Goal: Task Accomplishment & Management: Complete application form

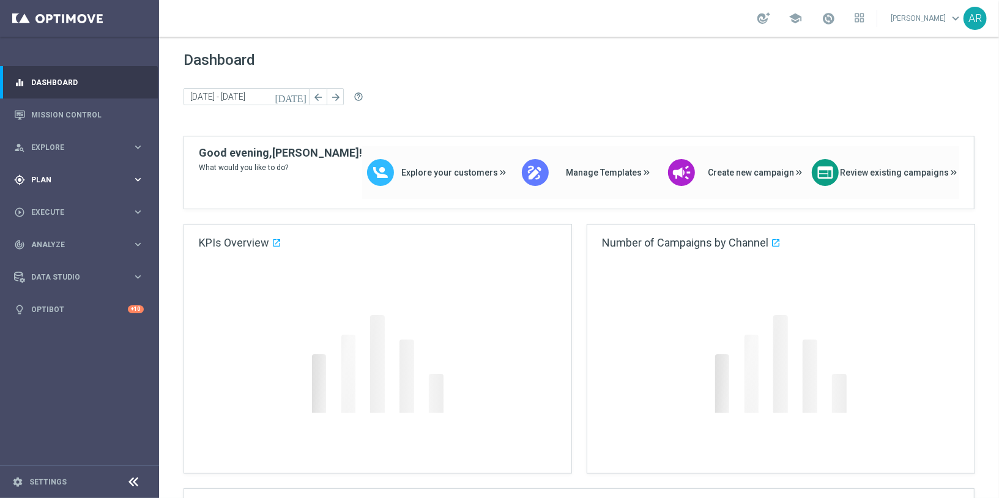
click at [78, 179] on span "Plan" at bounding box center [81, 179] width 101 height 7
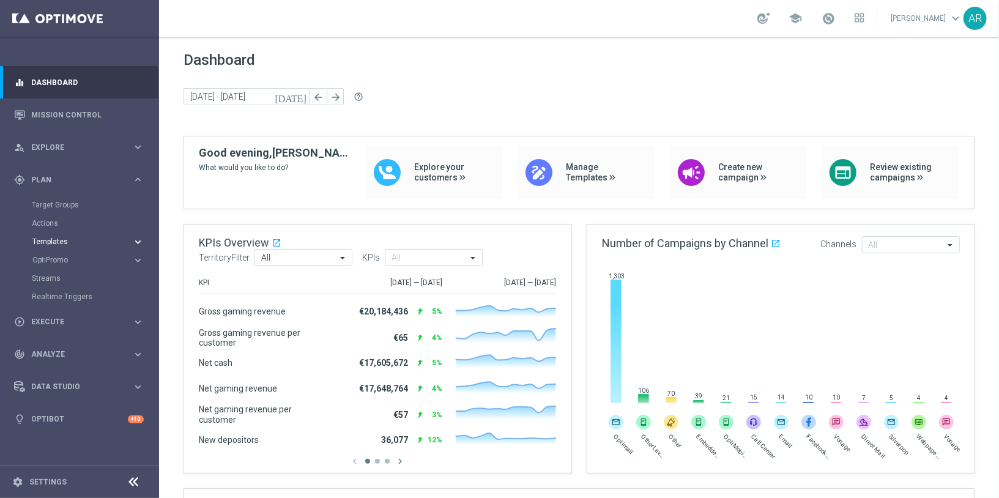
click at [59, 242] on span "Templates" at bounding box center [75, 241] width 87 height 7
click at [55, 258] on link "Optimail" at bounding box center [82, 260] width 89 height 10
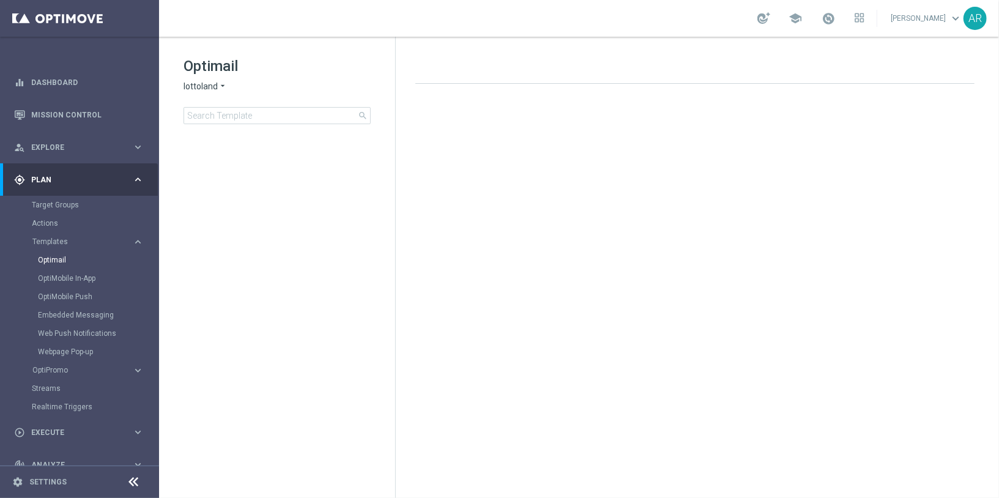
click at [213, 84] on span "lottoland" at bounding box center [200, 87] width 34 height 12
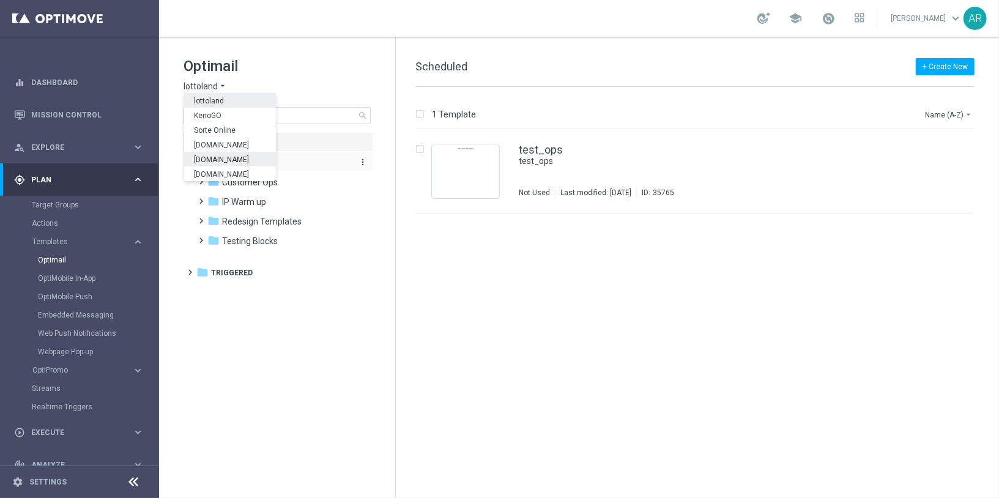
click at [231, 164] on div "Lottoland.bet.br" at bounding box center [230, 159] width 92 height 15
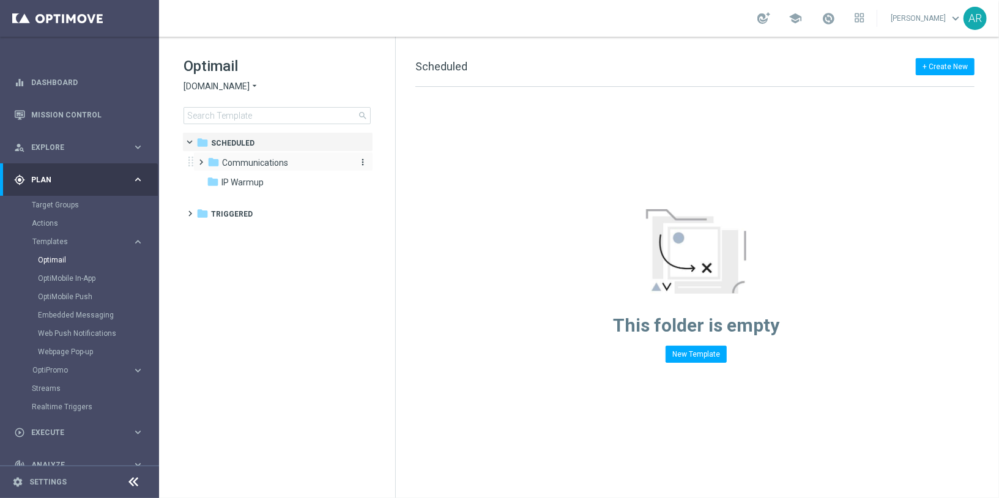
click at [246, 160] on span "Communications" at bounding box center [255, 162] width 66 height 11
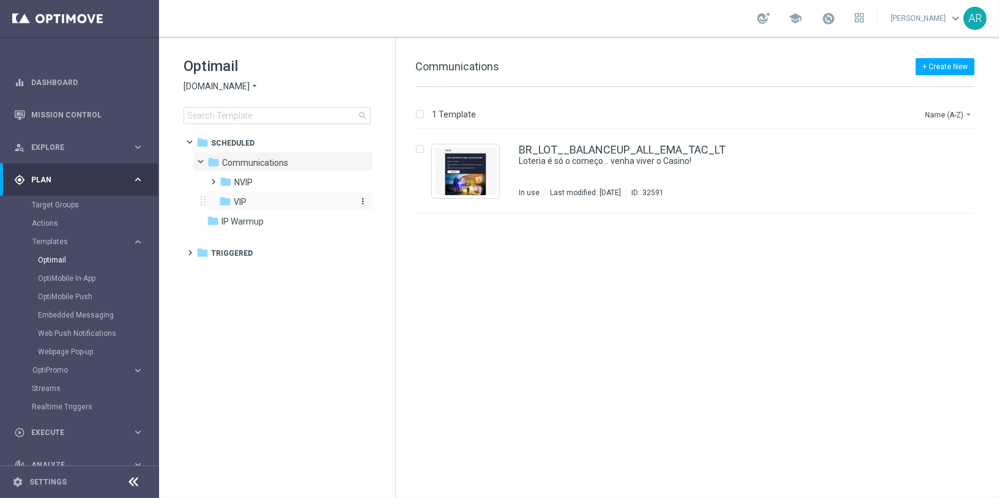
click at [249, 199] on div "folder VIP" at bounding box center [284, 202] width 130 height 14
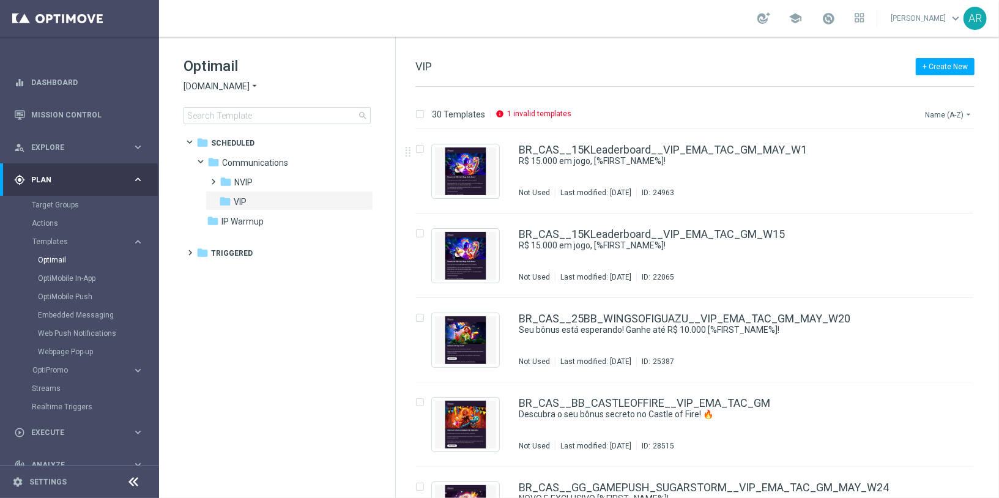
click at [938, 119] on button "Name (A-Z) arrow_drop_down" at bounding box center [948, 114] width 51 height 15
click at [937, 169] on span "Date Modified (Newest)" at bounding box center [927, 168] width 82 height 9
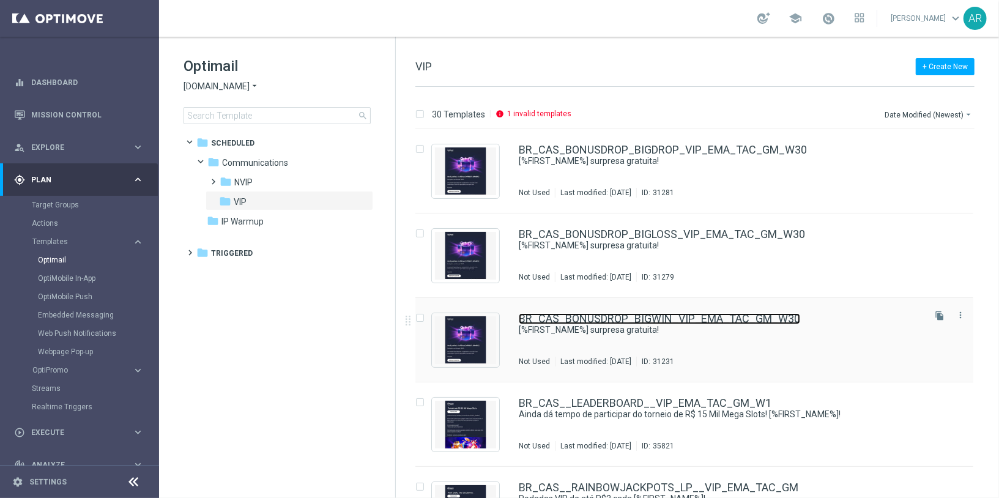
click at [602, 320] on link "BR_CAS_BONUSDROP_BIGWIN_VIP_EMA_TAC_GM_W30" at bounding box center [659, 318] width 281 height 11
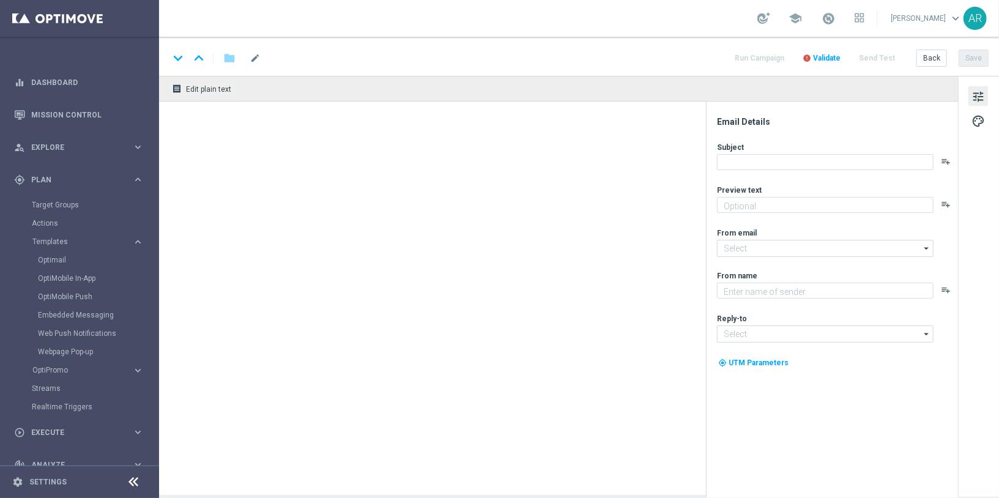
type textarea "Aproveite um R$100 por nossa conta!"
type input "[EMAIL_ADDRESS][DOMAIN_NAME]"
type textarea "Lottoland"
type input "[EMAIL_ADDRESS][DOMAIN_NAME]"
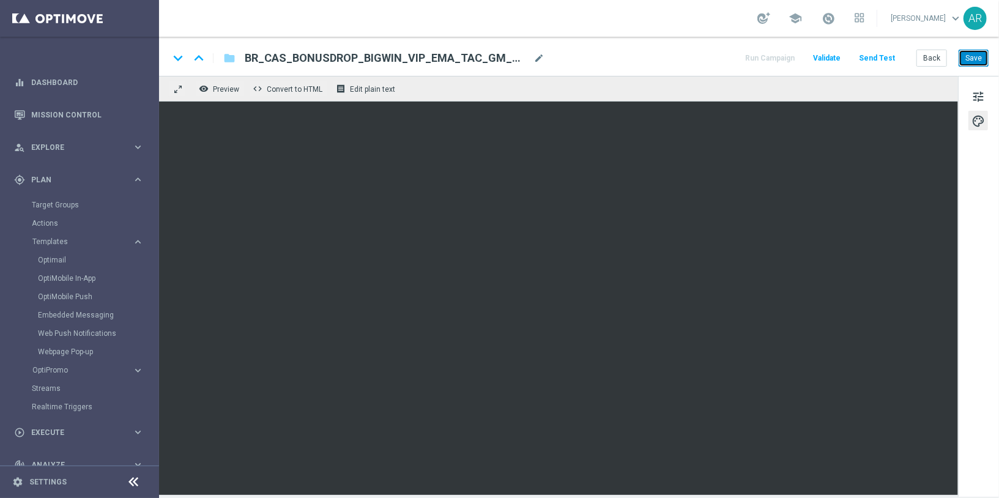
click at [975, 58] on button "Save" at bounding box center [973, 58] width 30 height 17
click at [933, 59] on button "Back" at bounding box center [931, 58] width 31 height 17
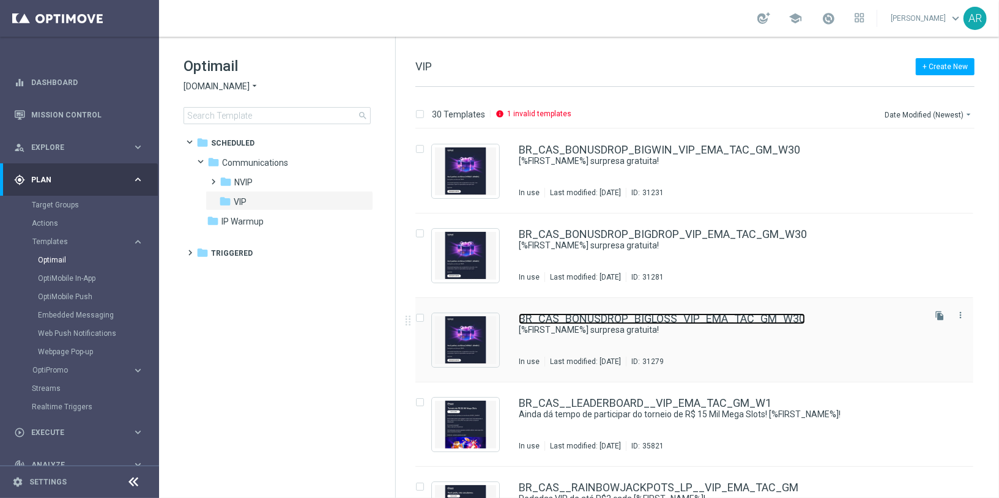
click at [634, 318] on link "BR_CAS_BONUSDROP_BIGLOSS_VIP_EMA_TAC_GM_W30" at bounding box center [662, 318] width 286 height 11
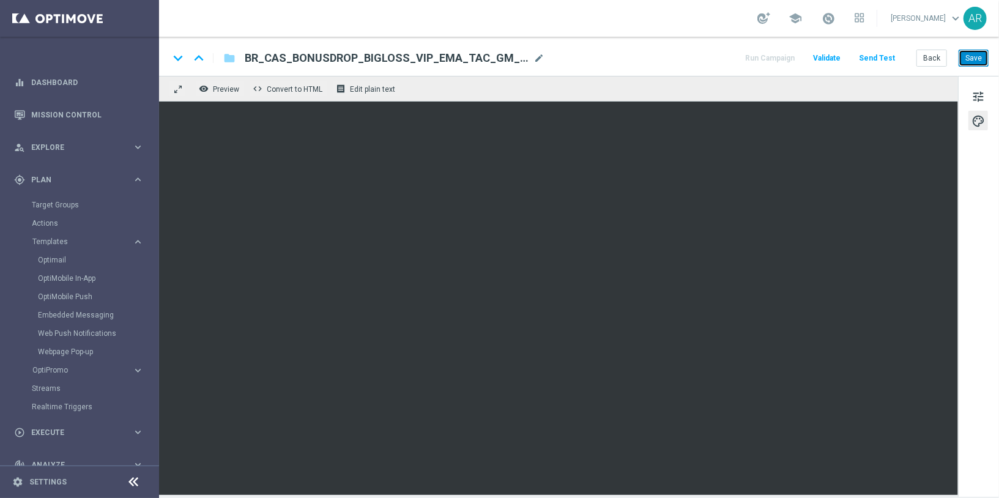
click at [977, 58] on button "Save" at bounding box center [973, 58] width 30 height 17
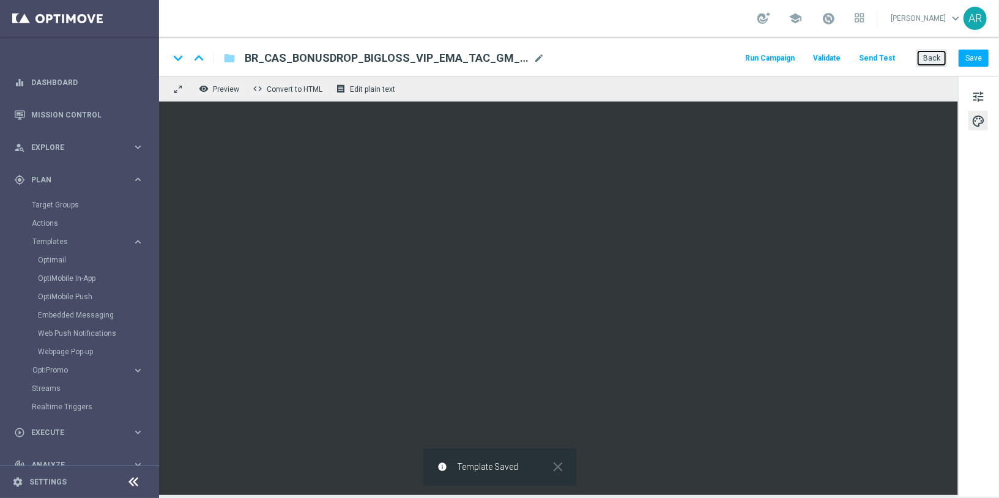
click at [932, 62] on button "Back" at bounding box center [931, 58] width 31 height 17
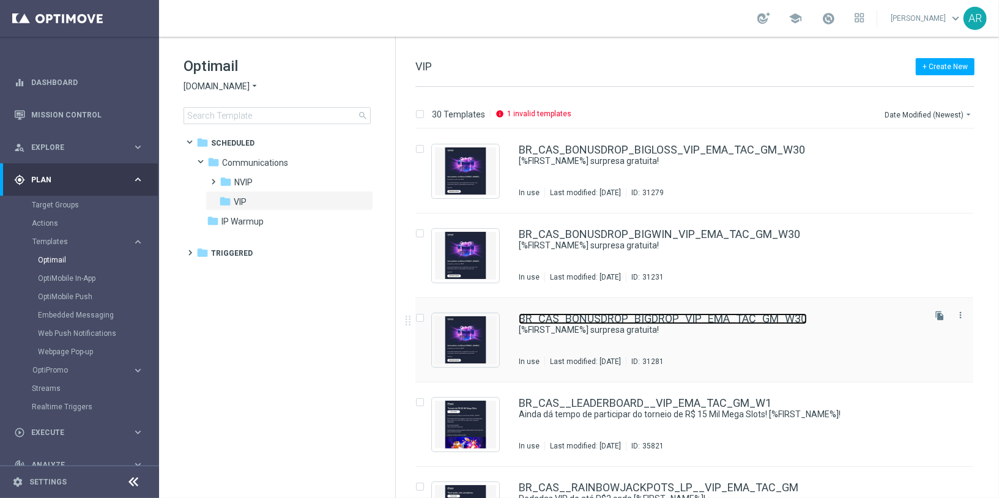
click at [657, 313] on link "BR_CAS_BONUSDROP_BIGDROP_VIP_EMA_TAC_GM_W30" at bounding box center [663, 318] width 288 height 11
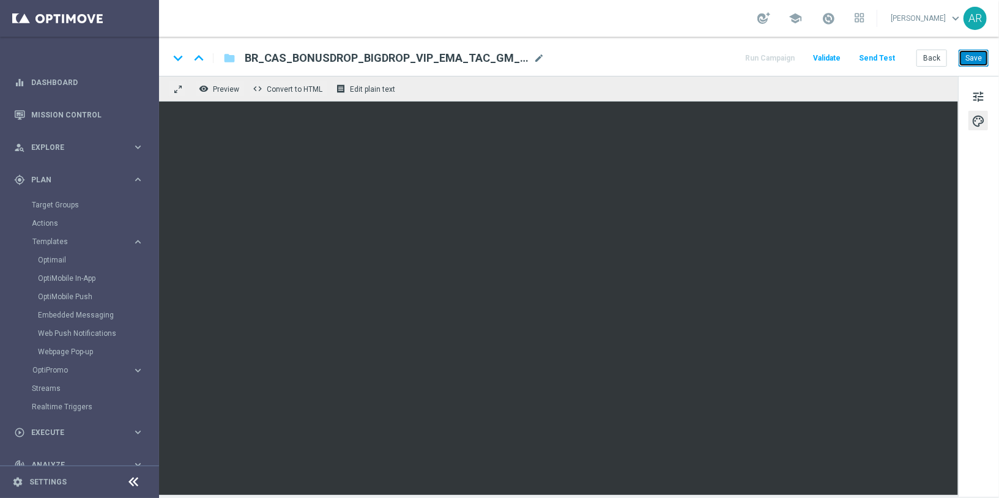
click at [973, 57] on button "Save" at bounding box center [973, 58] width 30 height 17
click at [56, 207] on link "Target Groups" at bounding box center [79, 205] width 95 height 10
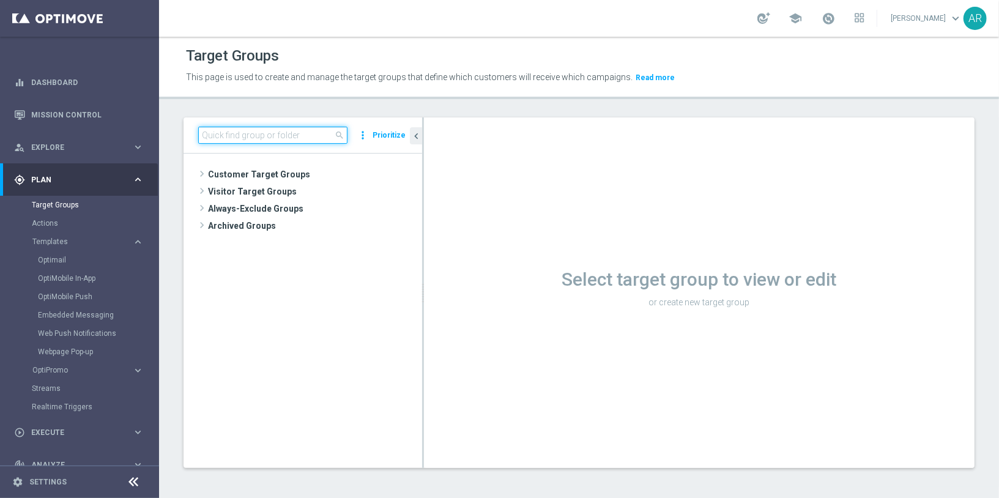
click at [266, 131] on input at bounding box center [272, 135] width 149 height 17
paste input "BR_CAS_VIP_HVC_PlayerIdentification_BigWin_TARGET"
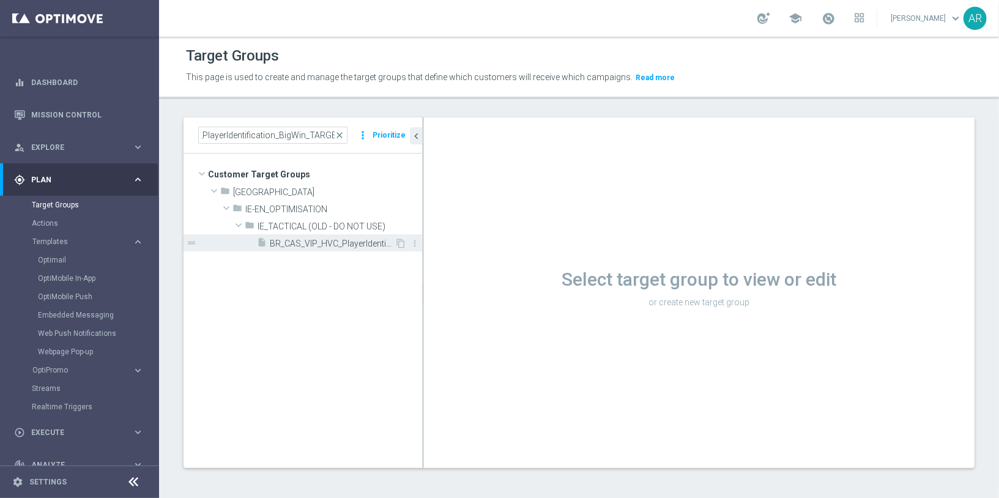
click at [383, 240] on span "BR_CAS_VIP_HVC_PlayerIdentification_BigWin_TARGET" at bounding box center [332, 243] width 125 height 10
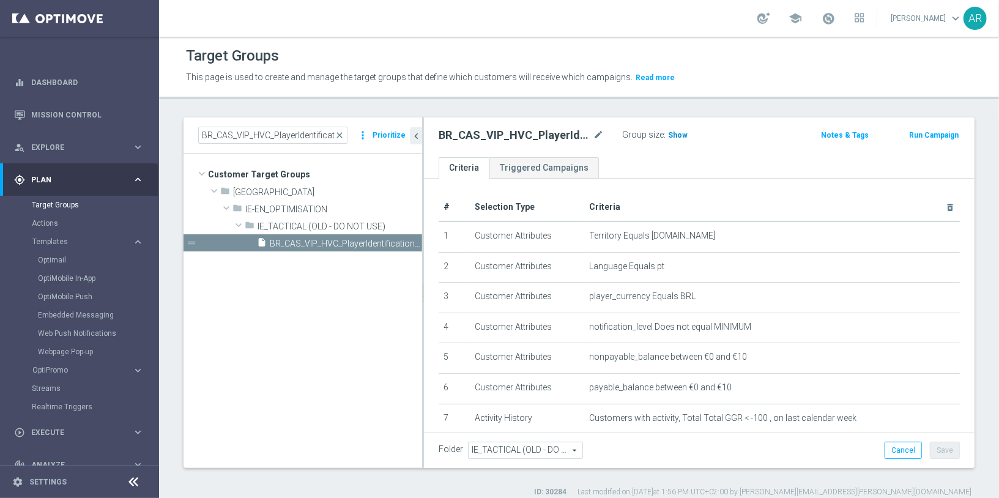
click at [679, 134] on span "Show" at bounding box center [678, 135] width 20 height 9
click at [652, 154] on div "BR_CAS_VIP_HVC_PlayerIdentification_BigWin_TARGET mode_edit Group size : Show C…" at bounding box center [699, 137] width 550 height 40
click at [634, 153] on div "BR_CAS_VIP_HVC_PlayerIdentification_BigWin_TARGET mode_edit Group size : Show C…" at bounding box center [699, 137] width 550 height 40
click at [673, 157] on ul "Criteria Triggered Campaigns" at bounding box center [699, 167] width 550 height 21
click at [657, 157] on ul "Criteria Triggered Campaigns" at bounding box center [699, 167] width 550 height 21
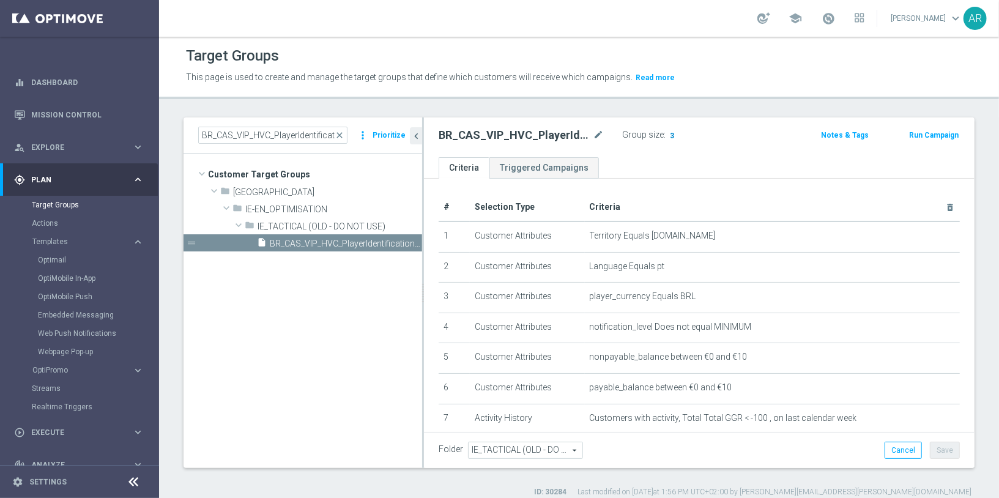
click at [668, 133] on span "3" at bounding box center [671, 137] width 7 height 12
click at [274, 132] on input "BR_CAS_VIP_HVC_PlayerIdentification_BigWin_TARGET" at bounding box center [272, 135] width 149 height 17
paste input "Loss_BigDeps"
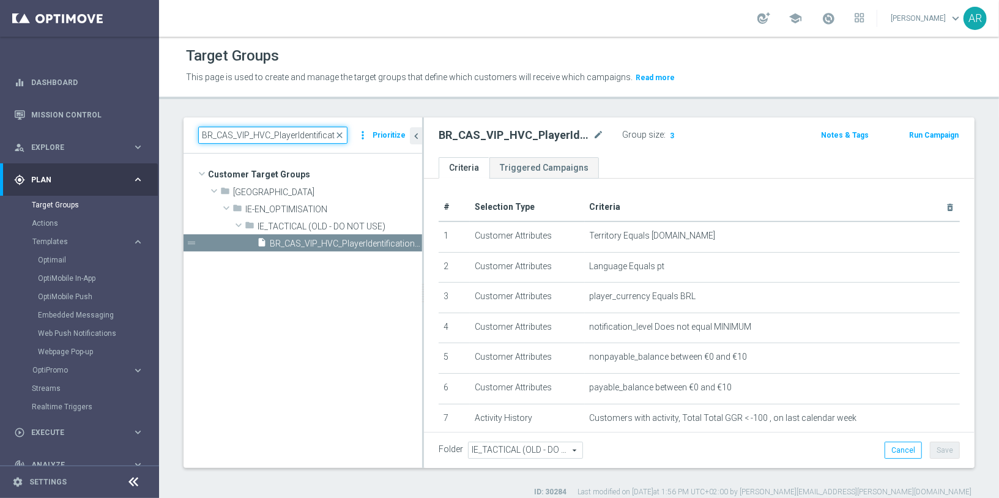
scroll to position [0, 112]
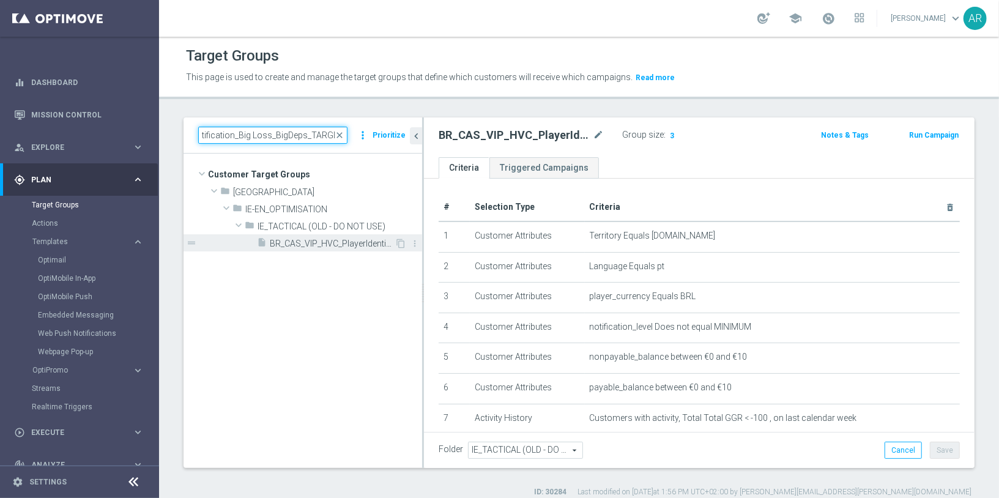
type input "BR_CAS_VIP_HVC_PlayerIdentification_Big Loss_BigDeps_TARGET"
click at [341, 237] on div "insert_drive_file BR_CAS_VIP_HVC_PlayerIdentification_Big Loss_BigDeps_TARGET" at bounding box center [326, 242] width 138 height 17
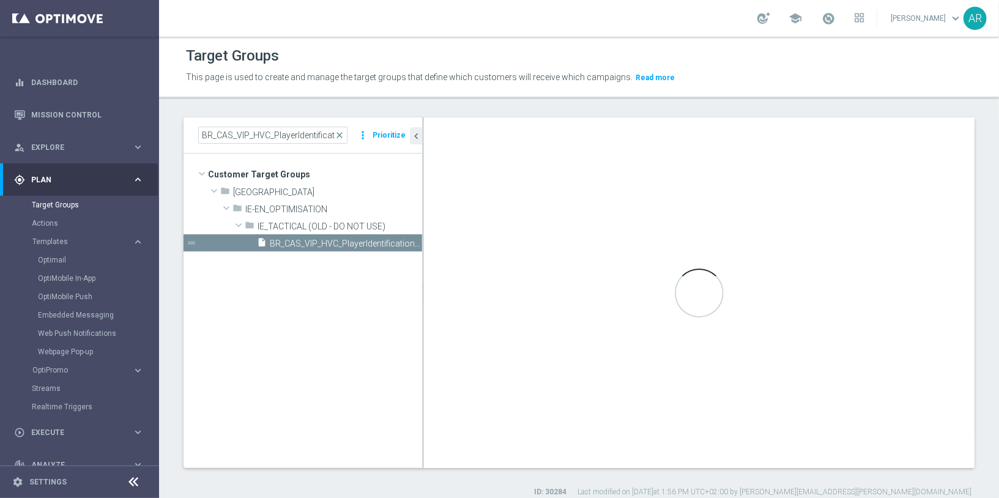
checkbox input "true"
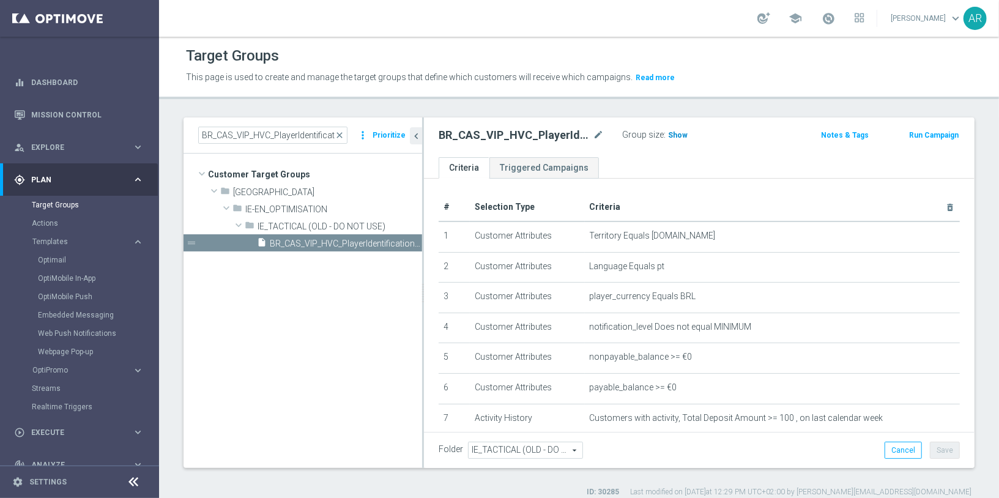
click at [674, 133] on span "Show" at bounding box center [678, 135] width 20 height 9
click at [643, 158] on ul "Criteria Triggered Campaigns" at bounding box center [699, 167] width 550 height 21
click at [659, 161] on ul "Criteria Triggered Campaigns" at bounding box center [699, 167] width 550 height 21
click at [644, 160] on ul "Criteria Triggered Campaigns" at bounding box center [699, 167] width 550 height 21
click at [670, 134] on span "83" at bounding box center [673, 137] width 11 height 12
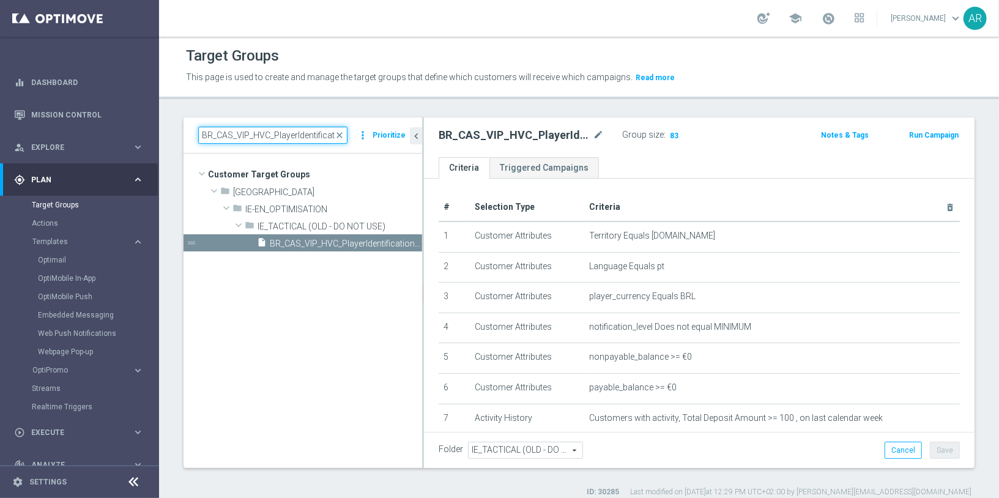
click at [302, 130] on input "BR_CAS_VIP_HVC_PlayerIdentification_Big Loss_BigDeps_TARGET" at bounding box center [272, 135] width 149 height 17
paste input "Drop"
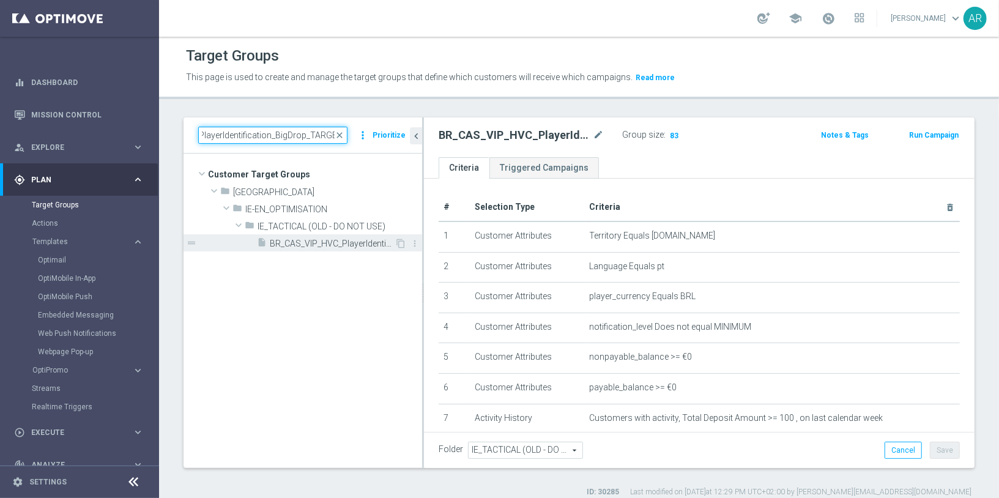
type input "BR_CAS_VIP_HVC_PlayerIdentification_BigDrop_TARGET"
click at [320, 244] on span "BR_CAS_VIP_HVC_PlayerIdentification_BigDrop_TARGET" at bounding box center [332, 243] width 125 height 10
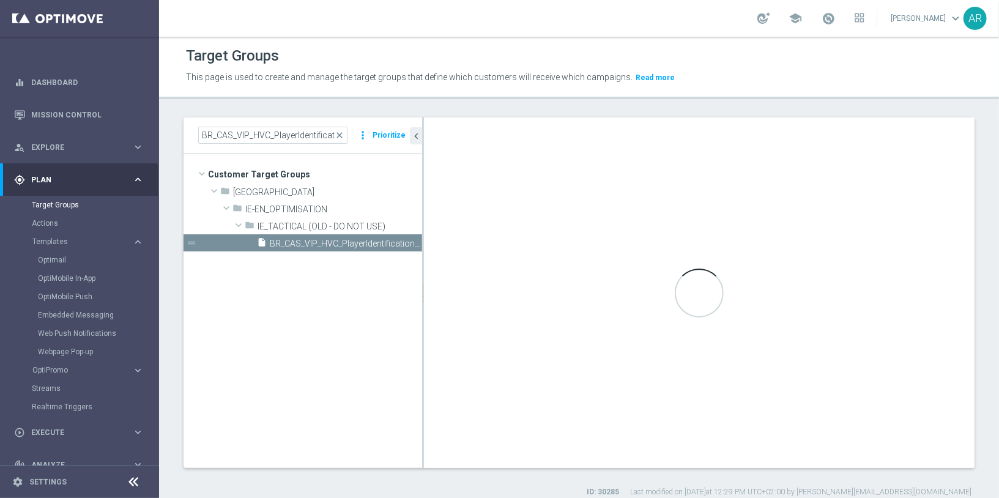
checkbox input "false"
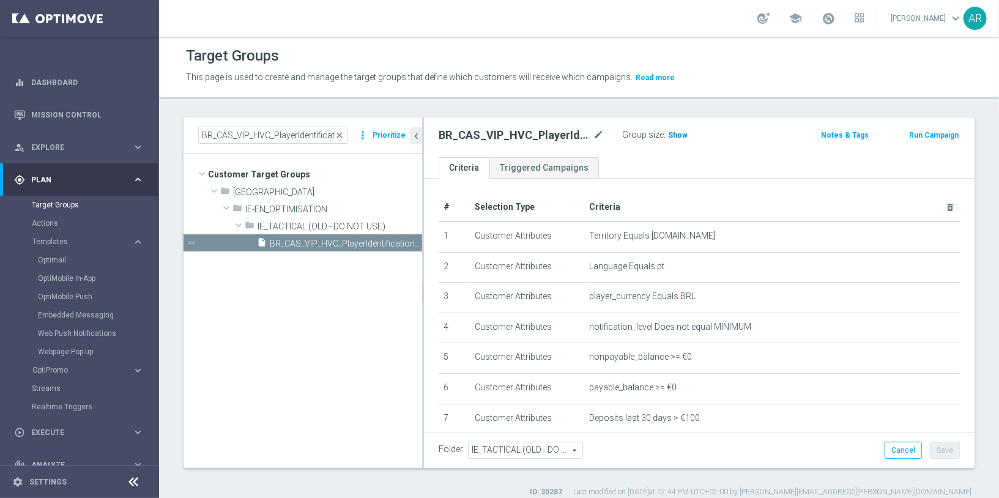
click at [673, 136] on span "Show" at bounding box center [678, 135] width 20 height 9
click at [671, 135] on span "33" at bounding box center [673, 137] width 11 height 12
click at [134, 145] on icon "keyboard_arrow_right" at bounding box center [138, 147] width 12 height 12
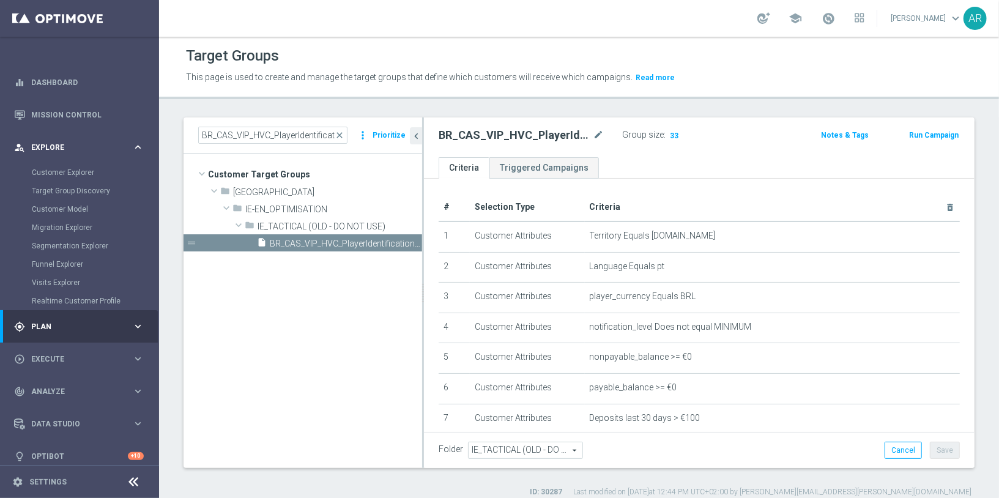
click at [132, 146] on icon "keyboard_arrow_right" at bounding box center [138, 147] width 12 height 12
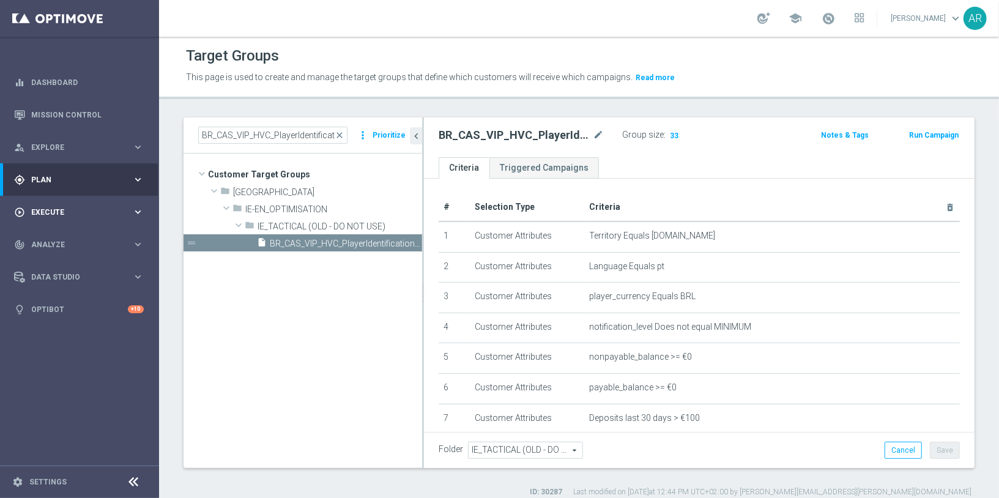
click at [76, 213] on span "Execute" at bounding box center [81, 212] width 101 height 7
click at [65, 236] on link "Campaign Builder" at bounding box center [79, 237] width 95 height 10
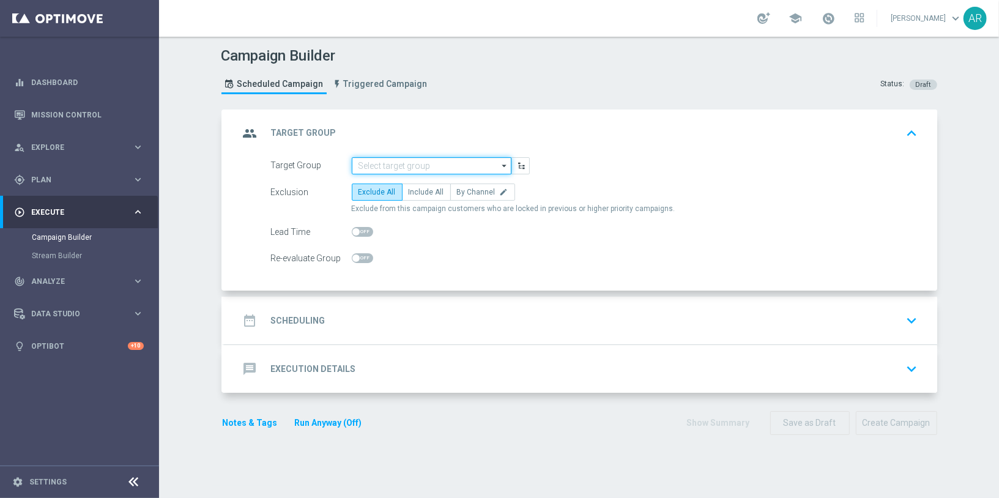
click at [381, 166] on input at bounding box center [432, 165] width 160 height 17
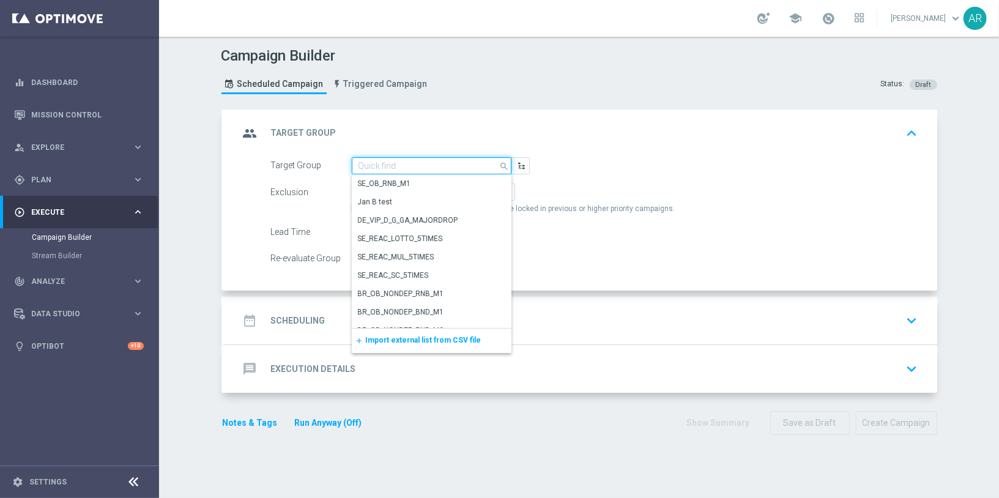
paste input "BR_CAS_VIP_HVC_PlayerIdentification_BigWin_TARGET"
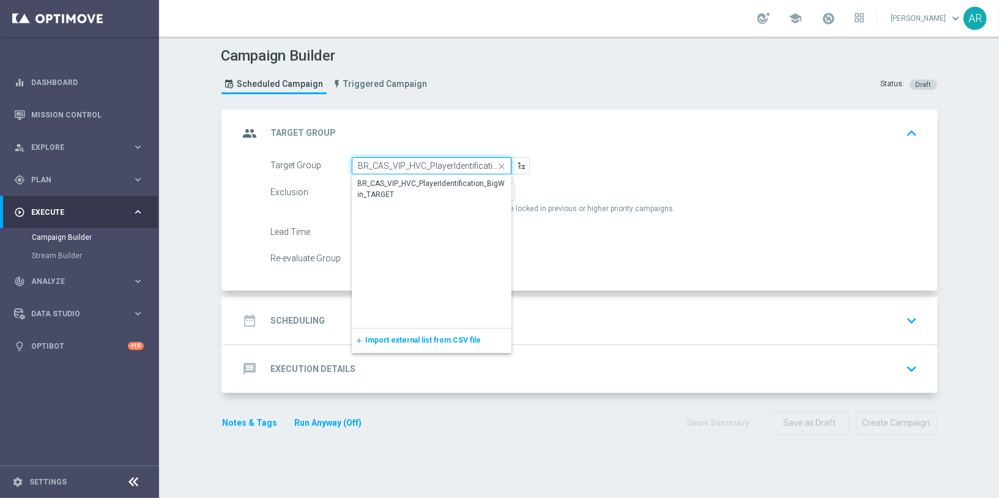
scroll to position [0, 67]
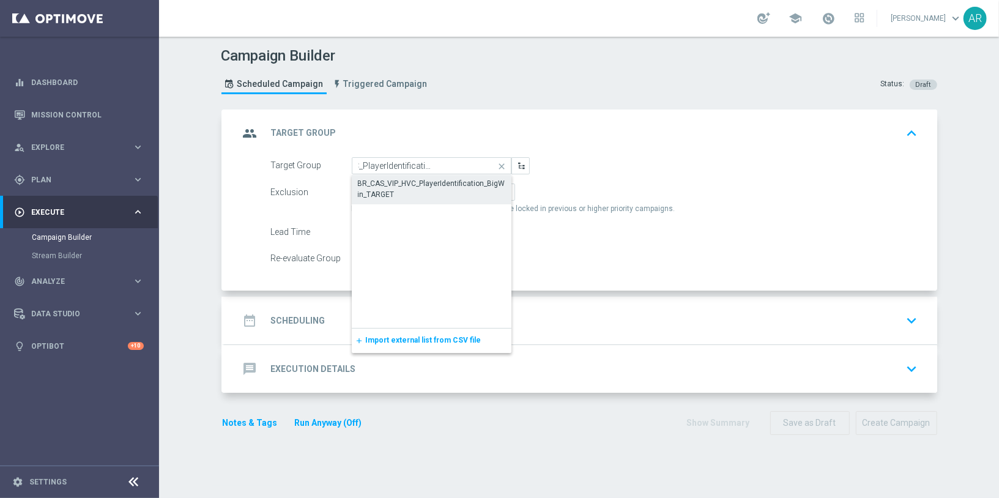
click at [412, 189] on div "BR_CAS_VIP_HVC_PlayerIdentification_BigWin_TARGET" at bounding box center [431, 189] width 147 height 22
type input "BR_CAS_VIP_HVC_PlayerIdentification_BigWin_TARGET"
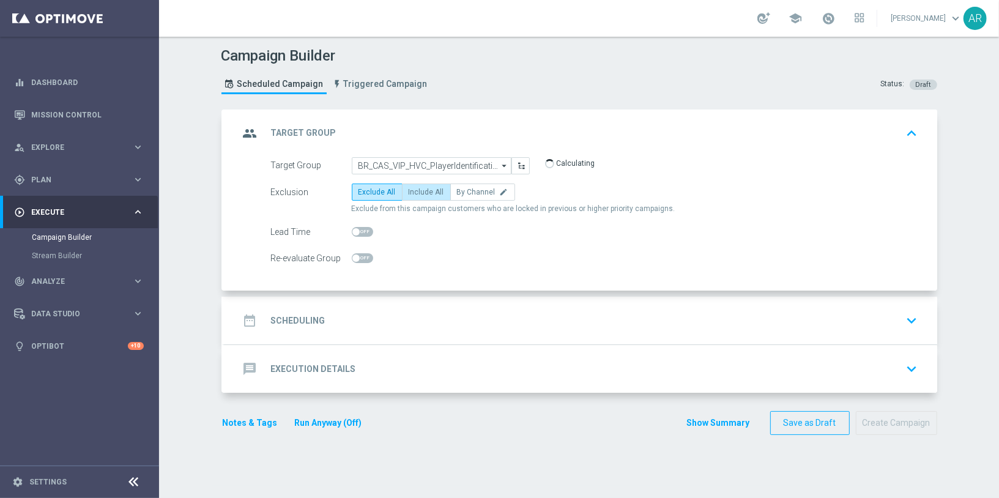
click at [423, 189] on span "Include All" at bounding box center [425, 192] width 35 height 9
click at [416, 190] on input "Include All" at bounding box center [412, 194] width 8 height 8
radio input "true"
click at [366, 318] on div "date_range Scheduling keyboard_arrow_down" at bounding box center [580, 320] width 683 height 23
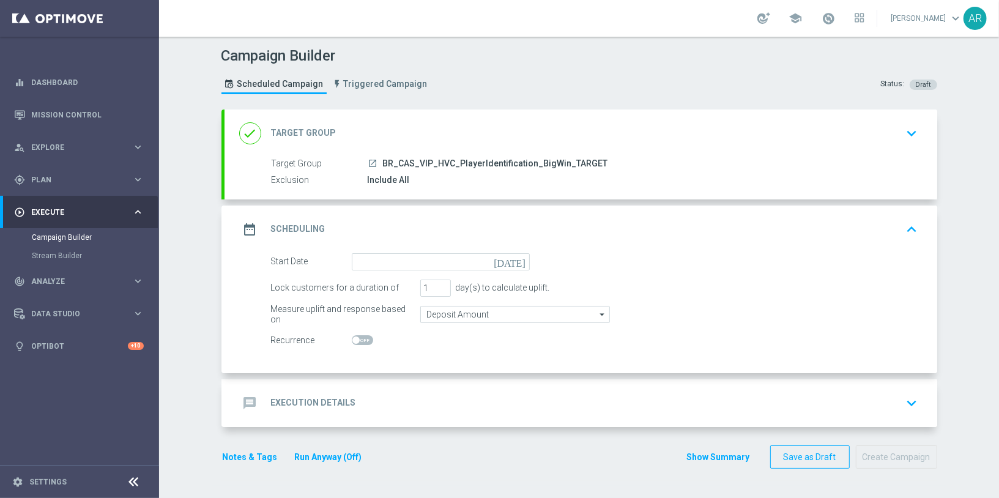
click at [520, 256] on icon "today" at bounding box center [511, 259] width 36 height 13
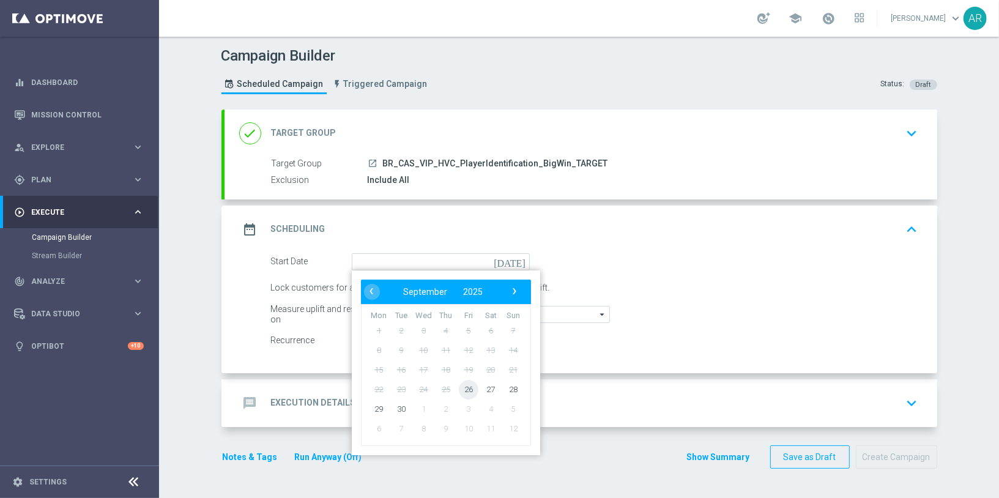
click at [467, 388] on span "26" at bounding box center [468, 389] width 20 height 20
type input "26 Sep 2025"
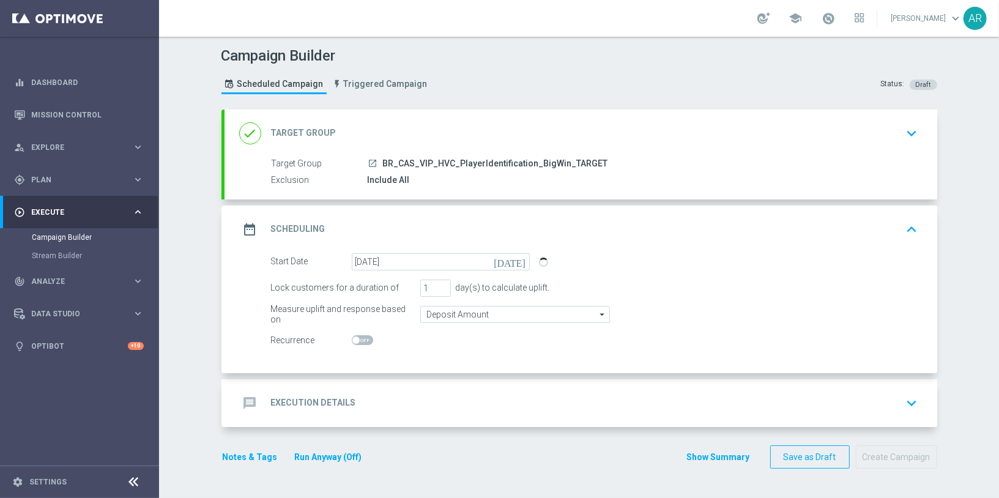
click at [384, 396] on div "message Execution Details keyboard_arrow_down" at bounding box center [580, 402] width 683 height 23
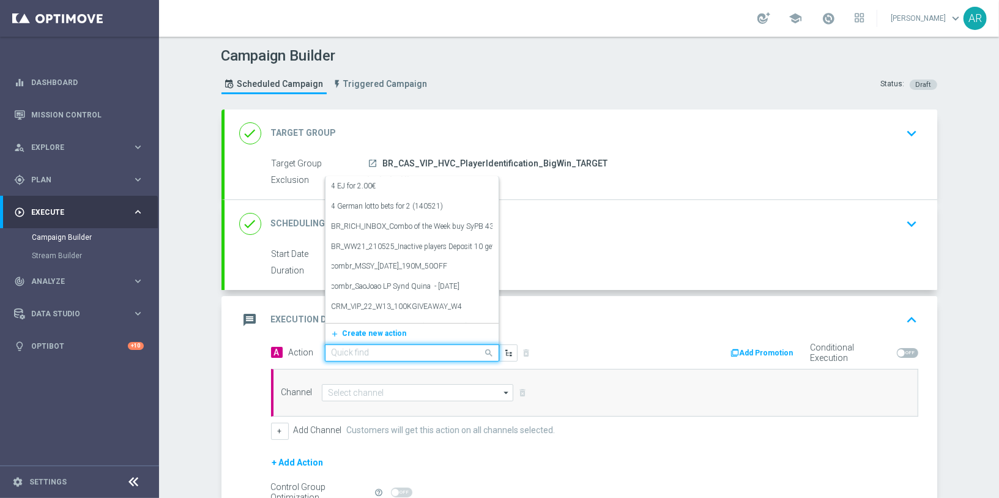
click at [363, 348] on input "text" at bounding box center [399, 353] width 136 height 10
paste input "BR_CAS_BONUSDROP_BIGWIN_VIP_EMA_TAC_GM_W30"
type input "BR_CAS_BONUSDROP_BIGWIN_VIP_EMA_TAC_GM_W30"
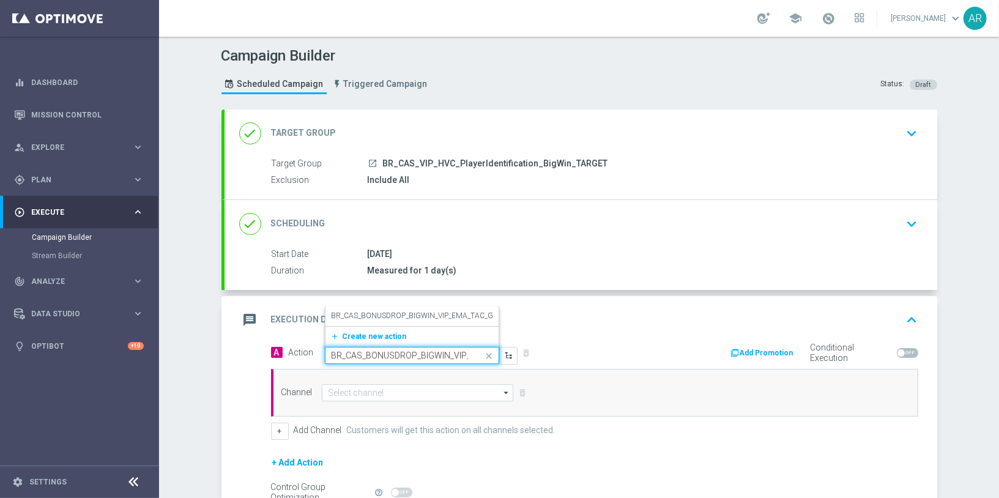
scroll to position [0, 75]
click at [405, 311] on label "BR_CAS_BONUSDROP_BIGWIN_VIP_EMA_TAC_GM_W30" at bounding box center [424, 316] width 187 height 10
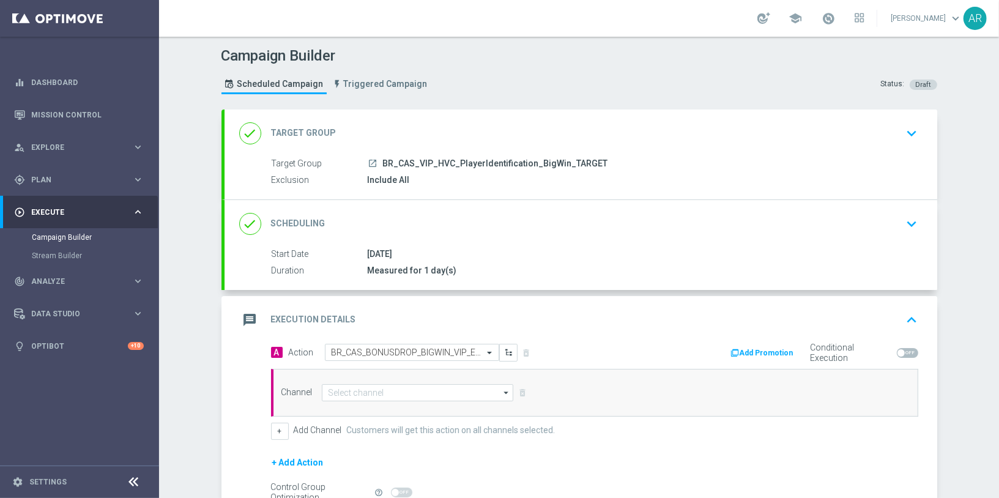
scroll to position [0, 0]
click at [397, 397] on input at bounding box center [418, 392] width 192 height 17
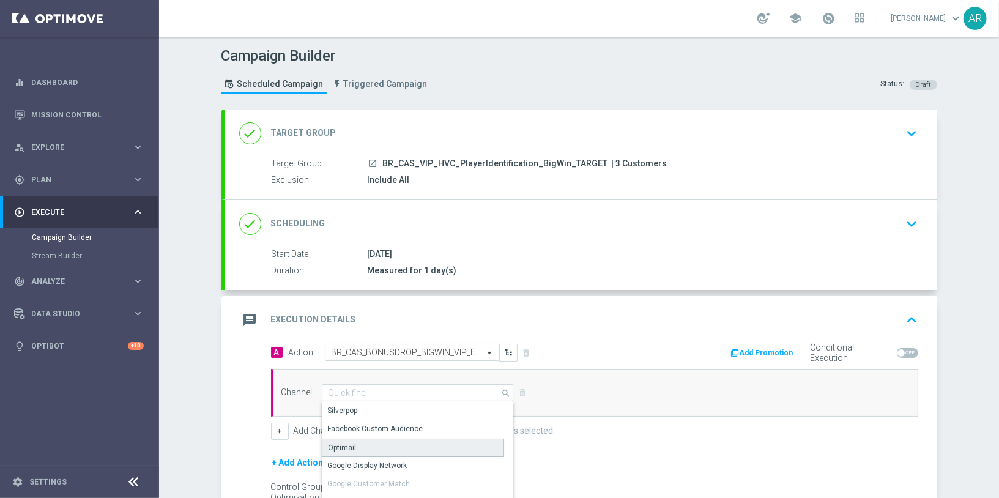
click at [393, 441] on div "Optimail" at bounding box center [413, 447] width 183 height 18
type input "Optimail"
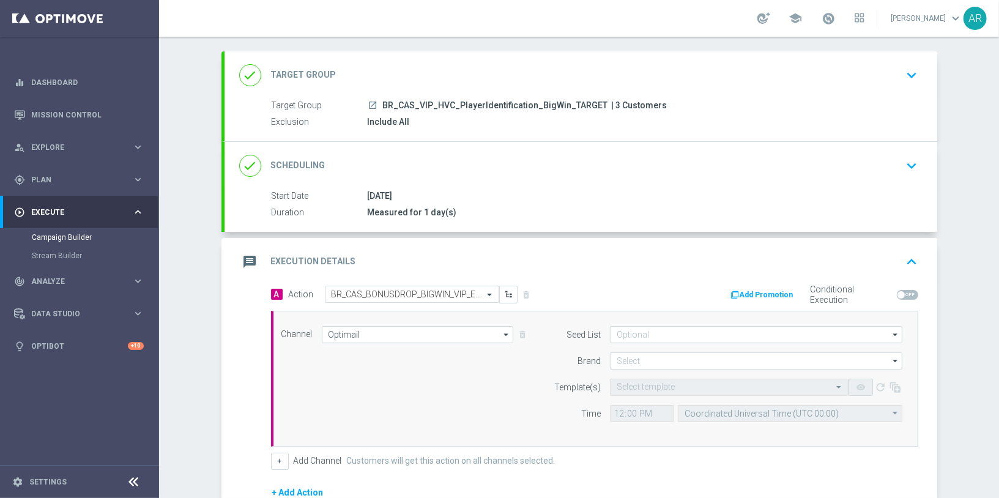
scroll to position [60, 0]
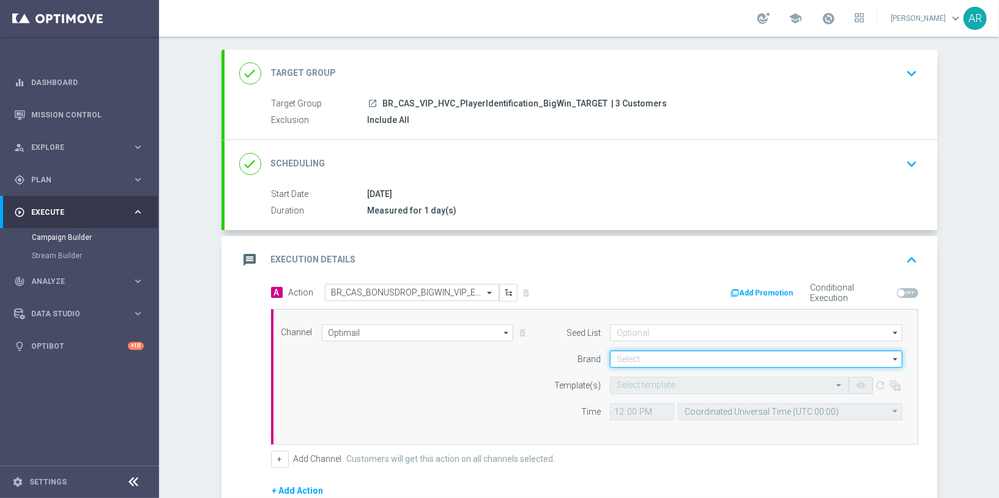
click at [644, 358] on input at bounding box center [756, 358] width 292 height 17
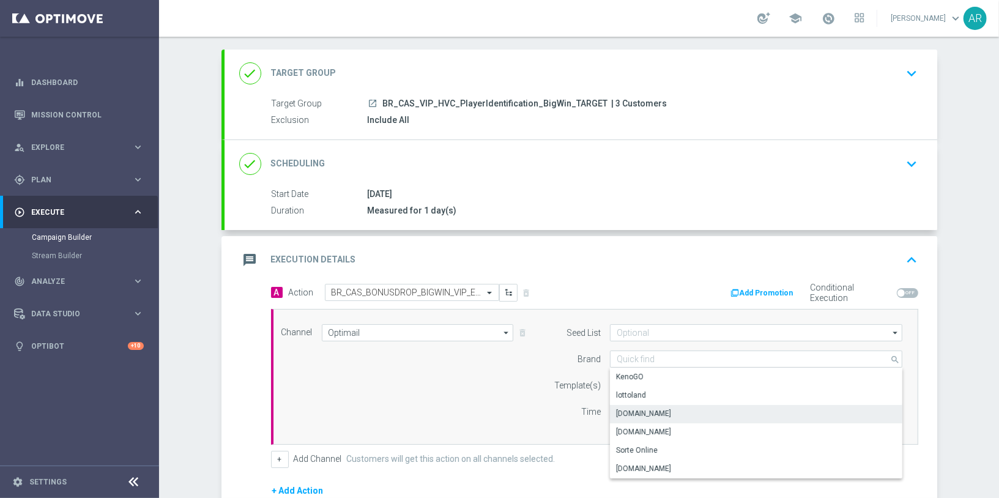
click at [682, 411] on div "Lottoland.bet.br" at bounding box center [756, 413] width 293 height 17
type input "Lottoland.bet.br"
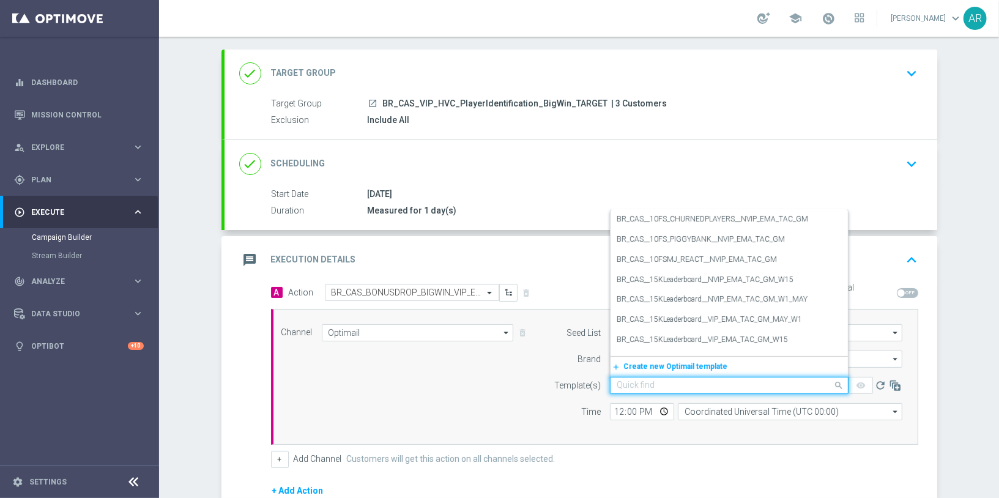
click at [651, 380] on input "text" at bounding box center [716, 385] width 201 height 10
paste input "BR_CAS_BONUSDROP_BIGWIN_VIP_EMA_TAC_GM_W30"
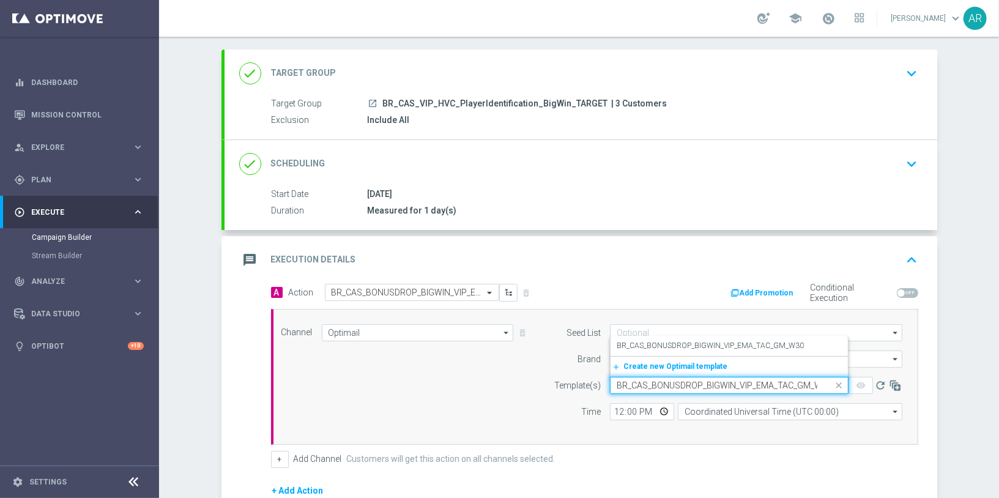
scroll to position [0, 9]
click at [688, 344] on label "BR_CAS_BONUSDROP_BIGWIN_VIP_EMA_TAC_GM_W30" at bounding box center [709, 346] width 187 height 10
type input "BR_CAS_BONUSDROP_BIGWIN_VIP_EMA_TAC_GM_W30"
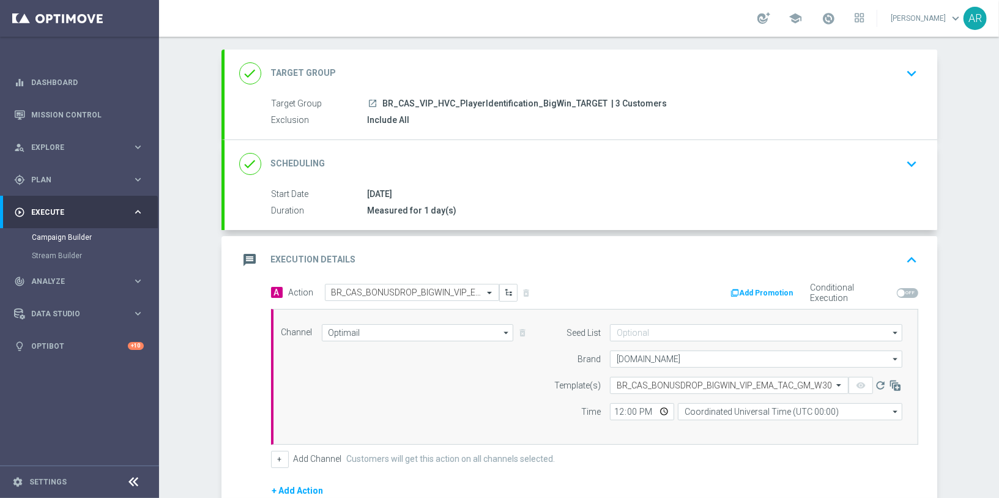
scroll to position [0, 0]
click at [720, 410] on input "Coordinated Universal Time (UTC 00:00)" at bounding box center [790, 411] width 224 height 17
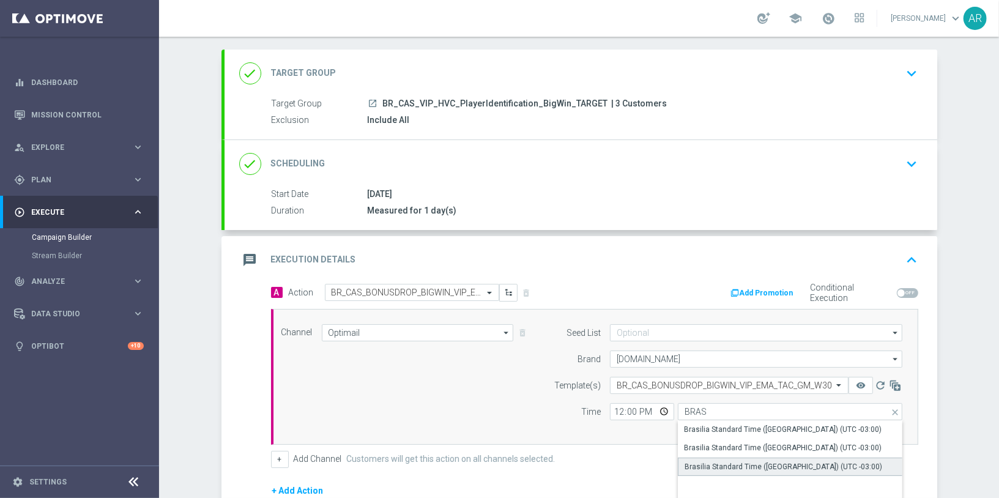
click at [794, 467] on div "Brasilia Standard Time (Sao Paulo) (UTC -03:00)" at bounding box center [783, 466] width 198 height 11
type input "Brasilia Standard Time (Sao Paulo) (UTC -03:00)"
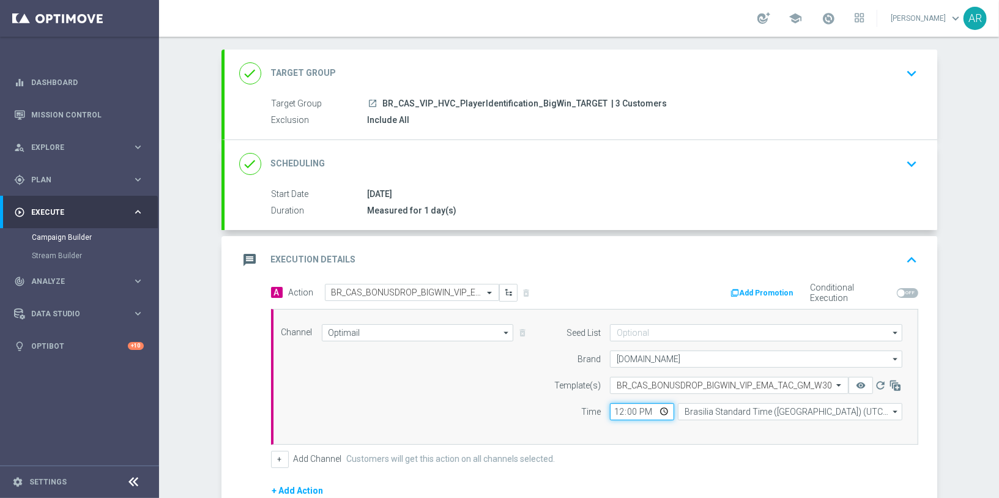
click at [665, 408] on input "12:00" at bounding box center [642, 411] width 64 height 17
type input "14:00"
click at [401, 396] on div "Channel Optimail Optimail arrow_drop_down Drag here to set row groups Drag here…" at bounding box center [592, 376] width 640 height 105
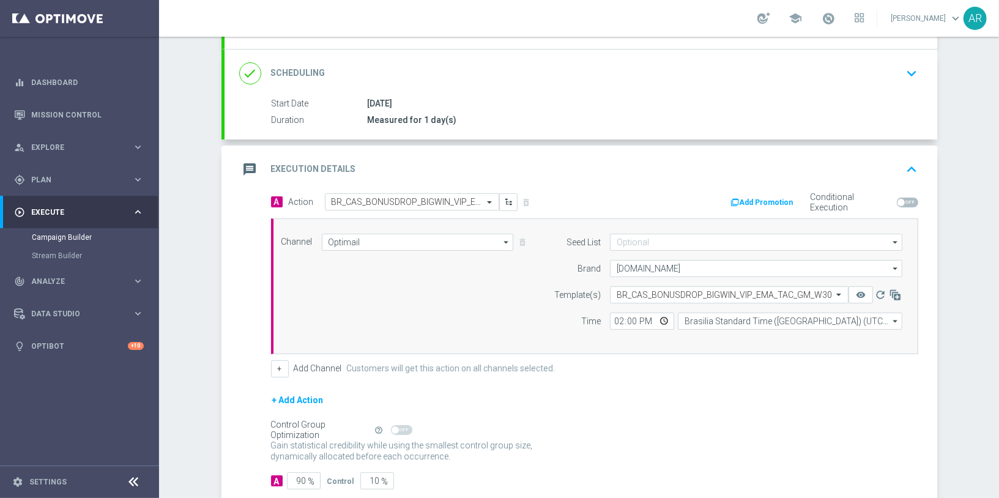
scroll to position [151, 0]
click at [300, 474] on input "90" at bounding box center [304, 479] width 34 height 17
type input "1"
type input "99"
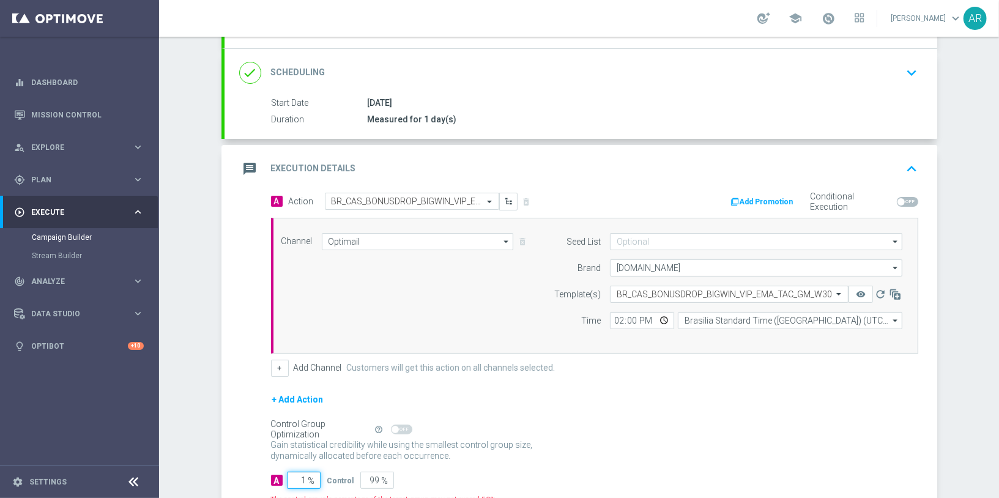
type input "10"
type input "90"
type input "100"
type input "0"
type input "100"
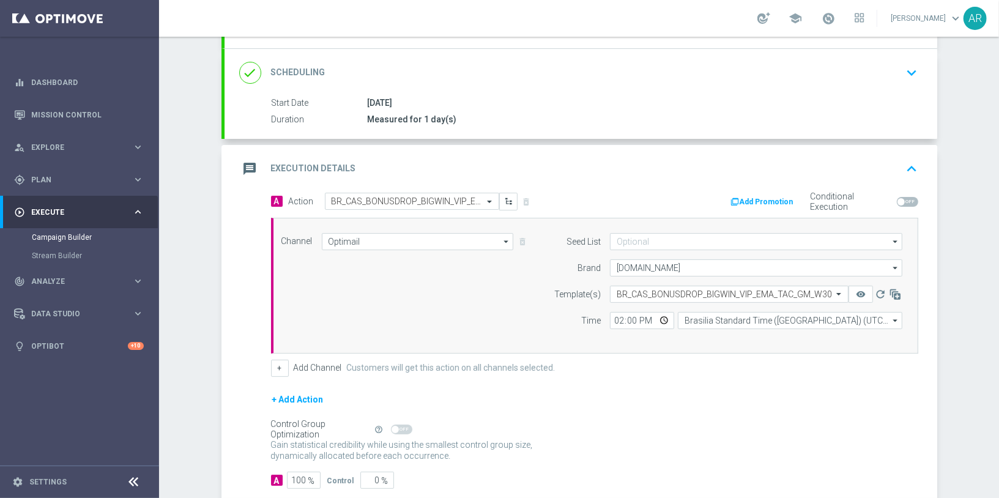
click at [708, 423] on div "Control Group Optimization Self Optimizing Campaign help_outline" at bounding box center [594, 429] width 647 height 13
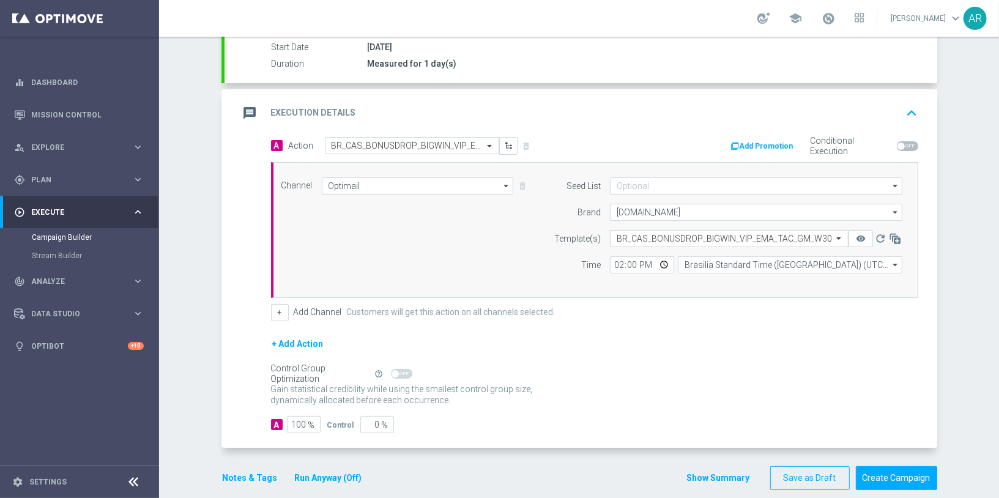
scroll to position [218, 0]
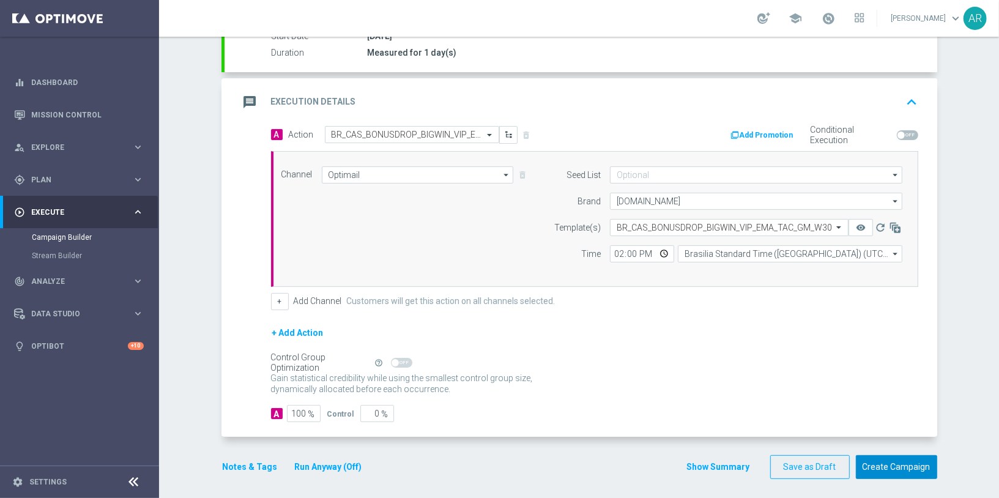
click at [911, 466] on button "Create Campaign" at bounding box center [895, 467] width 81 height 24
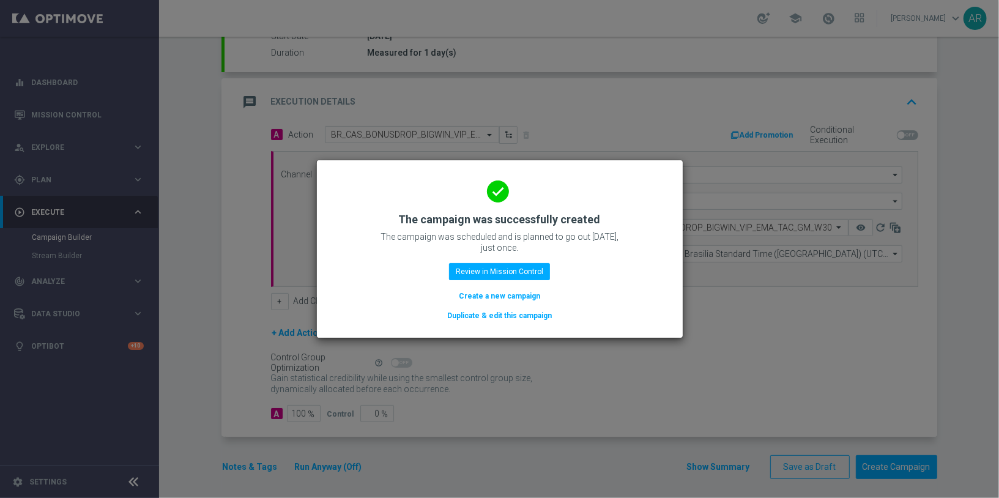
click at [491, 295] on button "Create a new campaign" at bounding box center [499, 295] width 84 height 13
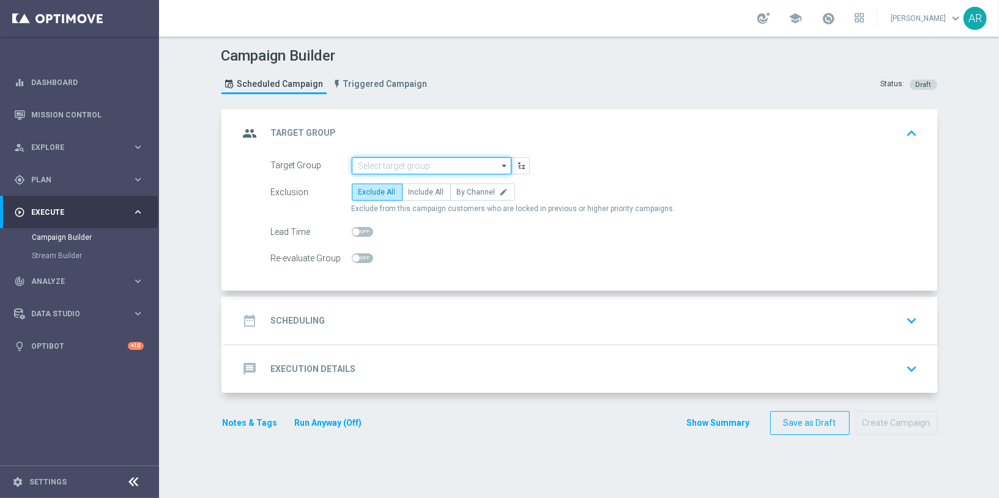
click at [390, 165] on input at bounding box center [432, 165] width 160 height 17
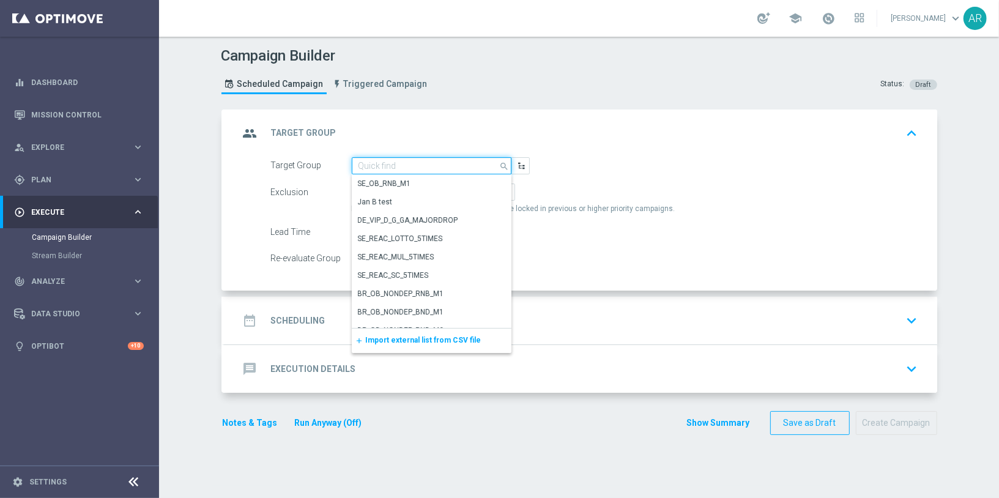
paste input "BR_CAS_VIP_HVC_PlayerIdentification_Big Loss_BigDeps_TARGET"
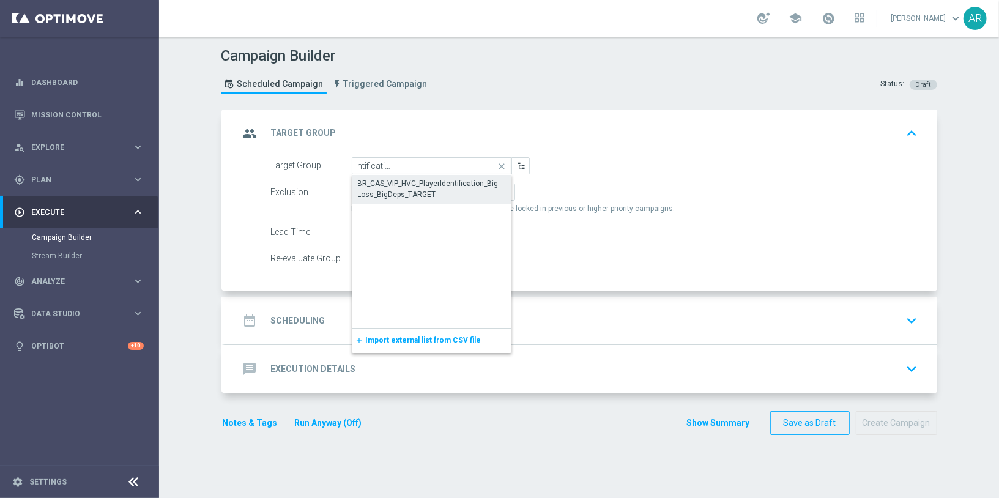
click at [417, 186] on div "BR_CAS_VIP_HVC_PlayerIdentification_Big Loss_BigDeps_TARGET" at bounding box center [431, 189] width 147 height 22
type input "BR_CAS_VIP_HVC_PlayerIdentification_Big Loss_BigDeps_TARGET"
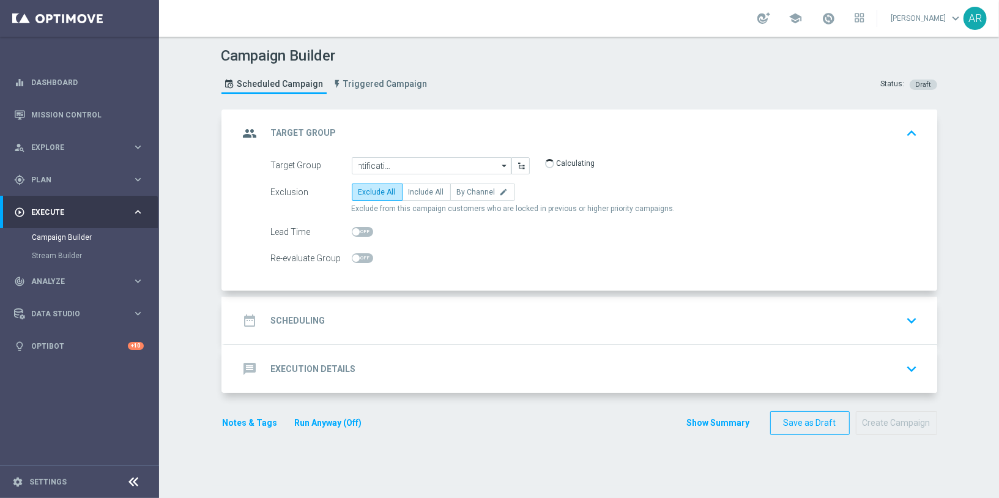
scroll to position [0, 0]
click at [419, 194] on span "Include All" at bounding box center [425, 192] width 35 height 9
click at [416, 194] on input "Include All" at bounding box center [412, 194] width 8 height 8
radio input "true"
click at [382, 320] on div "date_range Scheduling keyboard_arrow_down" at bounding box center [580, 320] width 683 height 23
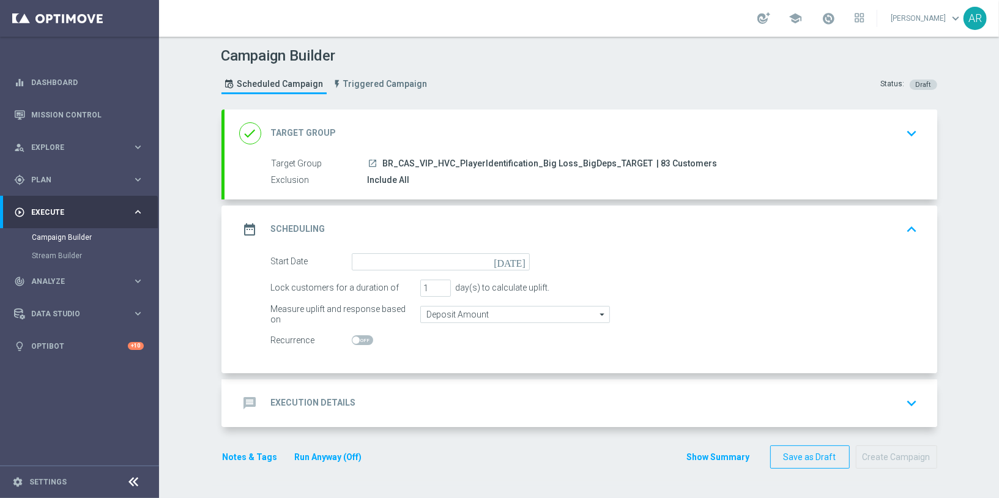
click at [521, 258] on icon "today" at bounding box center [511, 259] width 36 height 13
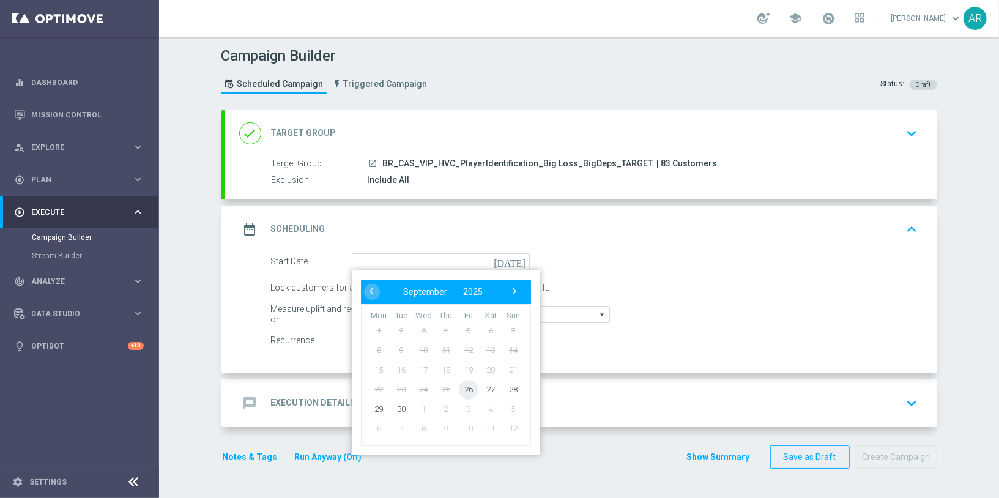
click at [469, 387] on span "26" at bounding box center [468, 389] width 20 height 20
type input "26 Sep 2025"
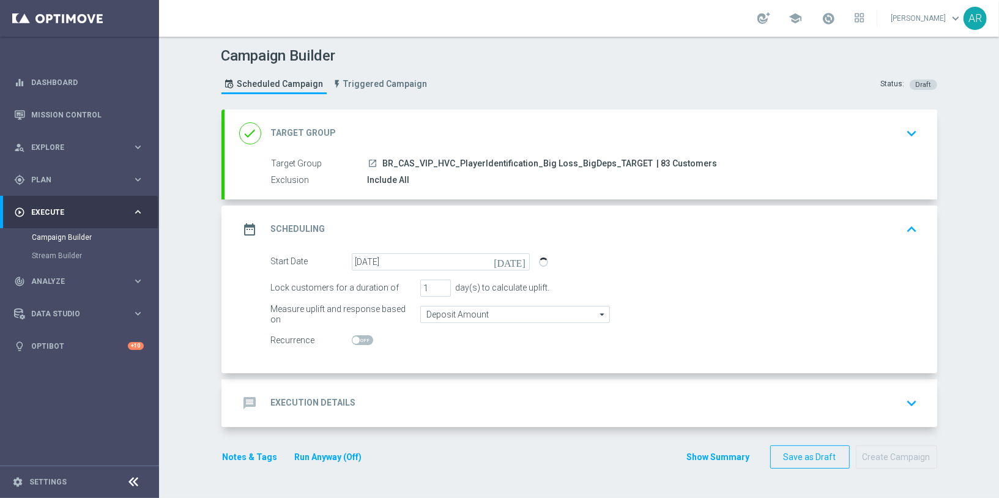
click at [390, 400] on div "message Execution Details keyboard_arrow_down" at bounding box center [580, 402] width 683 height 23
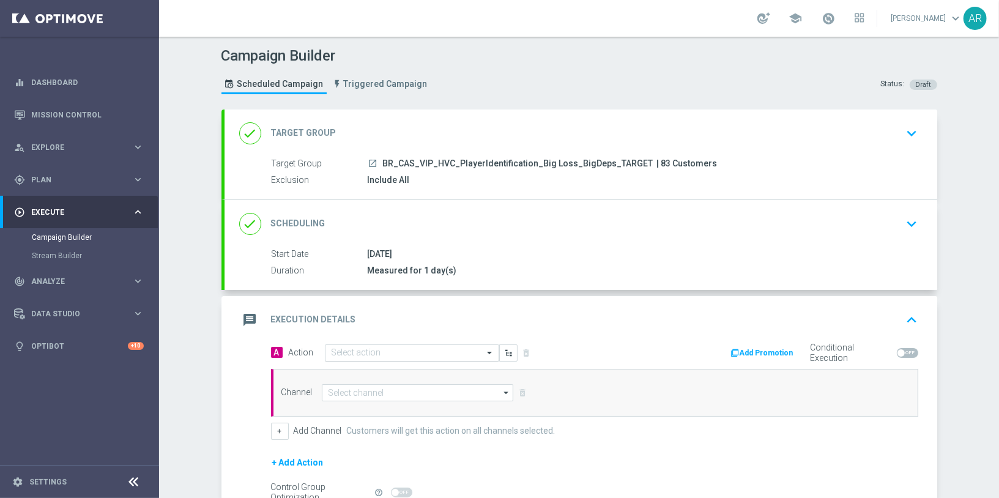
click at [364, 353] on input "text" at bounding box center [399, 353] width 136 height 10
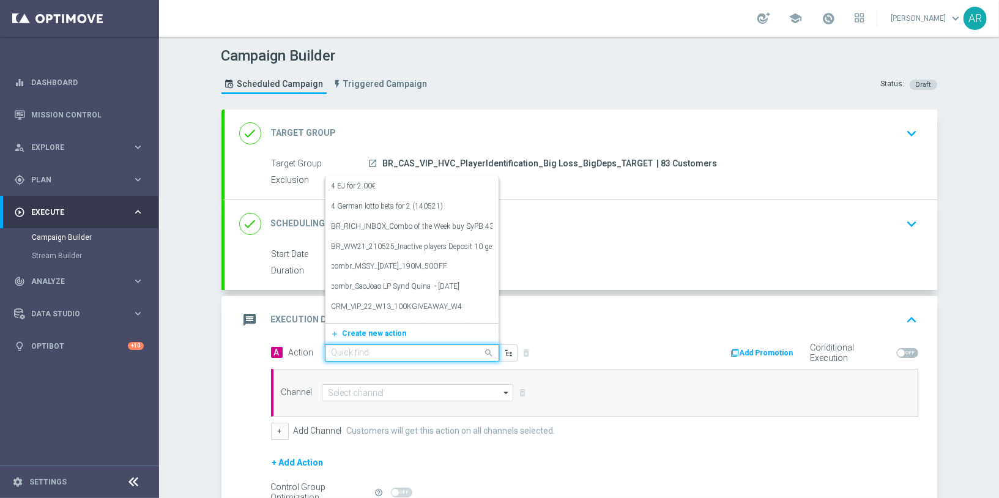
paste input "BR_CAS_BONUSDROP_BIGLOSS_VIP_EMA_TAC_GM_W30"
type input "BR_CAS_BONUSDROP_BIGLOSS_VIP_EMA_TAC_GM_W30"
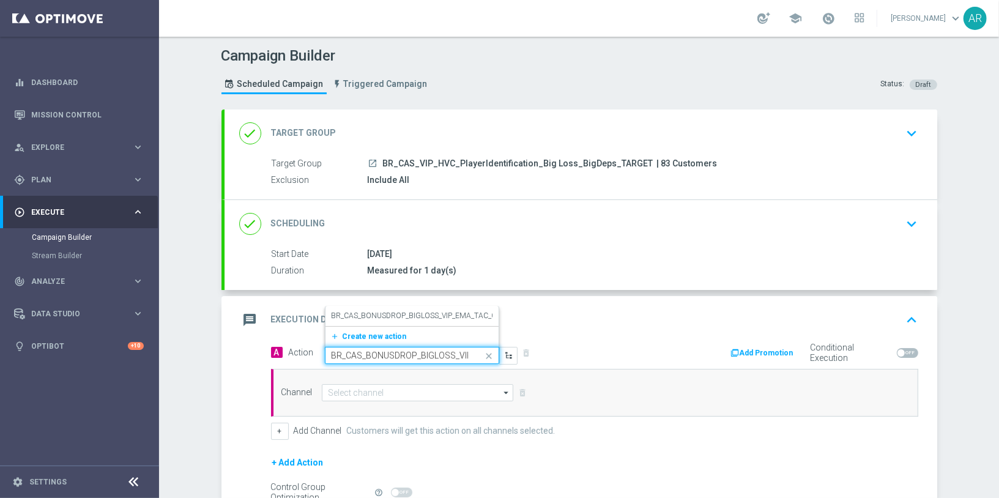
scroll to position [0, 79]
click at [393, 311] on label "BR_CAS_BONUSDROP_BIGLOSS_VIP_EMA_TAC_GM_W30" at bounding box center [426, 316] width 191 height 10
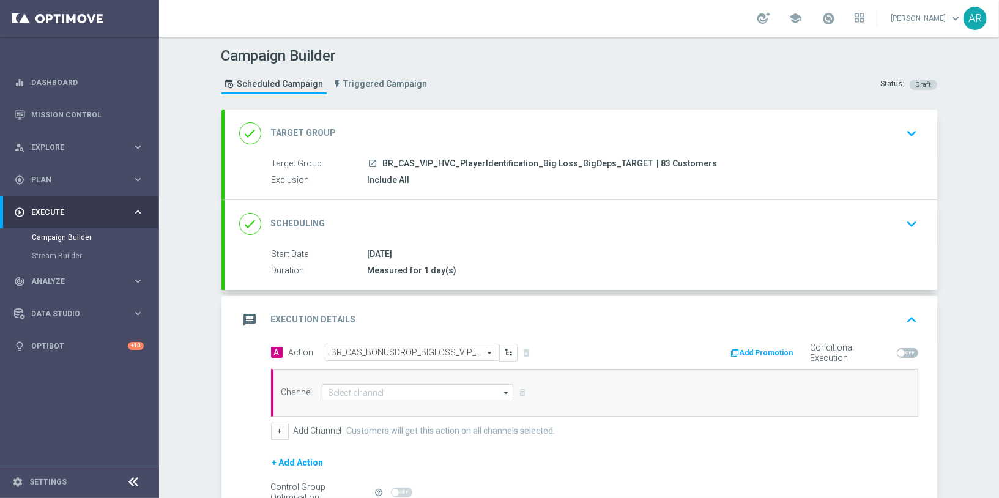
scroll to position [0, 0]
click at [410, 389] on input at bounding box center [418, 392] width 192 height 17
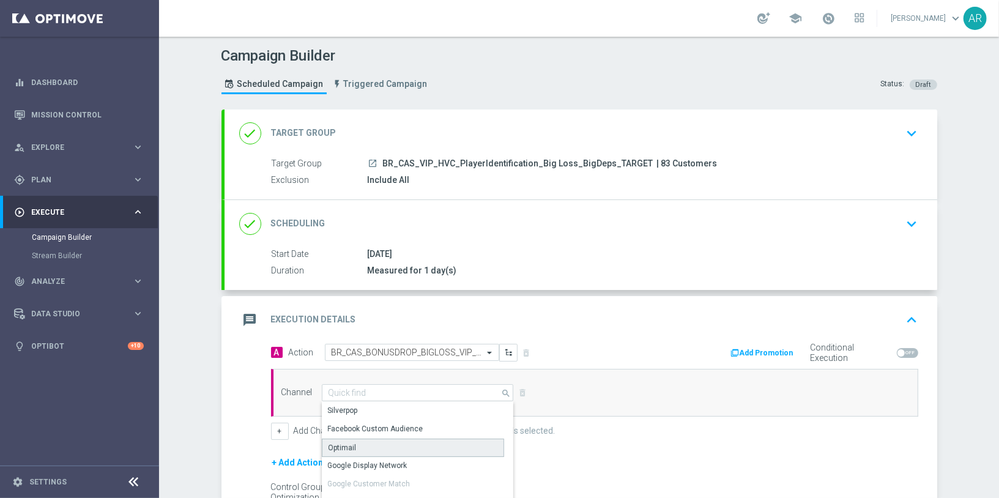
click at [388, 442] on div "Optimail" at bounding box center [413, 447] width 183 height 18
type input "Optimail"
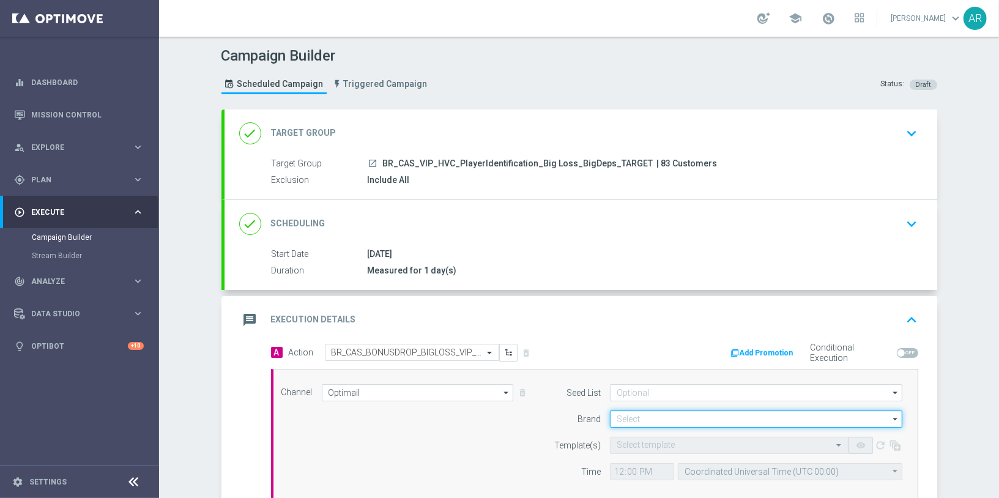
click at [641, 418] on input at bounding box center [756, 418] width 292 height 17
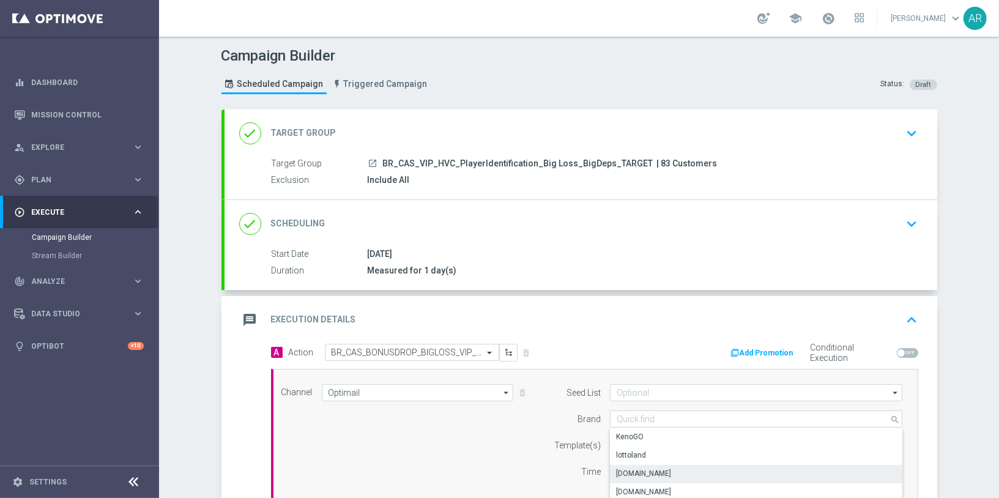
click at [678, 474] on div "Lottoland.bet.br" at bounding box center [756, 473] width 293 height 17
type input "Lottoland.bet.br"
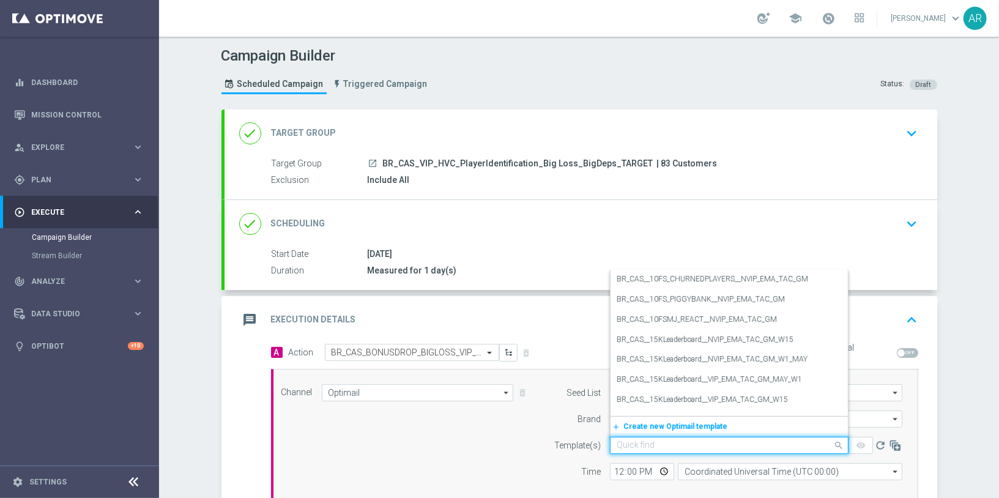
click at [638, 443] on input "text" at bounding box center [716, 445] width 201 height 10
paste input "BR_CAS_BONUSDROP_BIGLOSS_VIP_EMA_TAC_GM_W30"
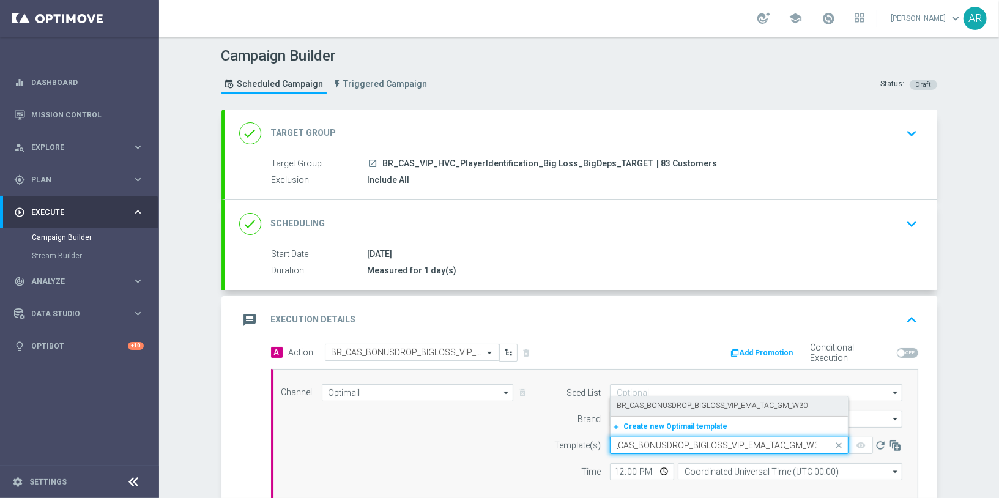
click at [732, 401] on label "BR_CAS_BONUSDROP_BIGLOSS_VIP_EMA_TAC_GM_W30" at bounding box center [711, 406] width 191 height 10
type input "BR_CAS_BONUSDROP_BIGLOSS_VIP_EMA_TAC_GM_W30"
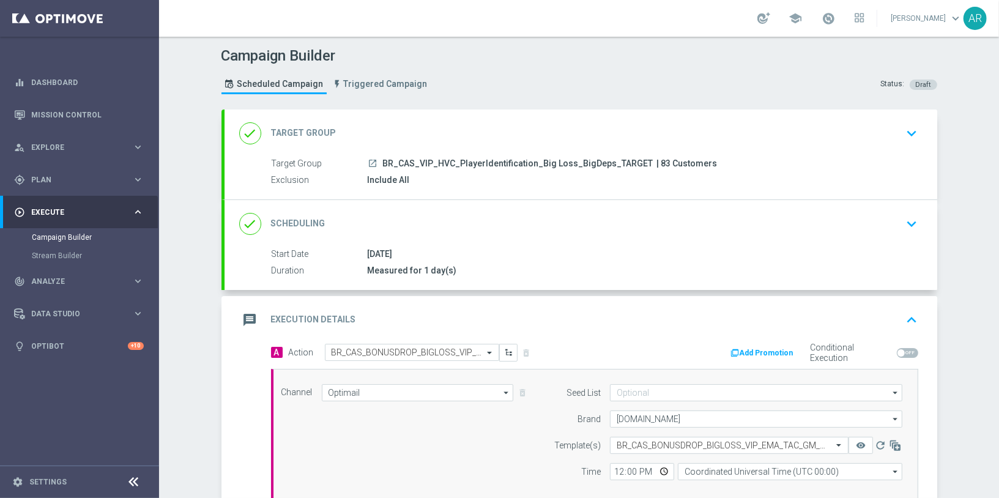
scroll to position [0, 0]
click at [449, 451] on div "Channel Optimail Optimail arrow_drop_down Drag here to set row groups Drag here…" at bounding box center [592, 436] width 640 height 105
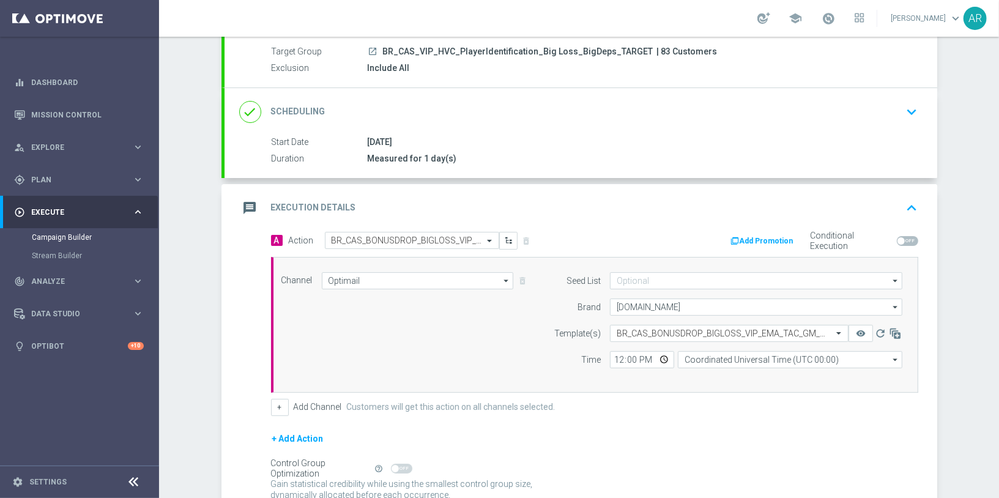
scroll to position [135, 0]
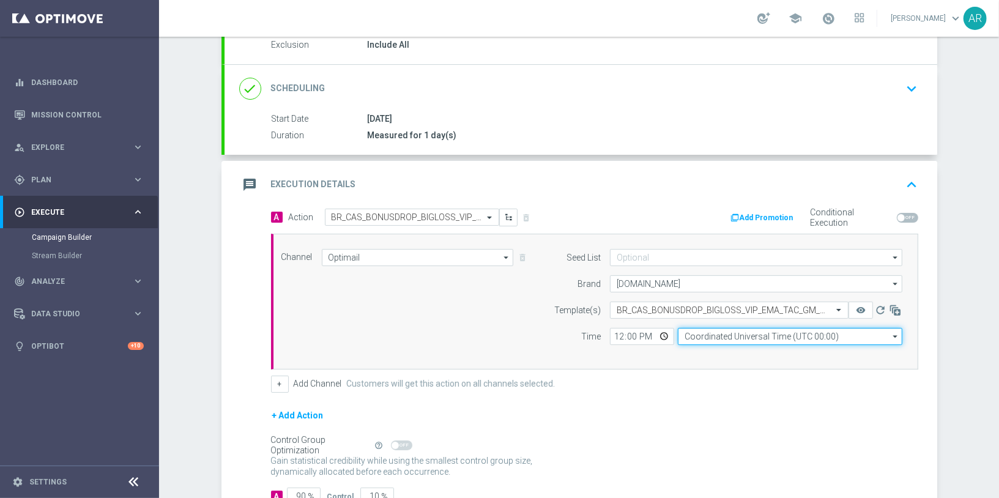
click at [739, 331] on input "Coordinated Universal Time (UTC 00:00)" at bounding box center [790, 336] width 224 height 17
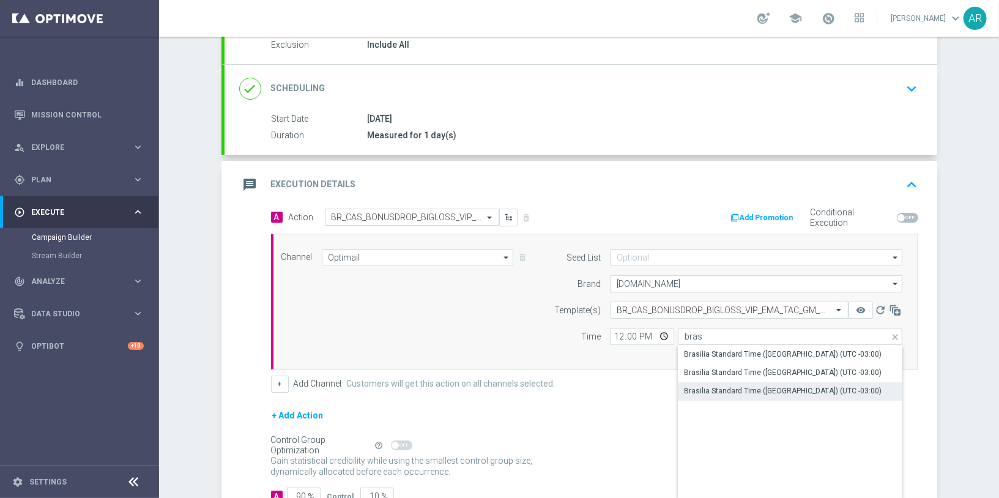
click at [789, 388] on div "Brasilia Standard Time (Sao Paulo) (UTC -03:00)" at bounding box center [783, 390] width 198 height 11
type input "Brasilia Standard Time (Sao Paulo) (UTC -03:00)"
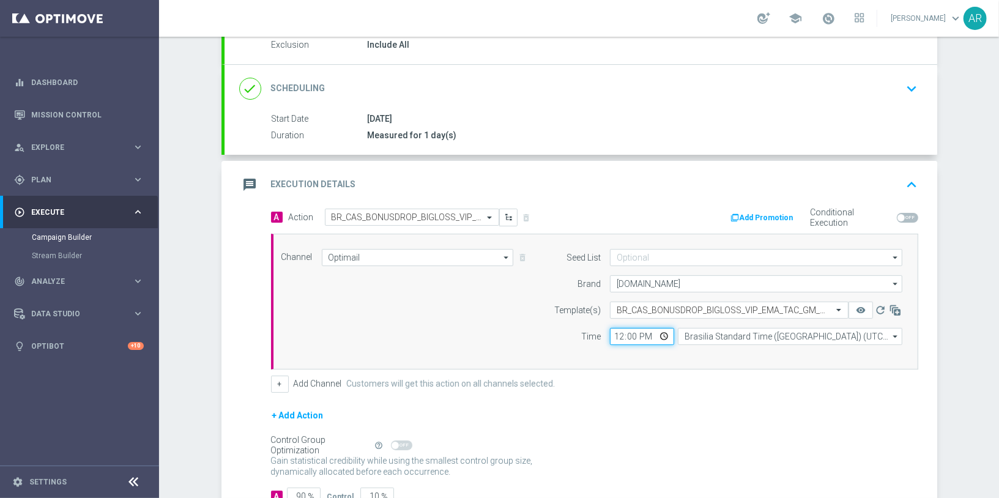
click at [663, 334] on input "12:00" at bounding box center [642, 336] width 64 height 17
type input "14:00"
click at [482, 303] on div "Channel Optimail Optimail arrow_drop_down Drag here to set row groups Drag here…" at bounding box center [592, 301] width 640 height 105
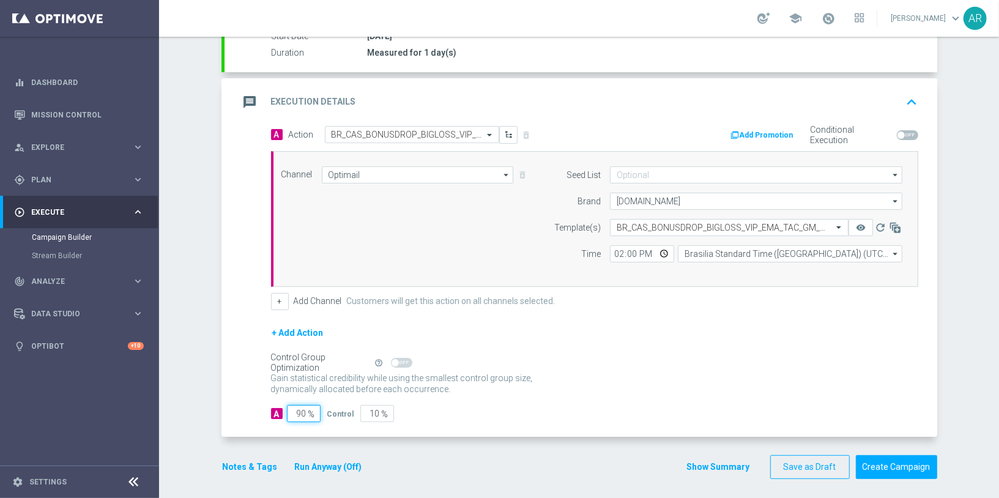
click at [298, 405] on input "90" at bounding box center [304, 413] width 34 height 17
type input "1"
type input "99"
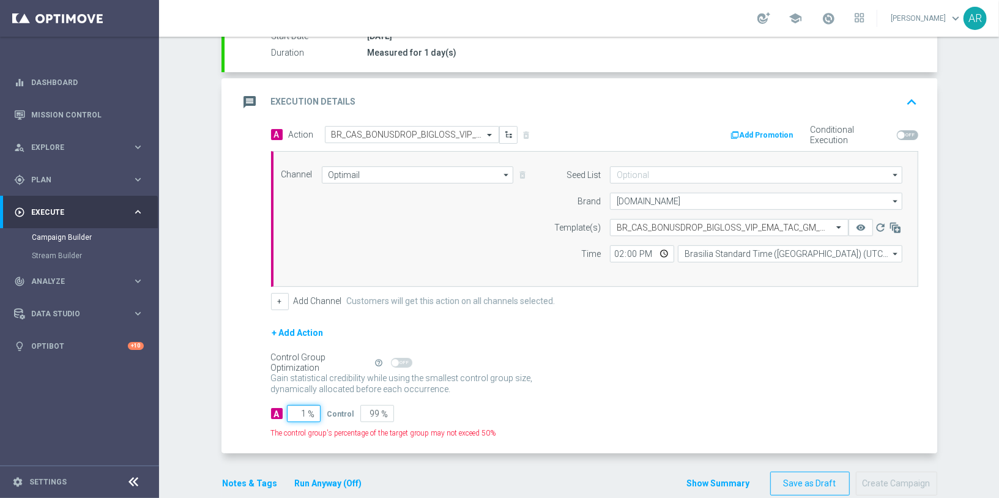
type input "10"
type input "90"
type input "100"
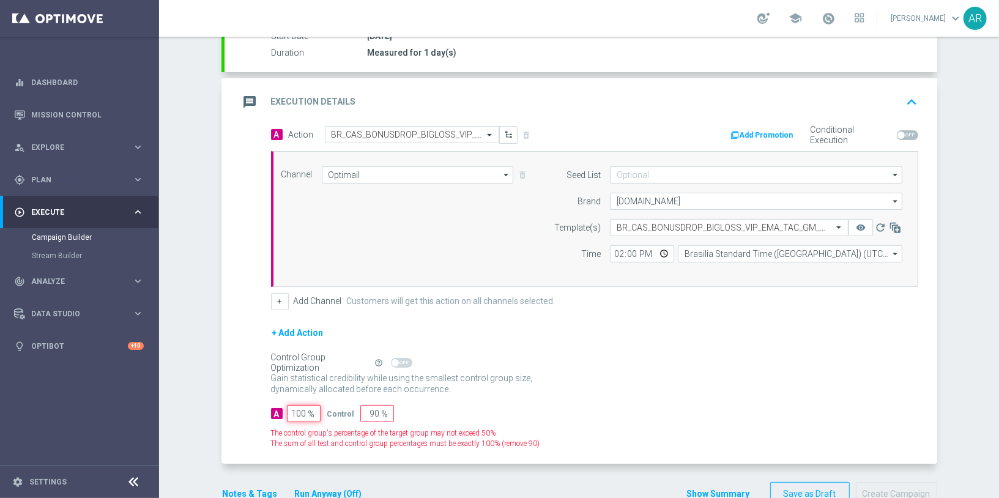
type input "0"
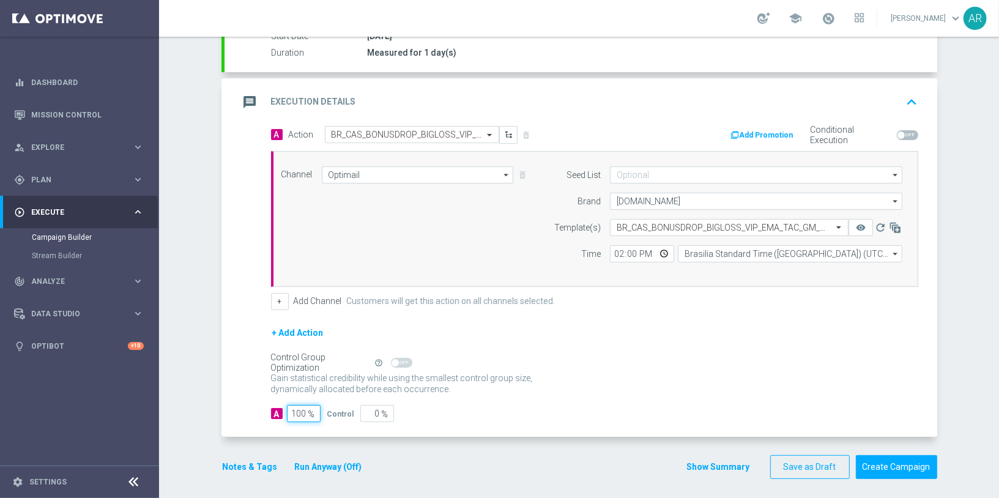
type input "100"
click at [605, 405] on div "A 100 % Control 0 %" at bounding box center [594, 413] width 647 height 17
click at [895, 462] on button "Create Campaign" at bounding box center [895, 467] width 81 height 24
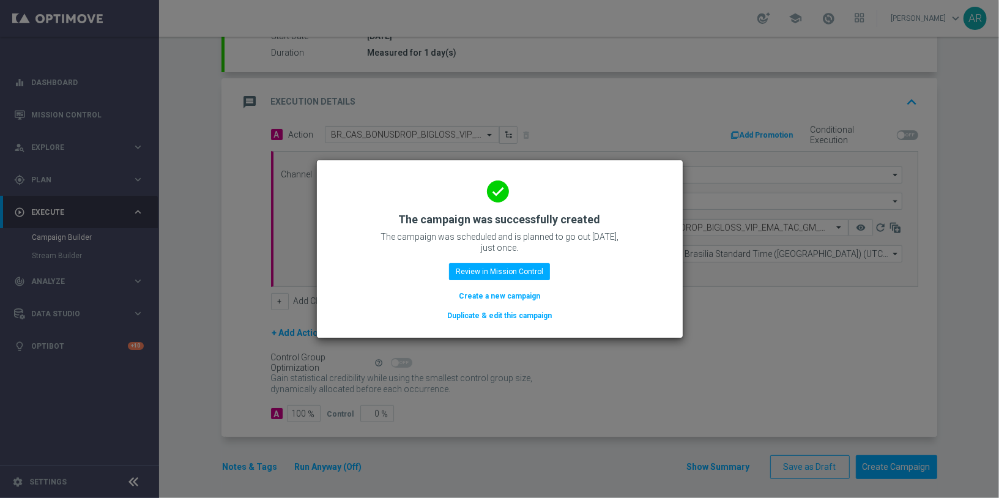
click at [498, 296] on button "Create a new campaign" at bounding box center [499, 295] width 84 height 13
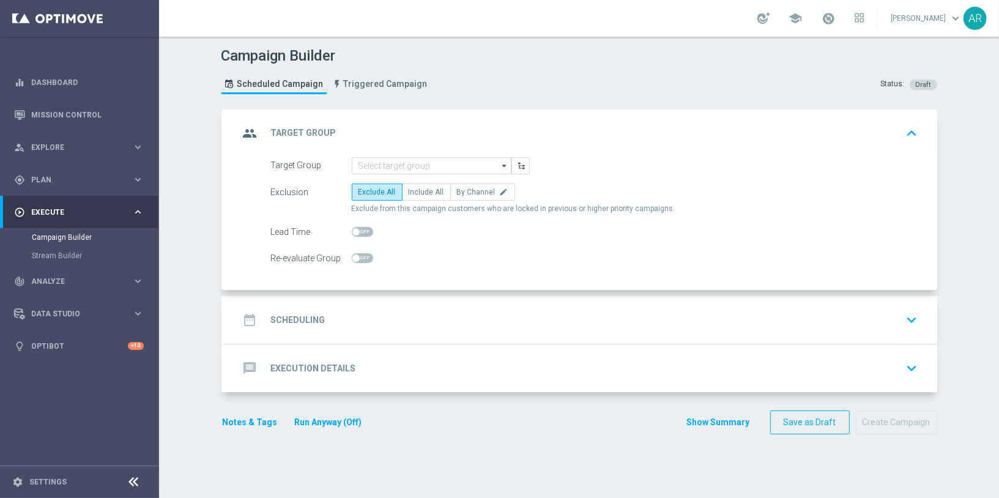
scroll to position [0, 0]
click at [386, 163] on input at bounding box center [432, 165] width 160 height 17
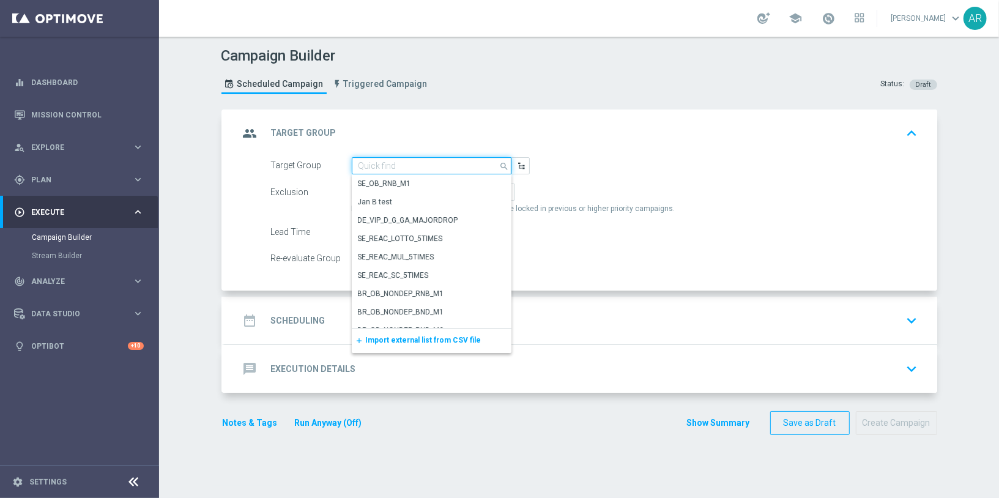
paste input "BR_CAS_VIP_HVC_PlayerIdentification_BigDrop_TARGET"
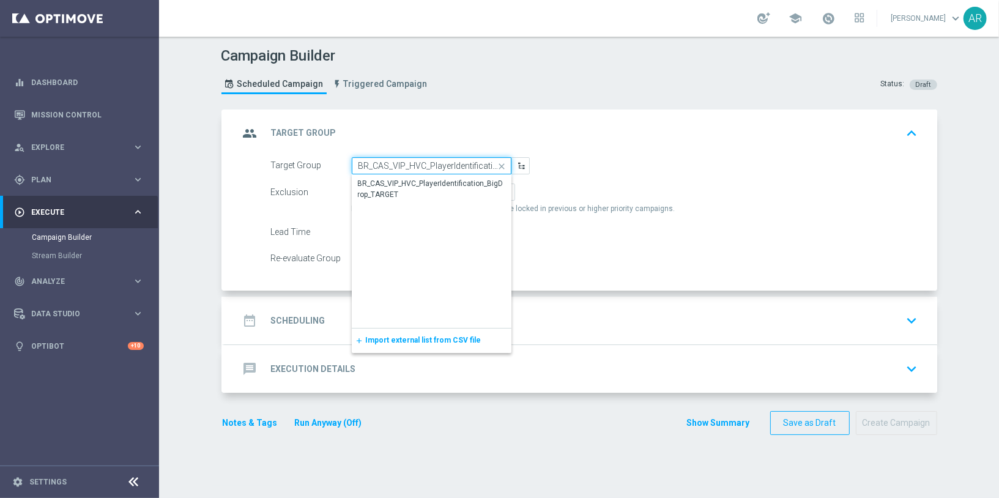
scroll to position [0, 70]
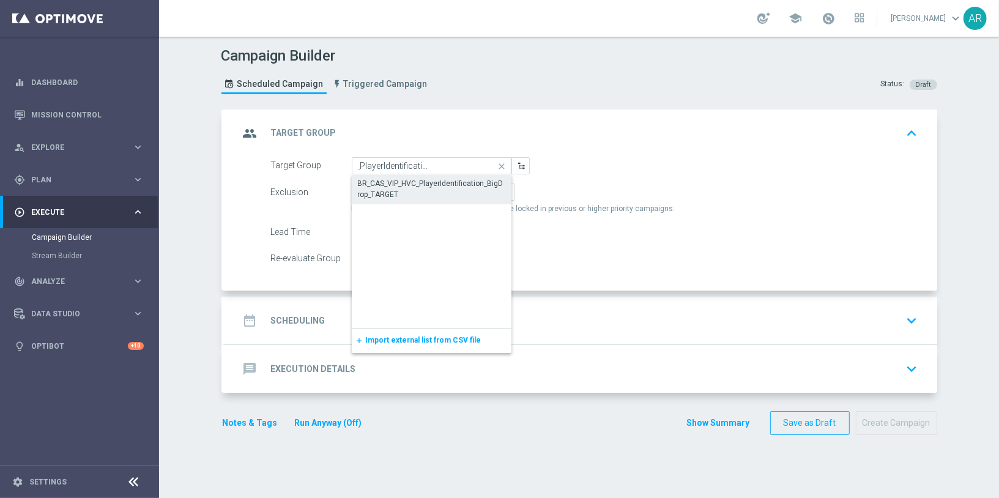
click at [412, 186] on div "BR_CAS_VIP_HVC_PlayerIdentification_BigDrop_TARGET" at bounding box center [431, 189] width 147 height 22
type input "BR_CAS_VIP_HVC_PlayerIdentification_BigDrop_TARGET"
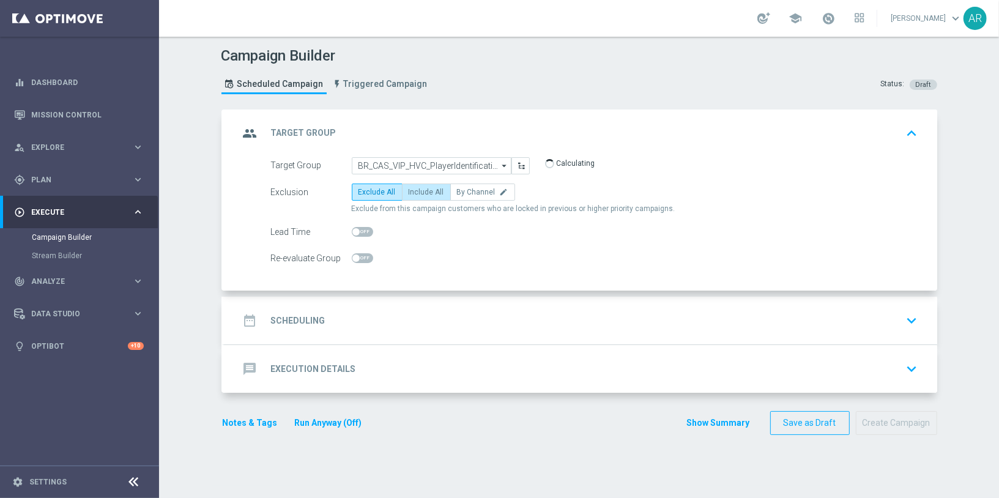
click at [417, 188] on span "Include All" at bounding box center [425, 192] width 35 height 9
click at [416, 190] on input "Include All" at bounding box center [412, 194] width 8 height 8
radio input "true"
click at [394, 322] on div "date_range Scheduling keyboard_arrow_down" at bounding box center [580, 320] width 683 height 23
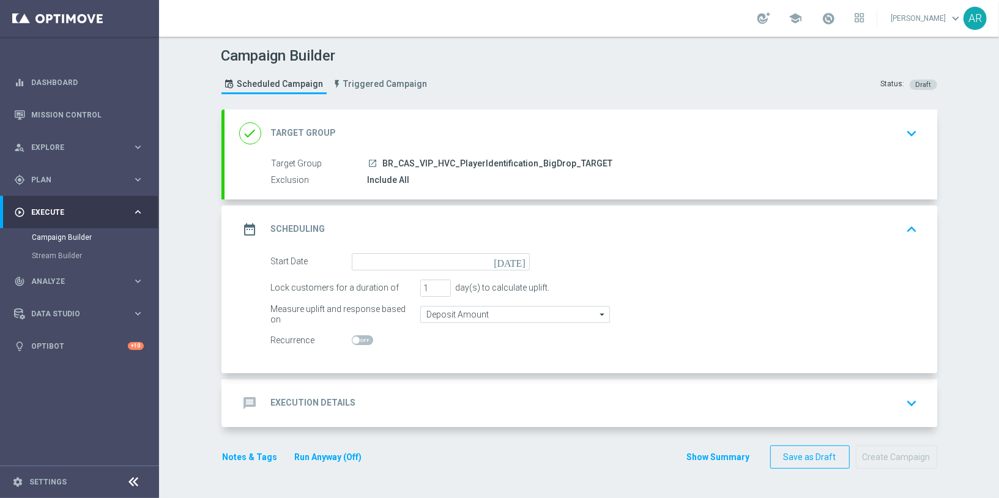
click at [518, 257] on icon "today" at bounding box center [511, 259] width 36 height 13
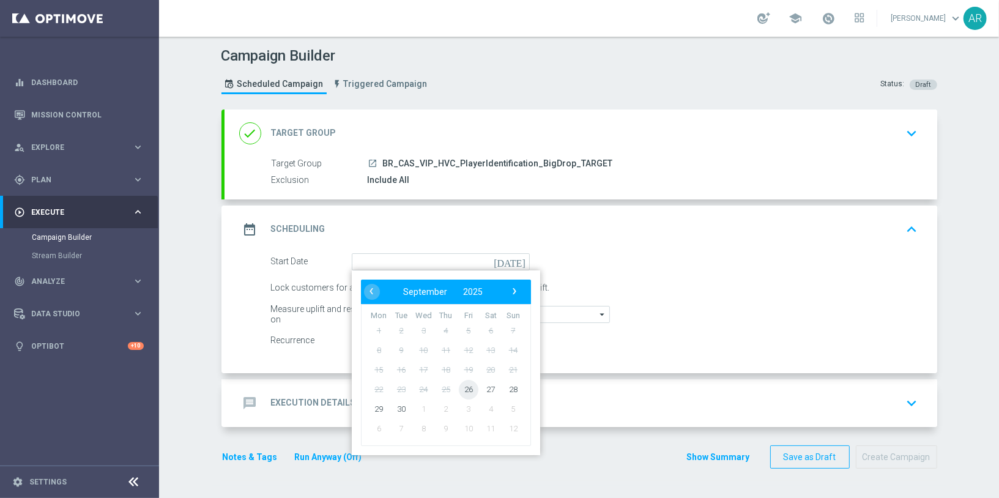
click at [469, 386] on span "26" at bounding box center [468, 389] width 20 height 20
type input "26 Sep 2025"
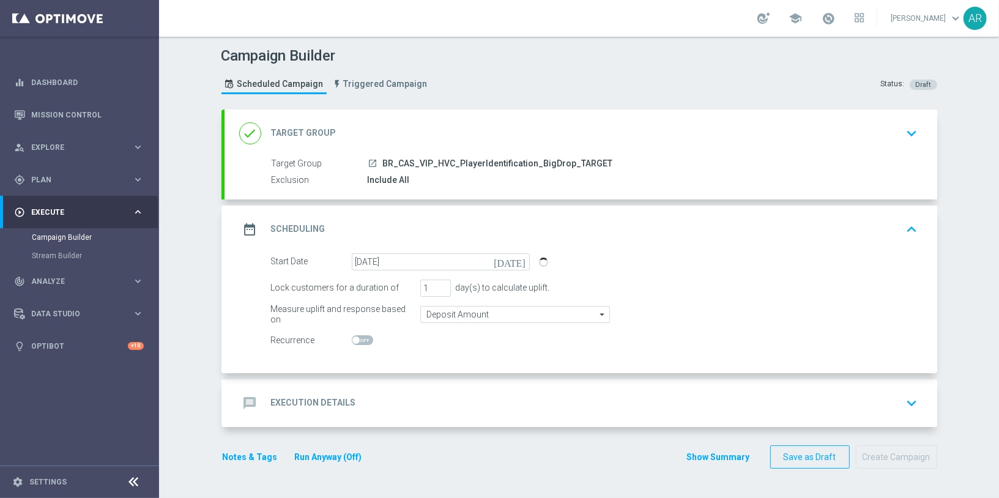
click at [430, 403] on div "message Execution Details keyboard_arrow_down" at bounding box center [580, 402] width 683 height 23
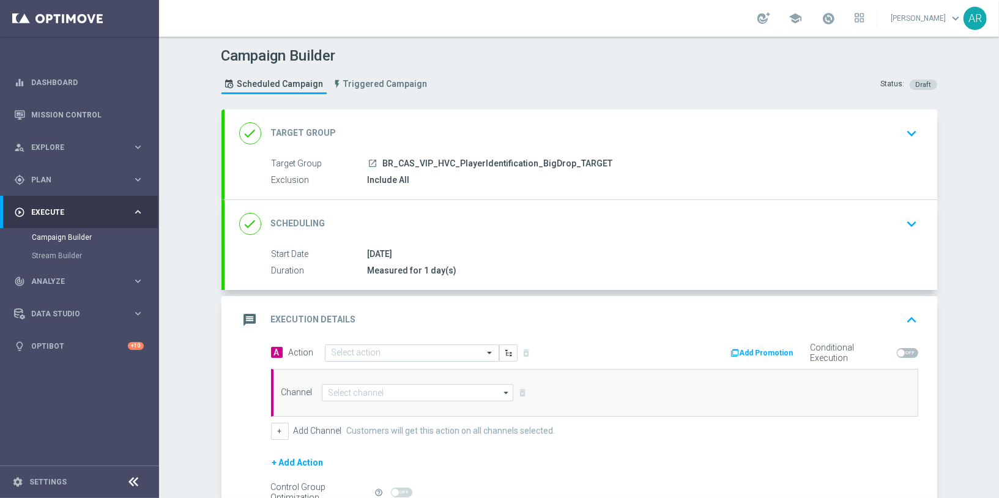
click at [363, 352] on input "text" at bounding box center [399, 353] width 136 height 10
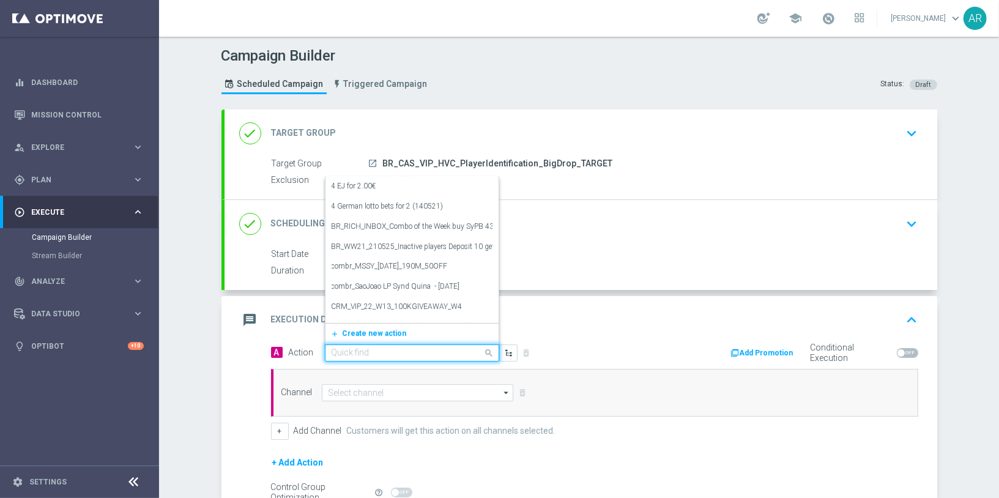
paste input "BR_CAS_BONUSDROP_BIGDROP_VIP_EMA_TAC_GM_W30"
type input "BR_CAS_BONUSDROP_BIGDROP_VIP_EMA_TAC_GM_W30"
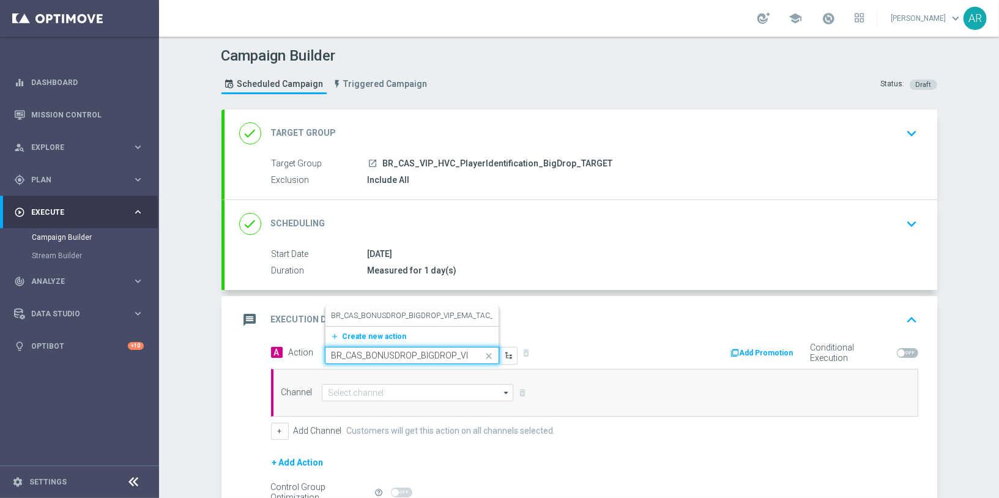
scroll to position [0, 81]
click at [418, 311] on label "BR_CAS_BONUSDROP_BIGDROP_VIP_EMA_TAC_GM_W30" at bounding box center [427, 316] width 193 height 10
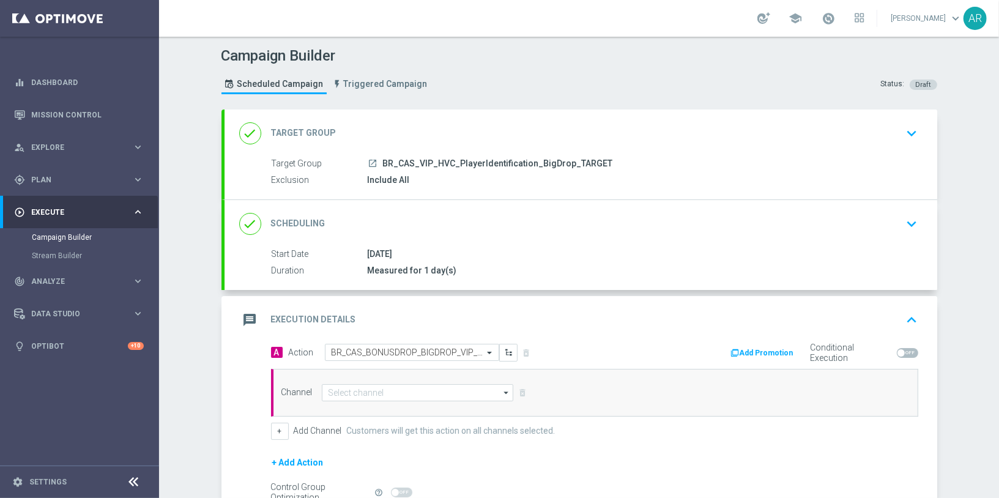
scroll to position [0, 0]
click at [394, 386] on input at bounding box center [418, 392] width 192 height 17
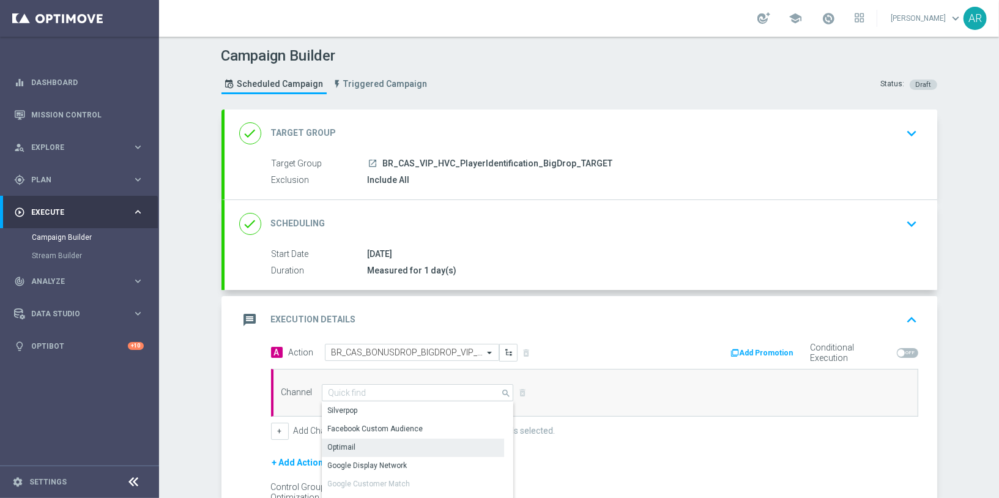
click at [386, 441] on div "Optimail" at bounding box center [413, 446] width 183 height 17
type input "Optimail"
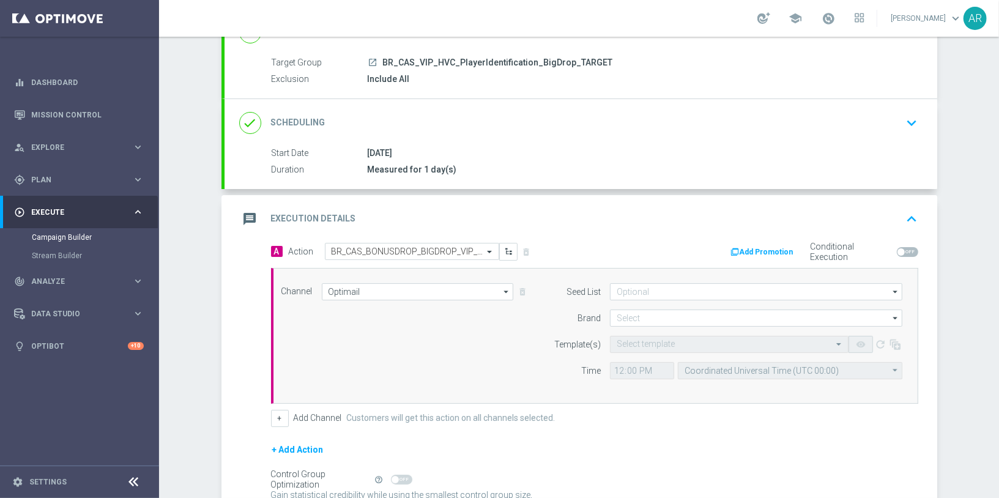
scroll to position [117, 0]
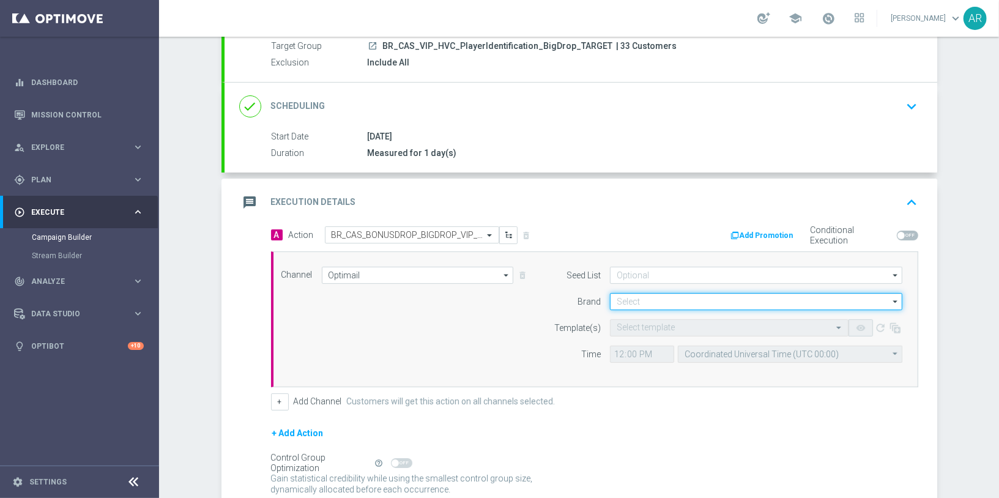
click at [646, 301] on input at bounding box center [756, 301] width 292 height 17
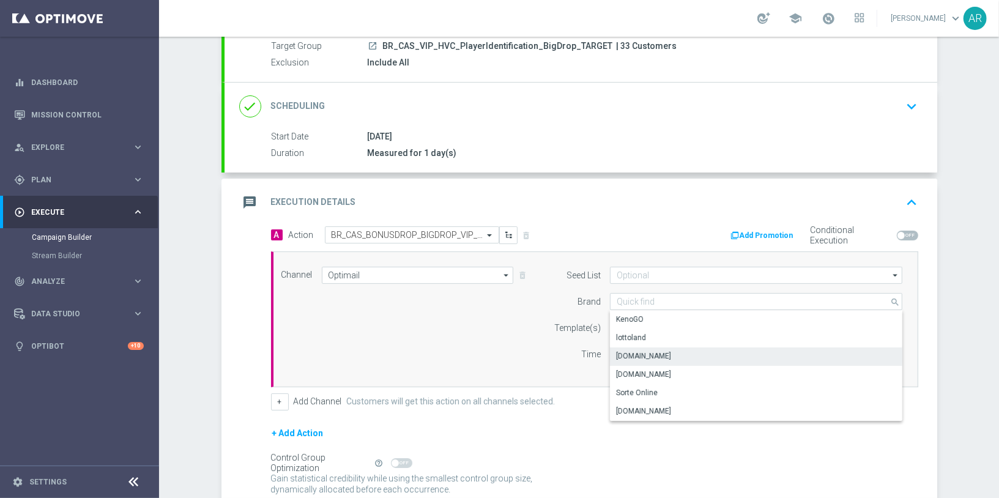
click at [674, 353] on div "Lottoland.bet.br" at bounding box center [756, 355] width 293 height 17
type input "Lottoland.bet.br"
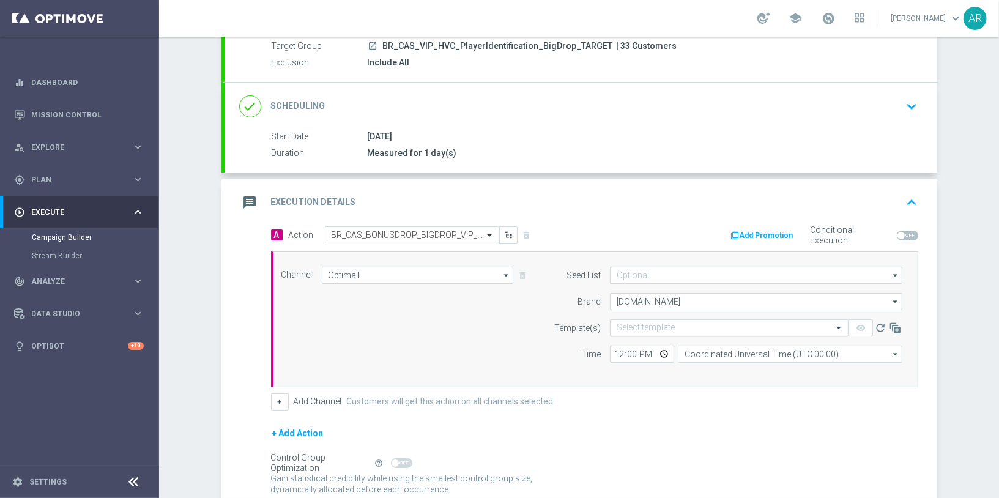
click at [648, 323] on input "text" at bounding box center [716, 328] width 201 height 10
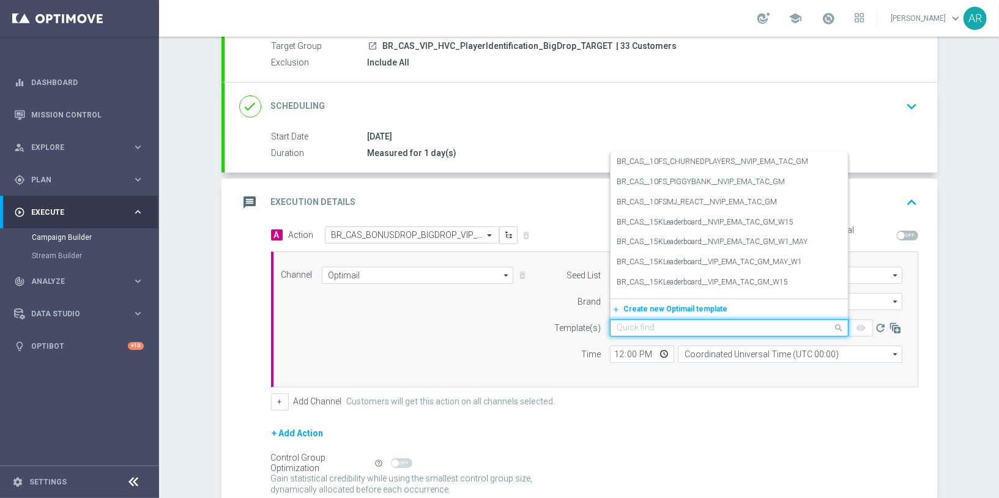
paste input "BR_CAS_BONUSDROP_BIGDROP_VIP_EMA_TAC_GM_W30"
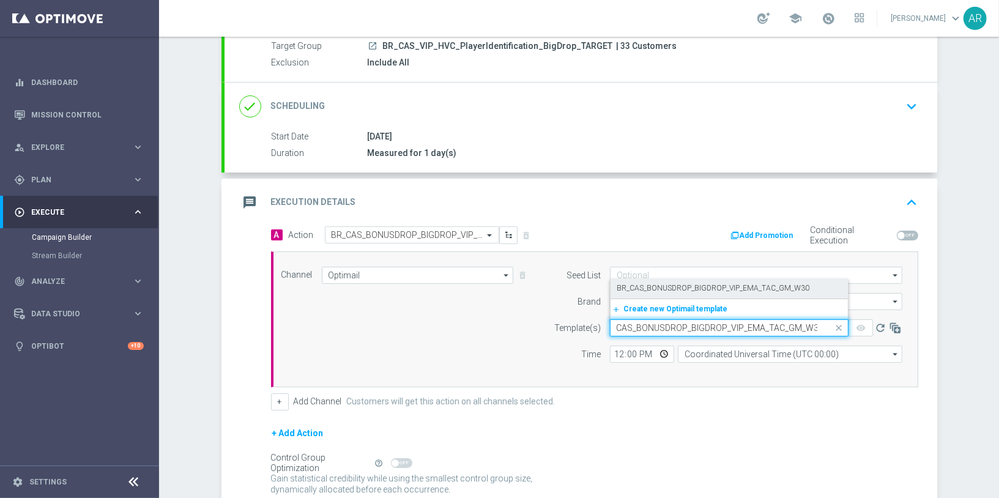
click at [694, 287] on label "BR_CAS_BONUSDROP_BIGDROP_VIP_EMA_TAC_GM_W30" at bounding box center [712, 288] width 193 height 10
type input "BR_CAS_BONUSDROP_BIGDROP_VIP_EMA_TAC_GM_W30"
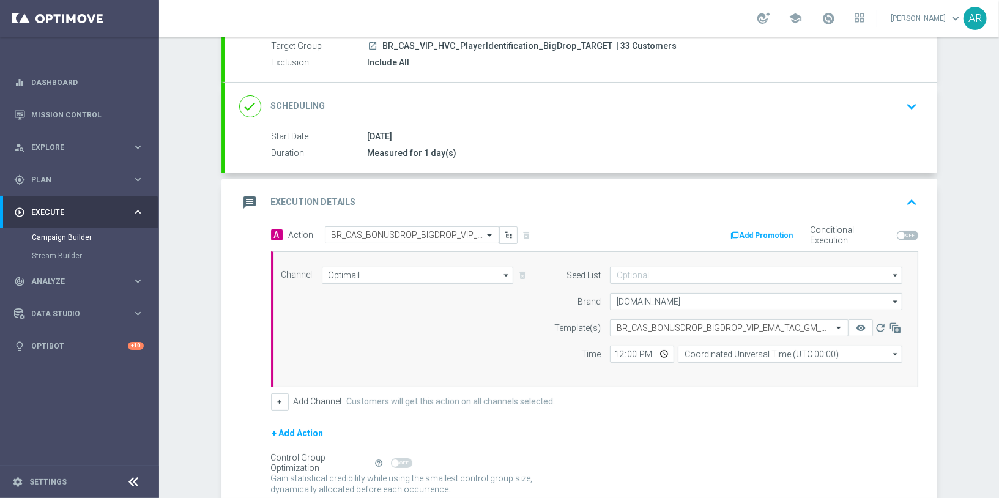
scroll to position [0, 0]
click at [734, 347] on input "Coordinated Universal Time (UTC 00:00)" at bounding box center [790, 353] width 224 height 17
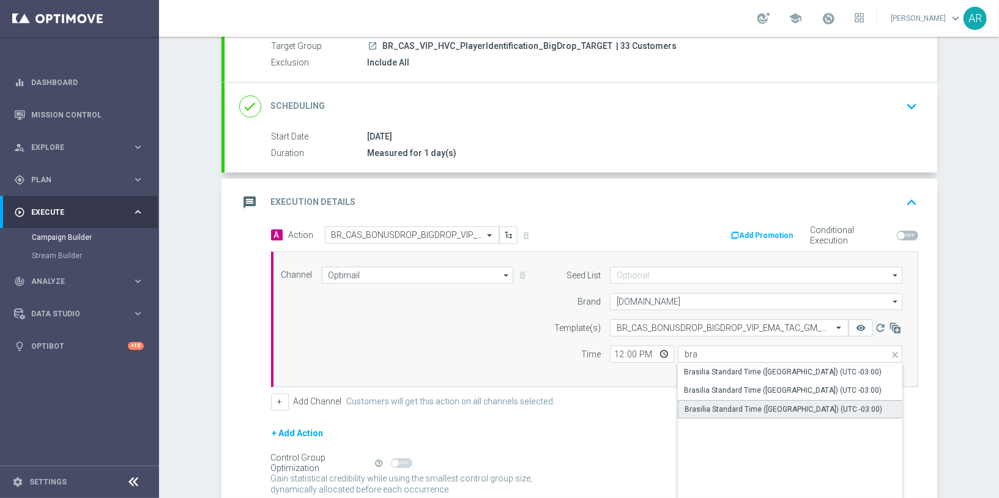
click at [786, 404] on div "Brasilia Standard Time (Sao Paulo) (UTC -03:00)" at bounding box center [783, 409] width 198 height 11
type input "Brasilia Standard Time (Sao Paulo) (UTC -03:00)"
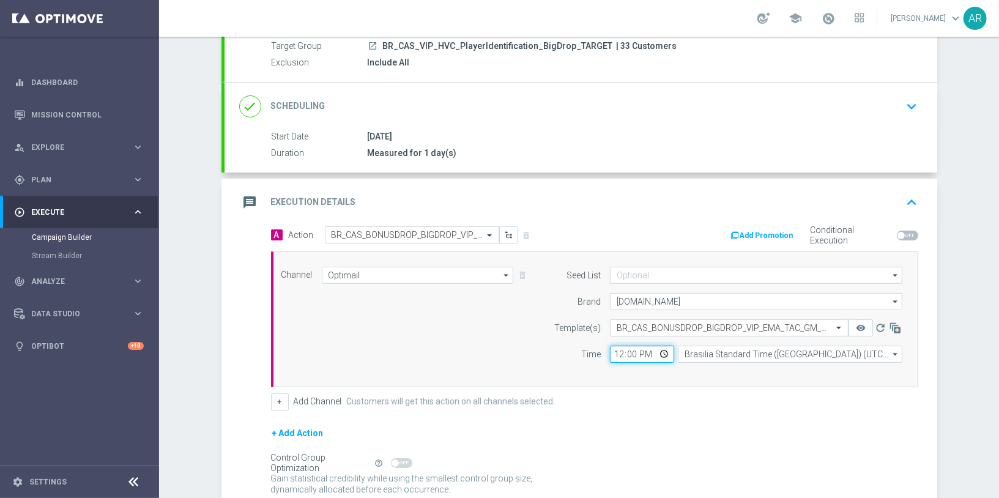
click at [663, 352] on input "12:00" at bounding box center [642, 353] width 64 height 17
type input "14:00"
click at [407, 348] on div "Channel Optimail Optimail arrow_drop_down Drag here to set row groups Drag here…" at bounding box center [592, 319] width 640 height 105
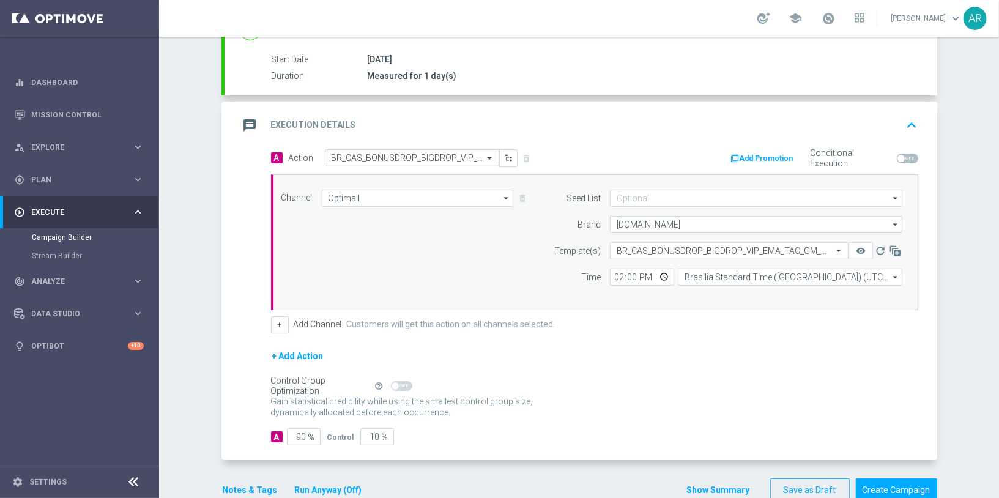
scroll to position [218, 0]
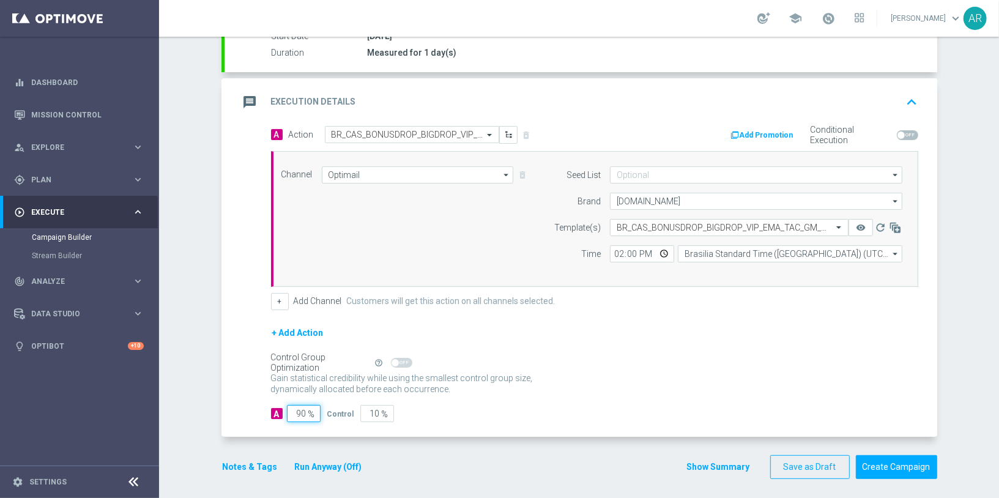
click at [300, 407] on input "90" at bounding box center [304, 413] width 34 height 17
type input "1"
type input "99"
type input "10"
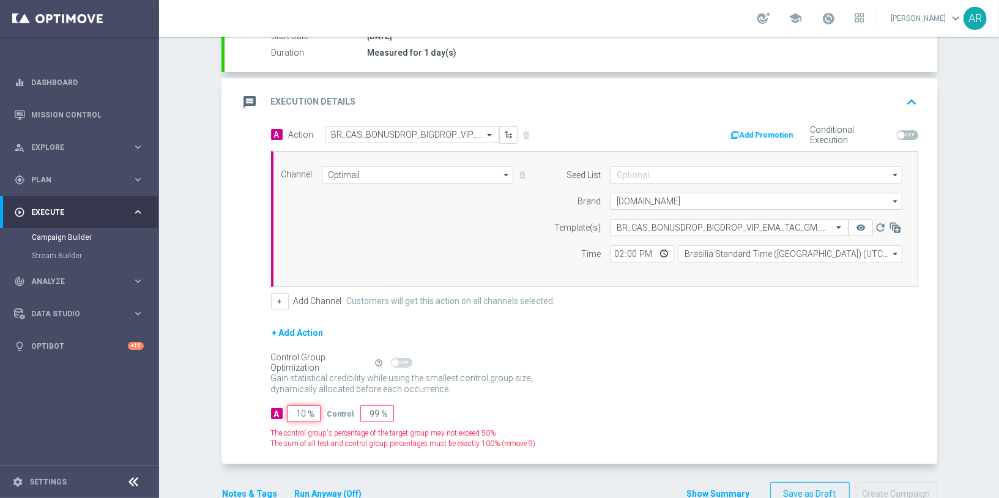
type input "90"
type input "100"
type input "0"
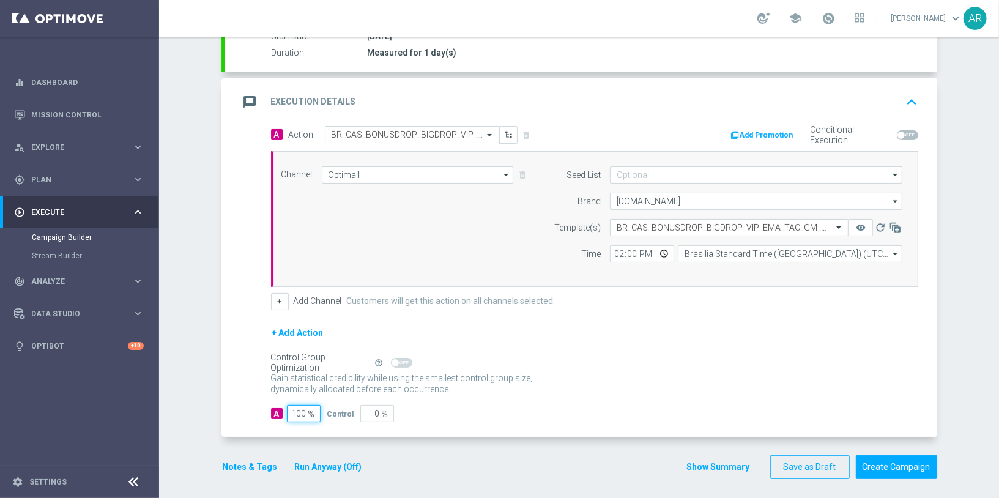
type input "100"
click at [621, 405] on div "A 100 % Control 0 %" at bounding box center [594, 413] width 647 height 17
click at [884, 464] on button "Create Campaign" at bounding box center [895, 467] width 81 height 24
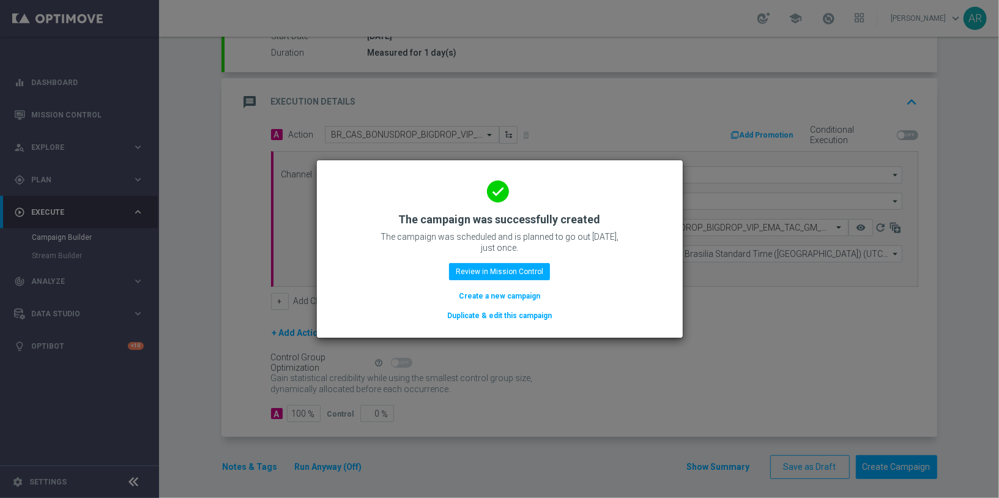
click at [517, 297] on button "Create a new campaign" at bounding box center [499, 295] width 84 height 13
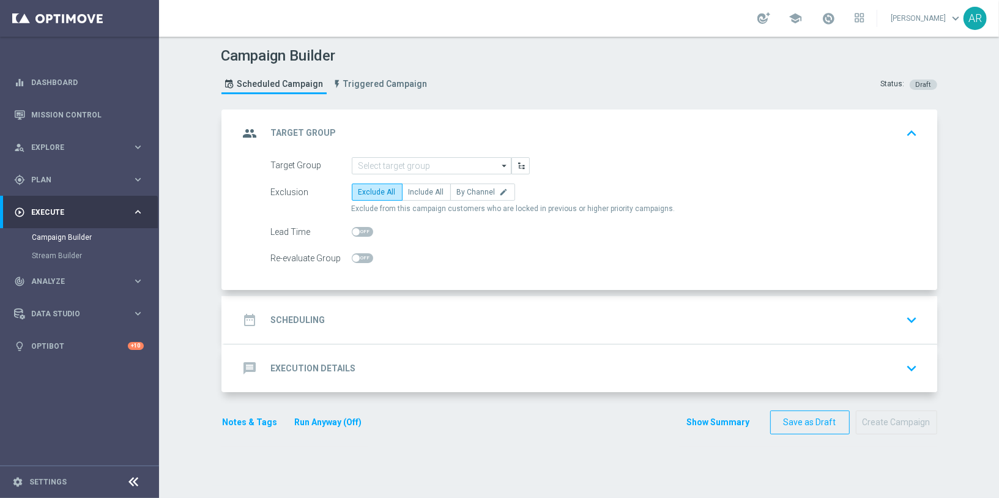
scroll to position [0, 0]
click at [366, 168] on input at bounding box center [432, 165] width 160 height 17
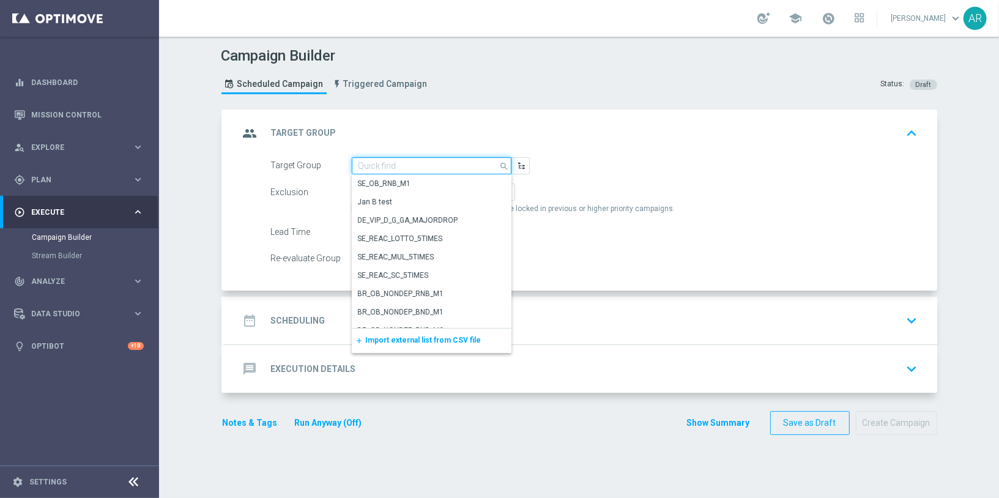
paste input "BR_CAS__PORTFOLIO_NOOFFER__ALL_EMA_TAC_MIX"
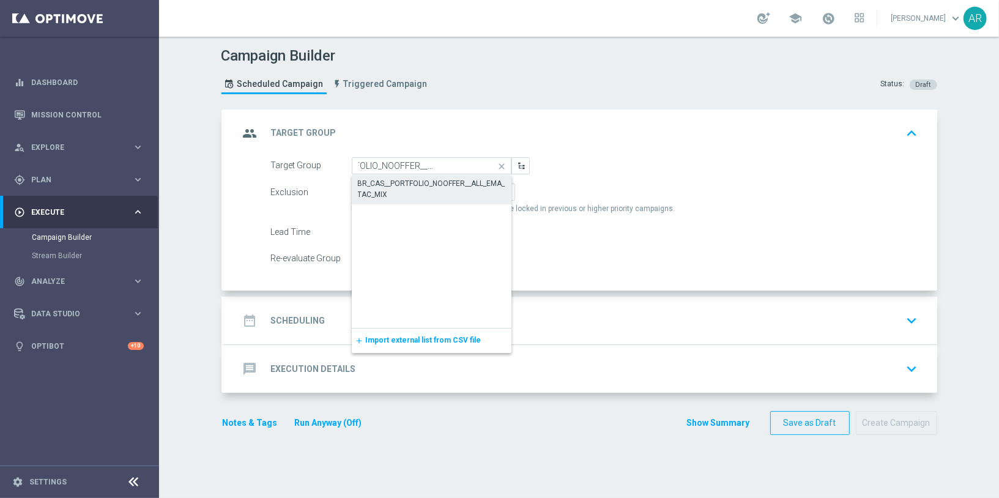
click at [407, 188] on div "BR_CAS__PORTFOLIO_NOOFFER__ALL_EMA_TAC_MIX" at bounding box center [431, 189] width 147 height 22
type input "BR_CAS__PORTFOLIO_NOOFFER__ALL_EMA_TAC_MIX"
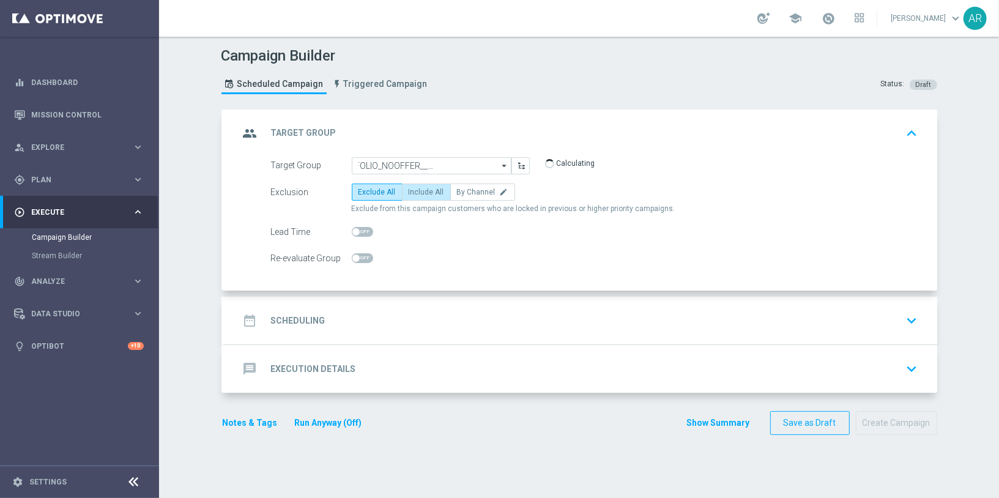
scroll to position [0, 0]
click at [422, 195] on label "Include All" at bounding box center [426, 191] width 49 height 17
click at [416, 195] on input "Include All" at bounding box center [412, 194] width 8 height 8
radio input "true"
click at [354, 322] on div "date_range Scheduling keyboard_arrow_down" at bounding box center [580, 320] width 683 height 23
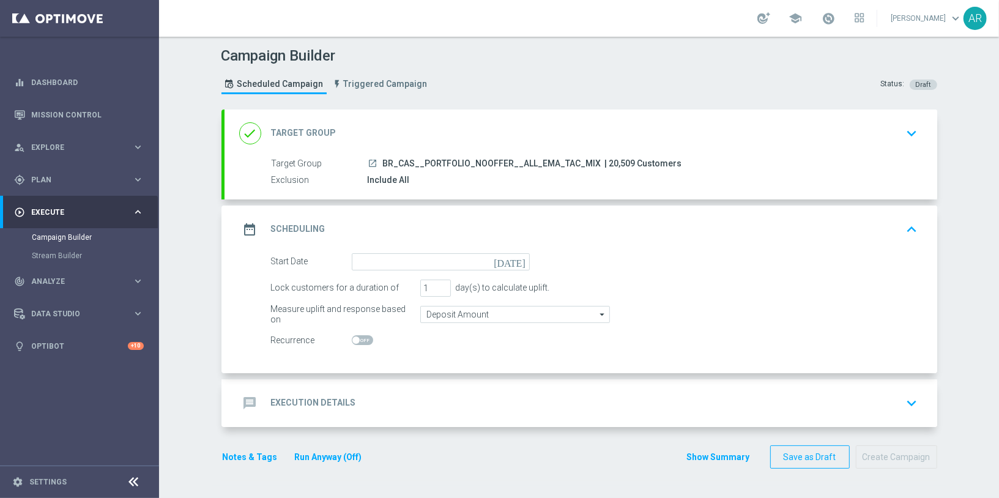
click at [522, 257] on icon "today" at bounding box center [511, 259] width 36 height 13
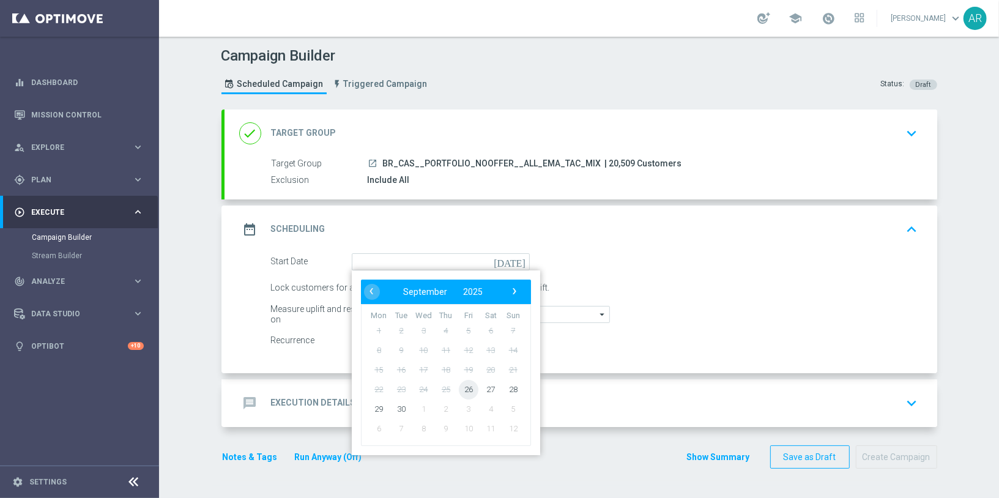
click at [467, 390] on span "26" at bounding box center [468, 389] width 20 height 20
type input "26 Sep 2025"
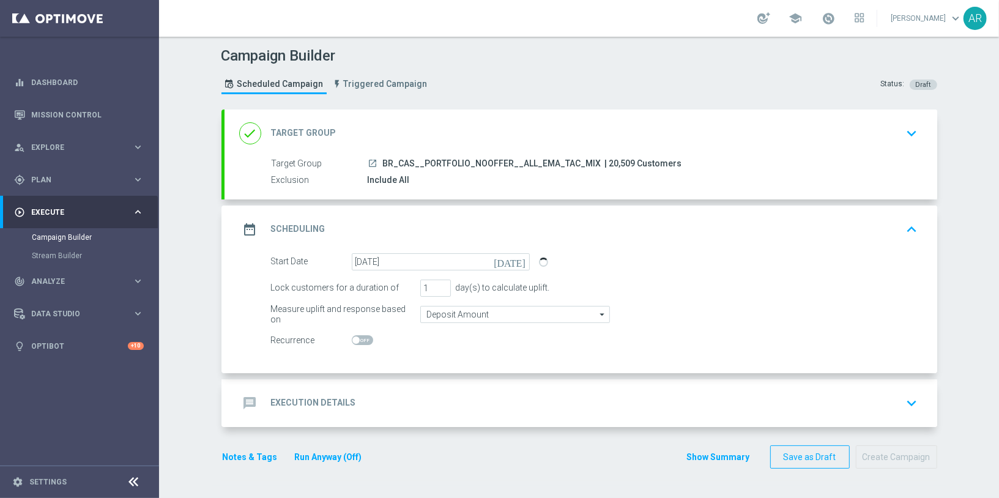
click at [318, 407] on div "message Execution Details" at bounding box center [297, 403] width 117 height 22
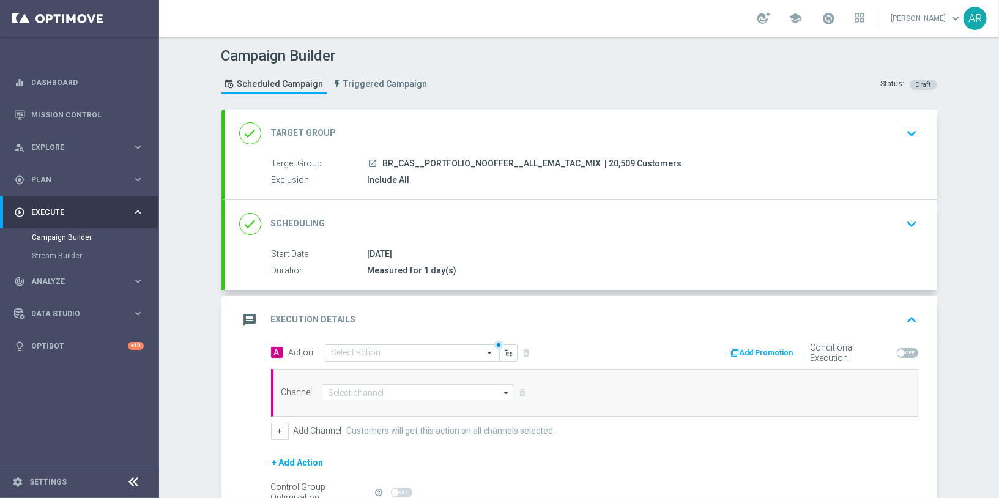
click at [385, 353] on input "text" at bounding box center [399, 353] width 136 height 10
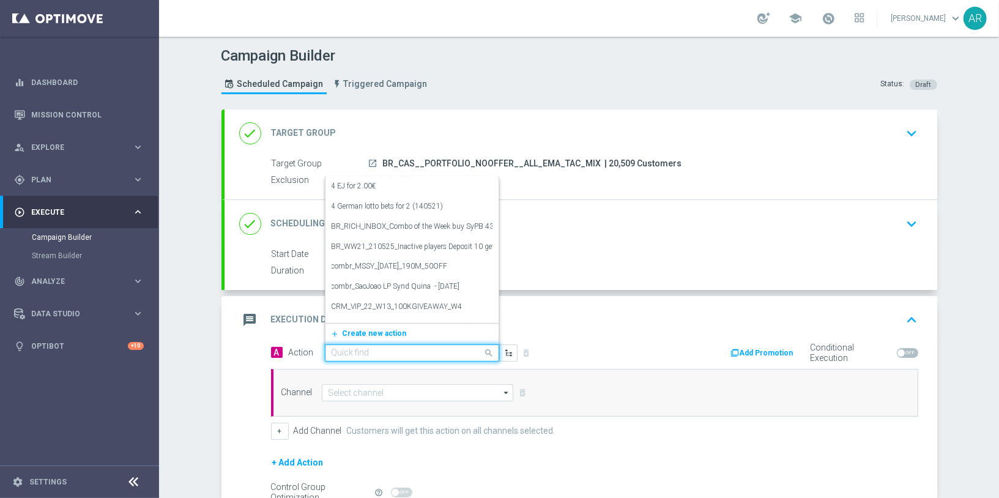
paste input "BR_CAS__TURBOLOTTO_MS__ALL_EMA_TAC_GM"
type input "BR_CAS__TURBOLOTTO_MS__ALL_EMA_TAC_GM"
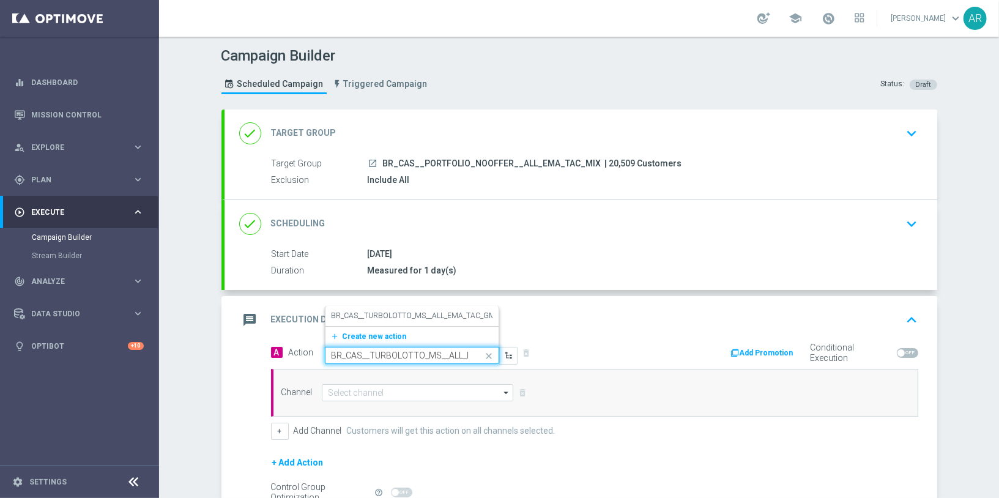
scroll to position [0, 50]
click at [380, 306] on div "BR_CAS__TURBOLOTTO_MS__ALL_EMA_TAC_GM edit" at bounding box center [411, 316] width 161 height 20
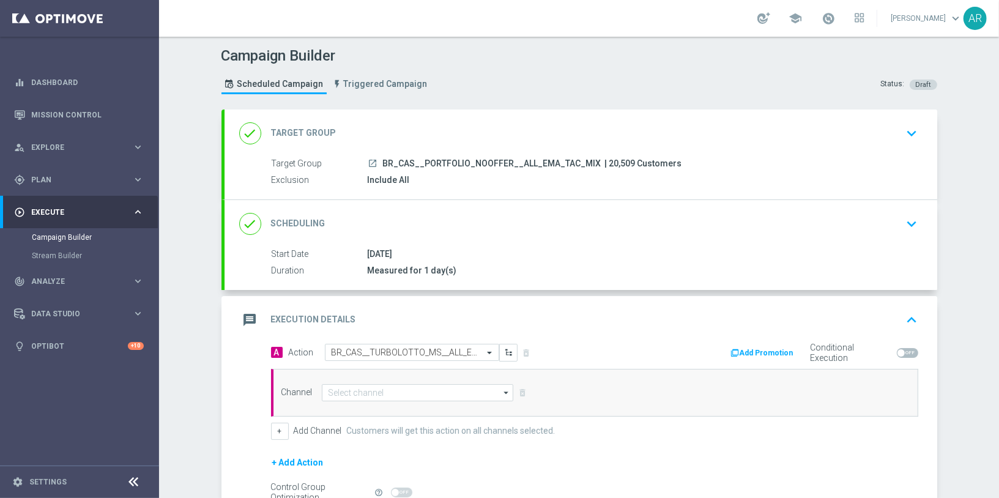
scroll to position [0, 0]
click at [391, 387] on input at bounding box center [418, 392] width 192 height 17
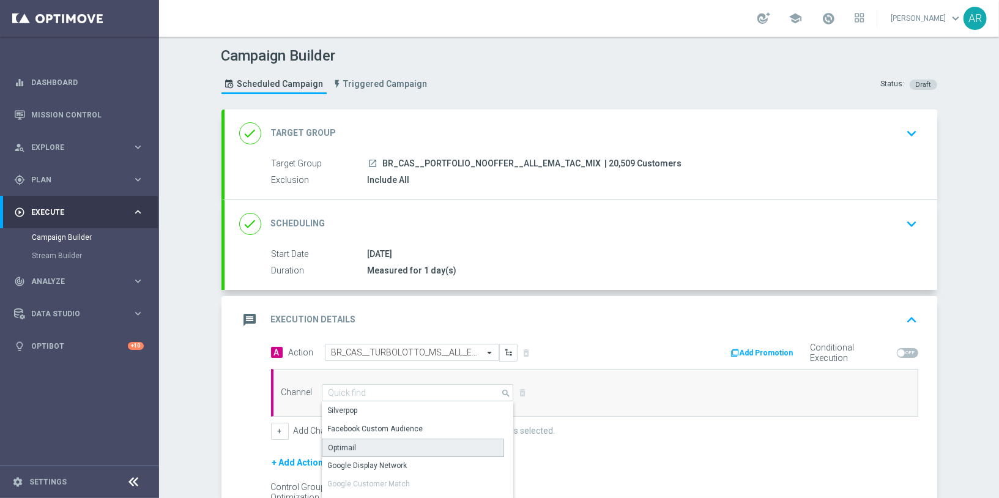
click at [391, 444] on div "Optimail" at bounding box center [413, 447] width 183 height 18
type input "Optimail"
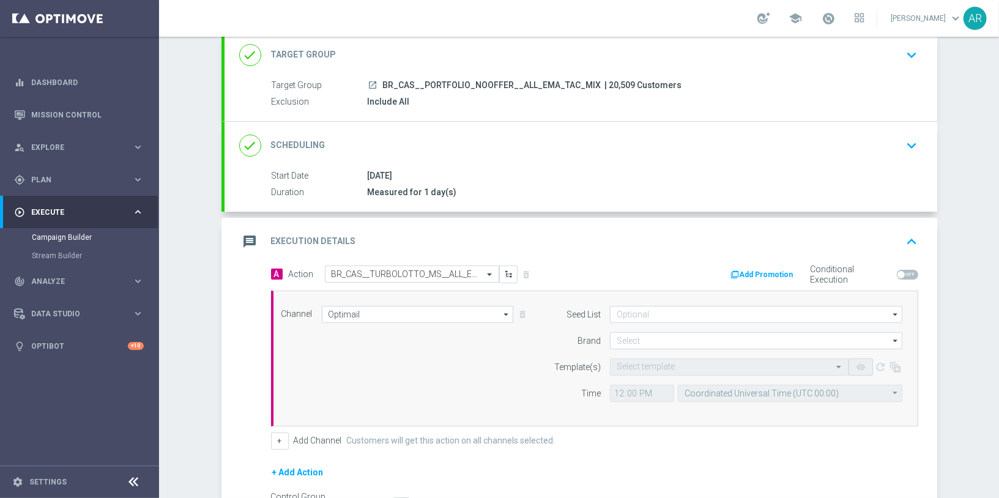
scroll to position [102, 0]
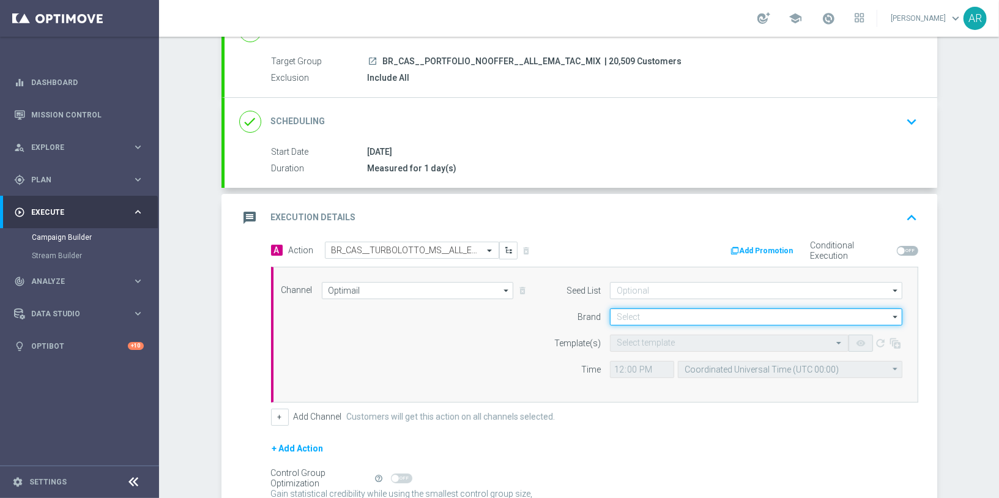
click at [638, 308] on input at bounding box center [756, 316] width 292 height 17
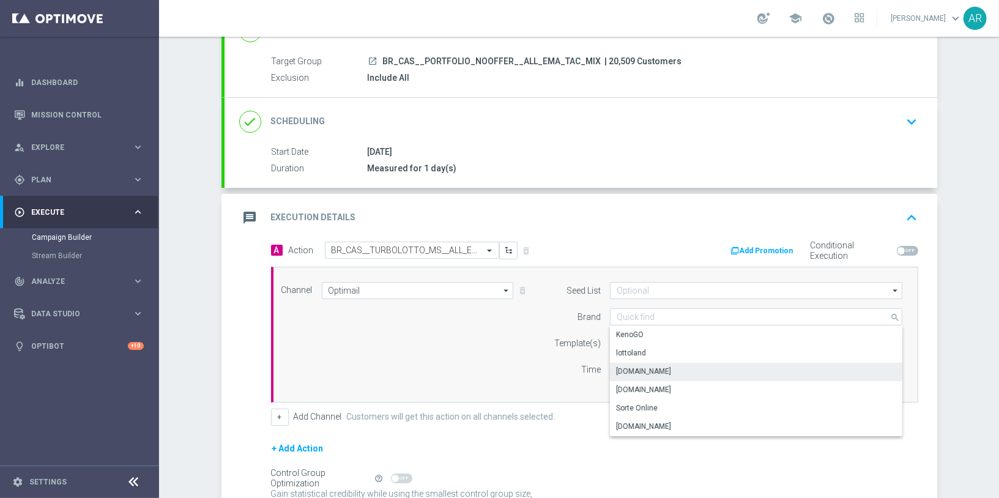
click at [671, 366] on div "Lottoland.bet.br" at bounding box center [756, 371] width 293 height 17
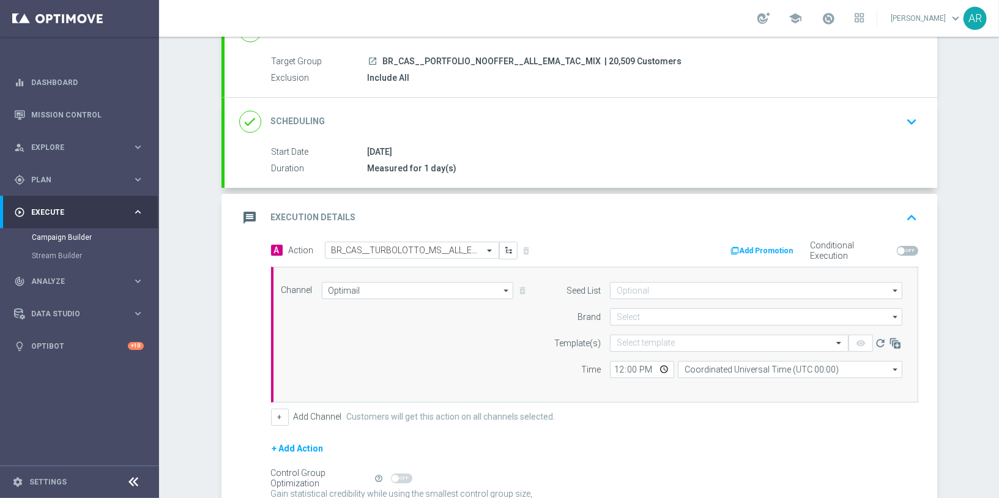
type input "Lottoland.bet.br"
click at [647, 341] on input "text" at bounding box center [716, 343] width 201 height 10
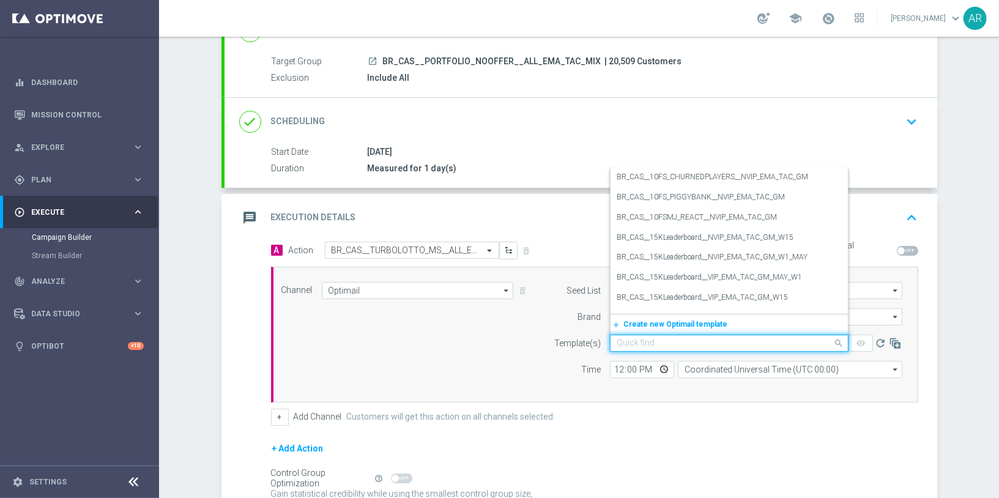
paste input "BR_CAS__TURBOLOTTO_MS__ALL_EMA_TAC_GM"
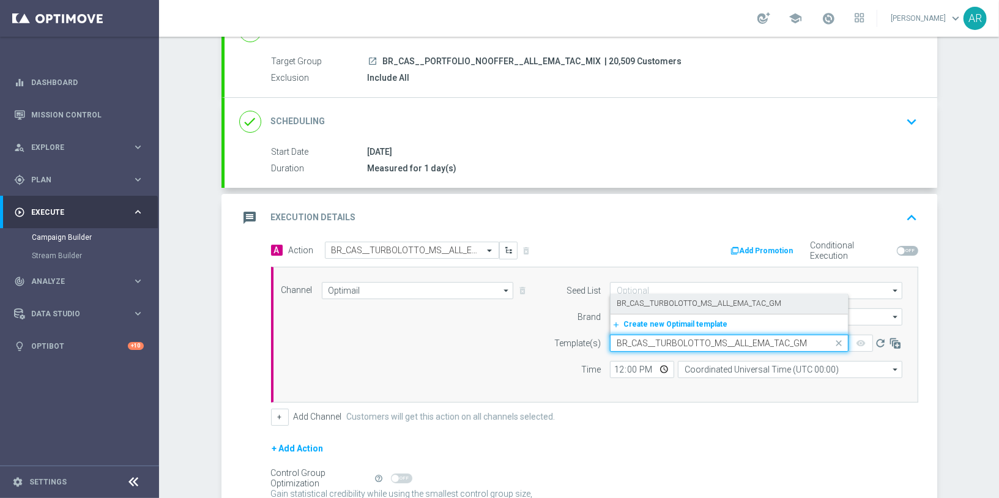
click at [706, 301] on label "BR_CAS__TURBOLOTTO_MS__ALL_EMA_TAC_GM" at bounding box center [698, 303] width 164 height 10
type input "BR_CAS__TURBOLOTTO_MS__ALL_EMA_TAC_GM"
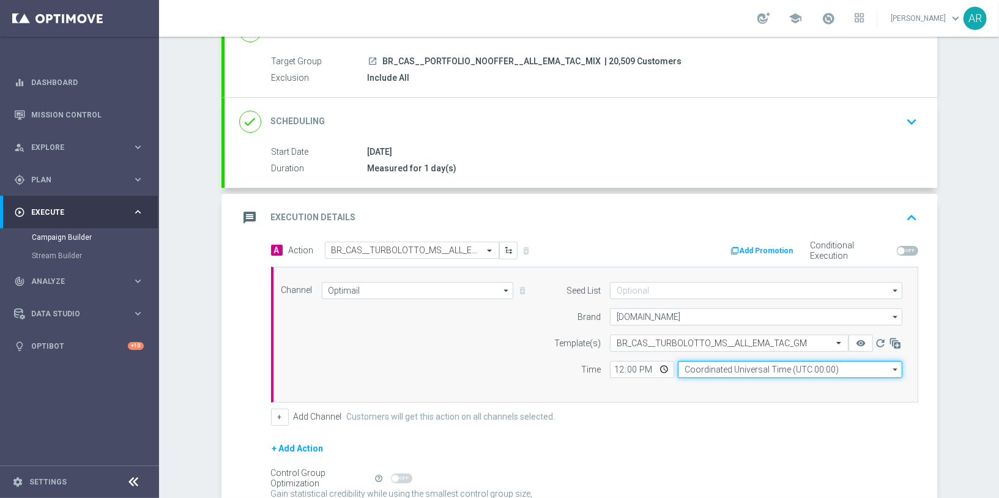
click at [705, 367] on input "Coordinated Universal Time (UTC 00:00)" at bounding box center [790, 369] width 224 height 17
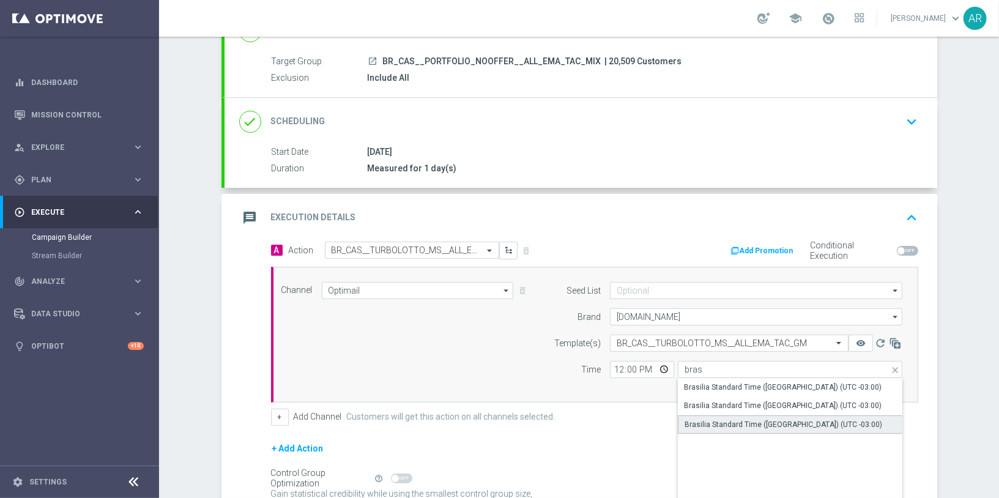
click at [774, 423] on div "Brasilia Standard Time (Sao Paulo) (UTC -03:00)" at bounding box center [783, 424] width 198 height 11
type input "Brasilia Standard Time (Sao Paulo) (UTC -03:00)"
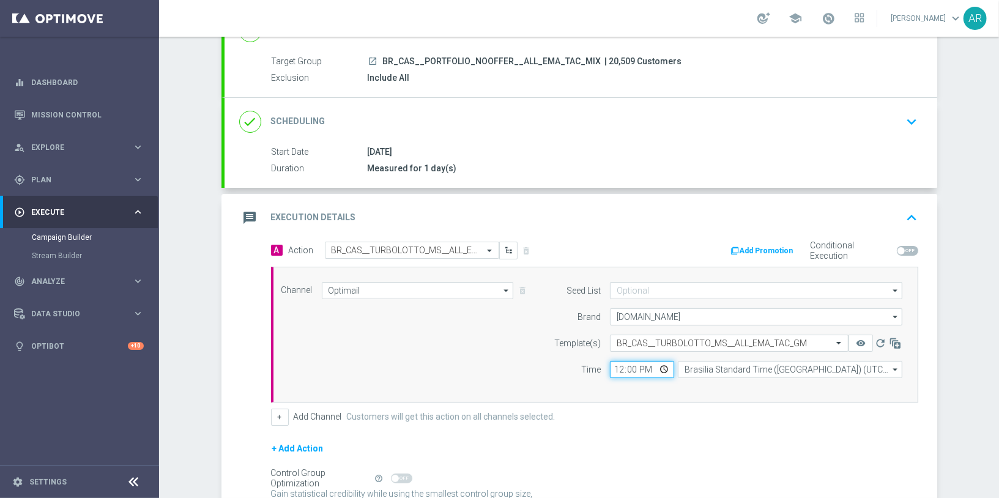
click at [665, 367] on input "12:00" at bounding box center [642, 369] width 64 height 17
type input "16:00"
click at [473, 363] on div "Channel Optimail Optimail arrow_drop_down Drag here to set row groups Drag here…" at bounding box center [592, 334] width 640 height 105
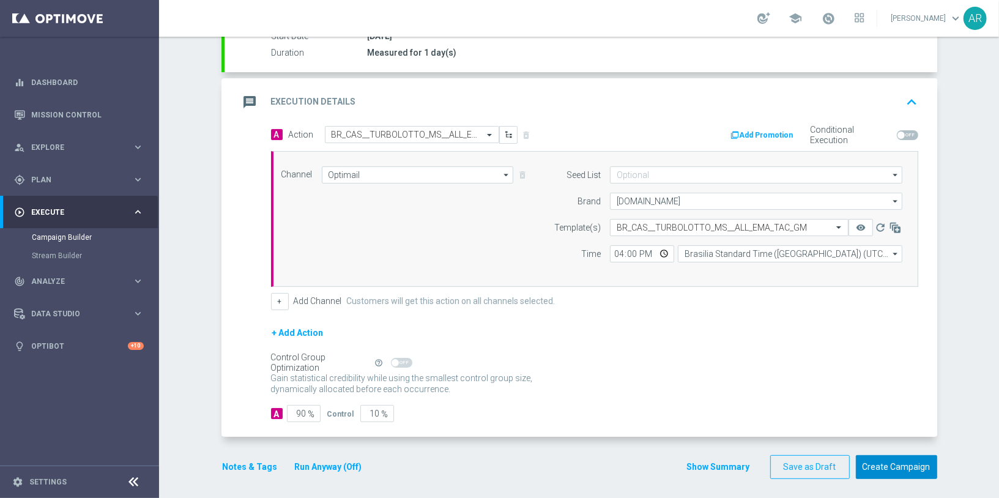
click at [900, 463] on button "Create Campaign" at bounding box center [895, 467] width 81 height 24
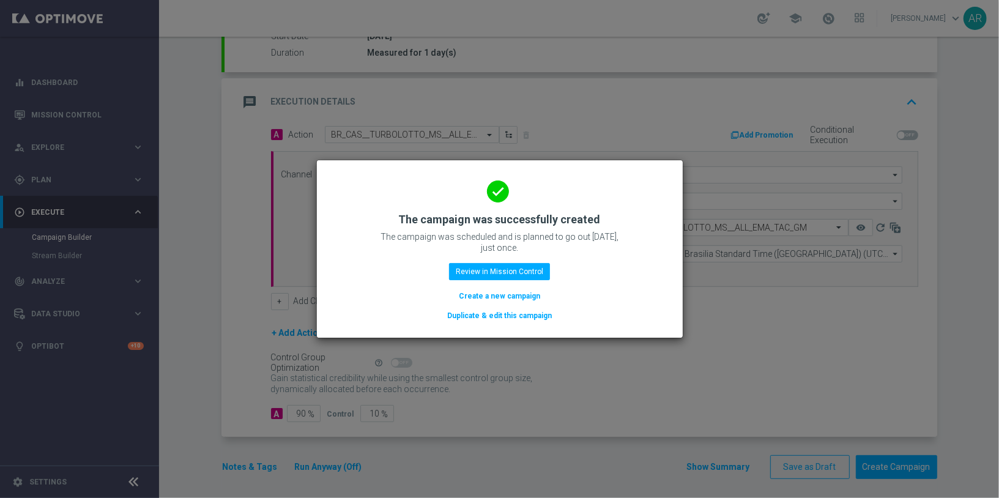
click at [505, 293] on button "Create a new campaign" at bounding box center [499, 295] width 84 height 13
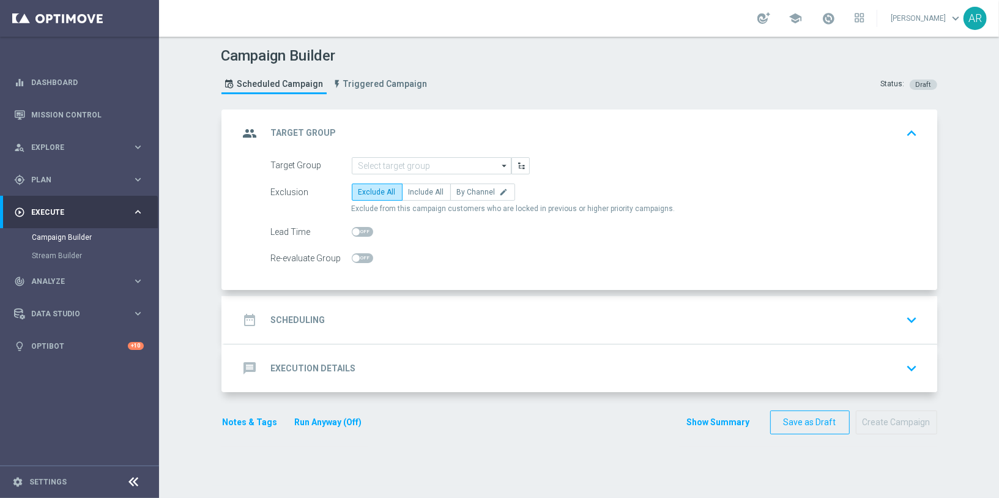
scroll to position [0, 0]
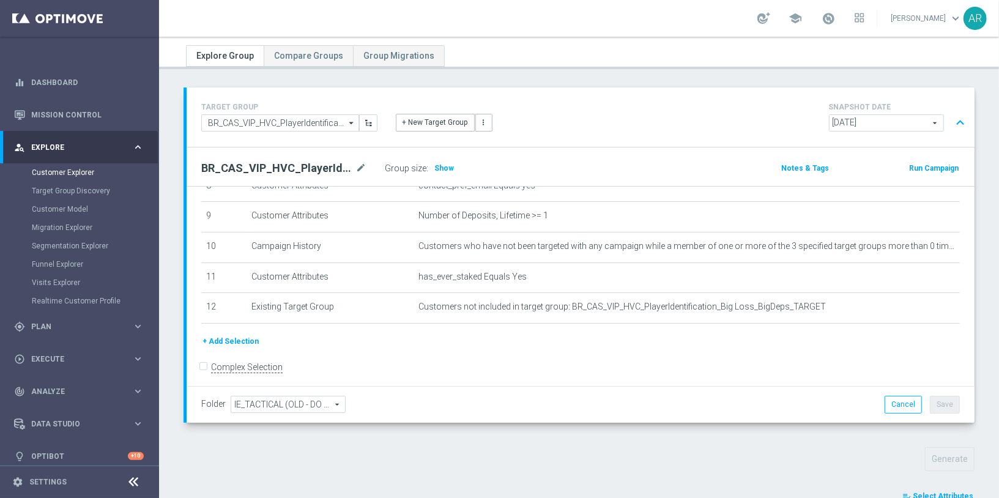
scroll to position [374, 0]
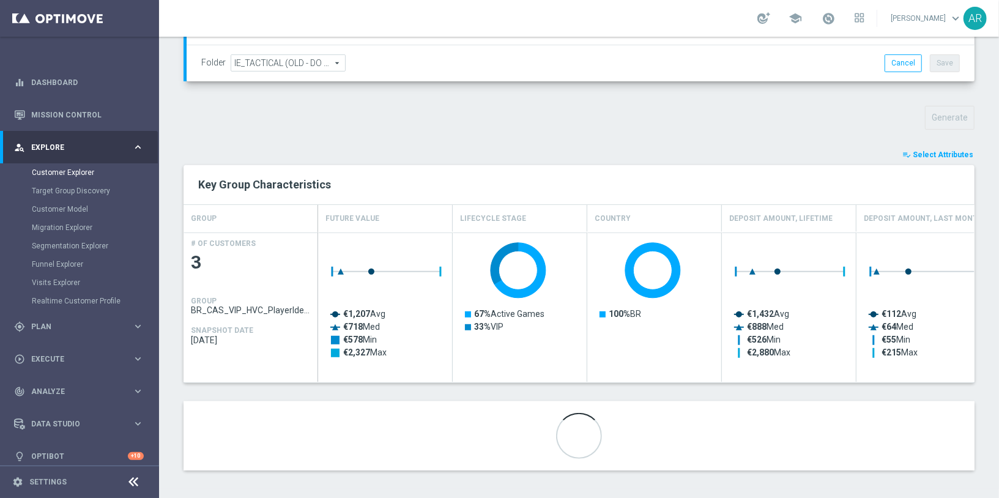
click at [942, 155] on span "Select Attributes" at bounding box center [942, 154] width 61 height 9
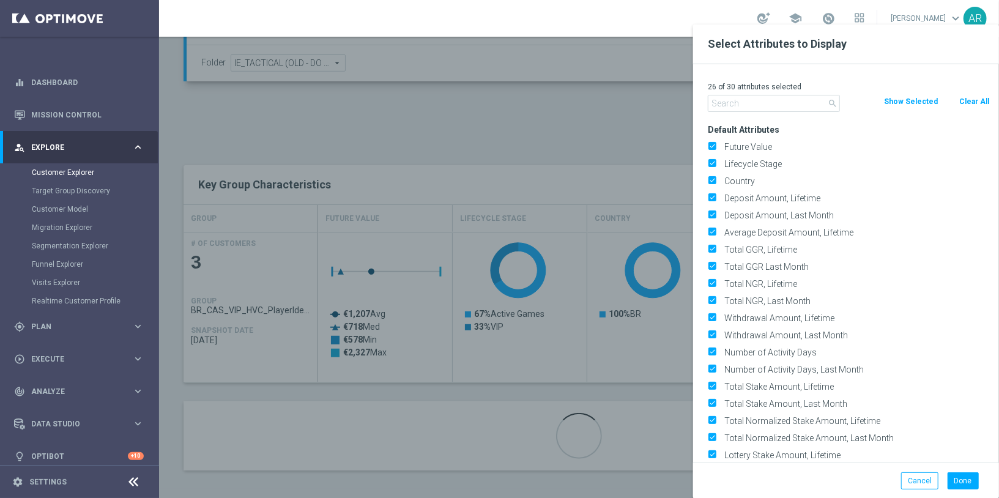
click at [967, 98] on button "Clear All" at bounding box center [974, 101] width 32 height 13
checkbox input "false"
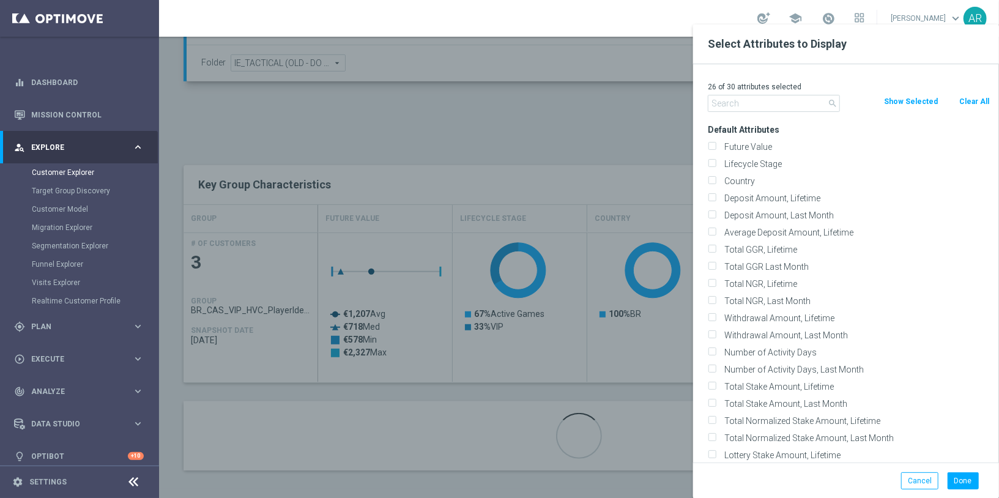
checkbox input "false"
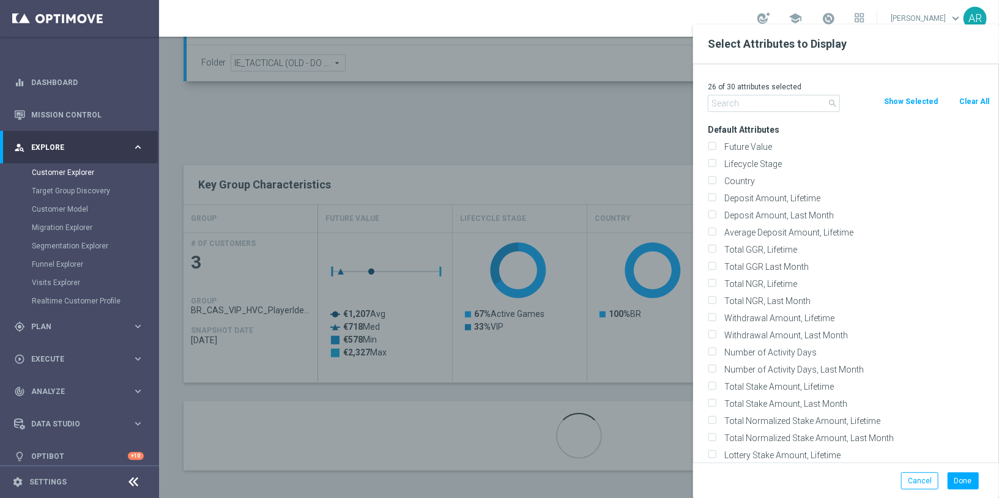
checkbox input "false"
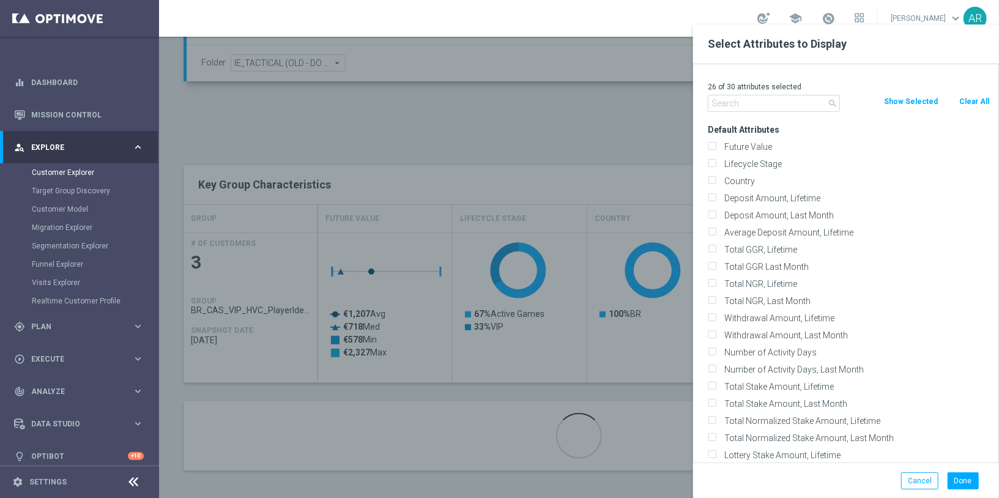
checkbox input "false"
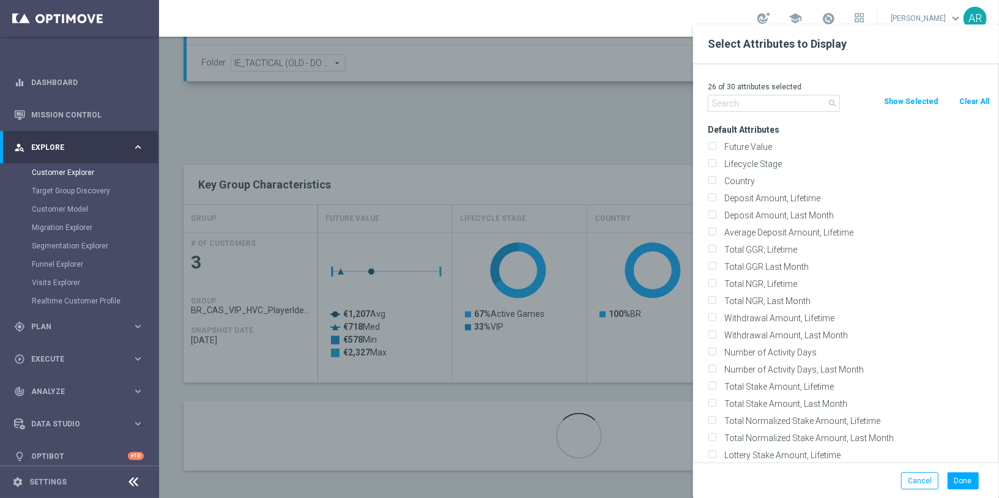
checkbox input "false"
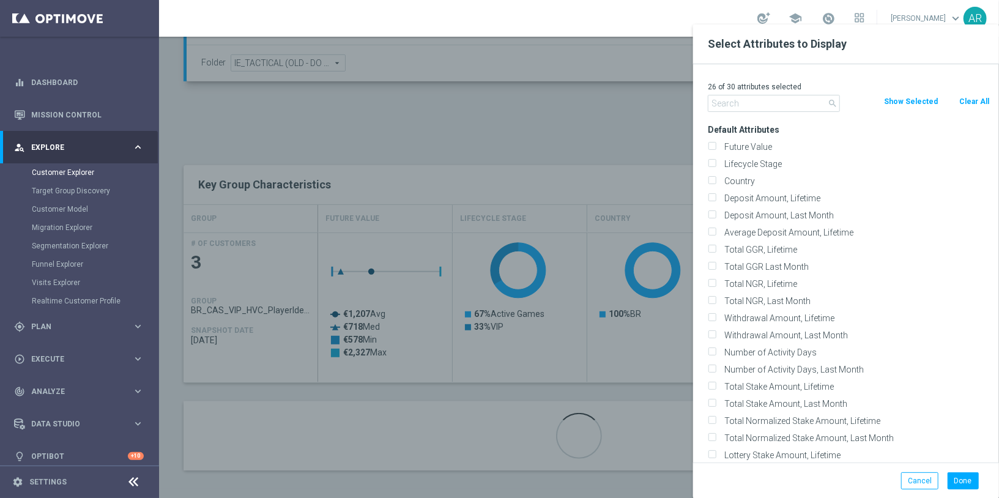
checkbox input "false"
click at [765, 166] on label "Lifecycle Stage" at bounding box center [855, 163] width 270 height 11
click at [715, 166] on input "Lifecycle Stage" at bounding box center [711, 165] width 8 height 8
checkbox input "true"
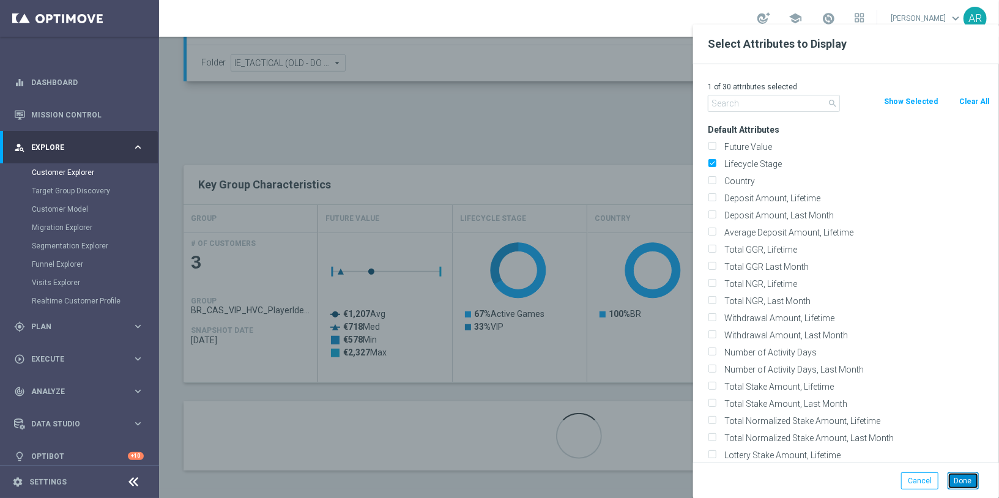
click at [960, 476] on button "Done" at bounding box center [962, 480] width 31 height 17
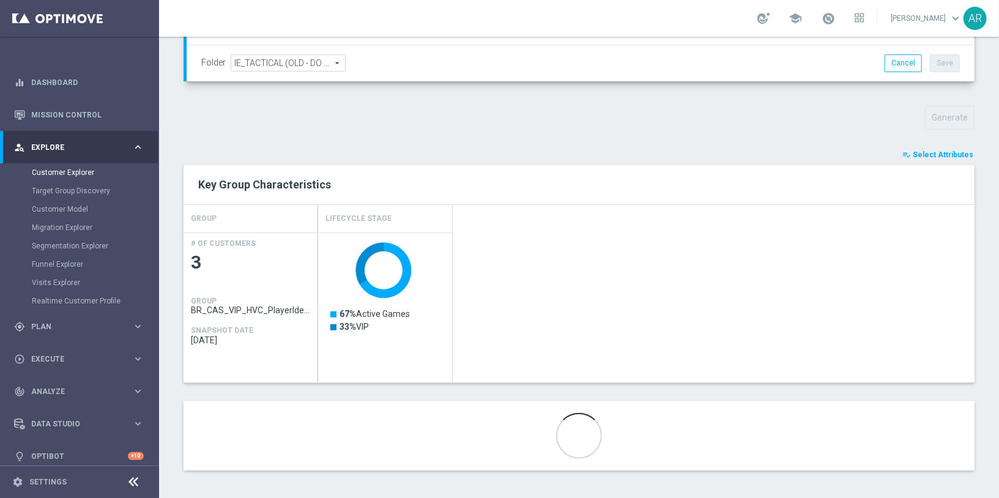
click at [393, 182] on h2 "Key Group Characteristics" at bounding box center [578, 184] width 761 height 15
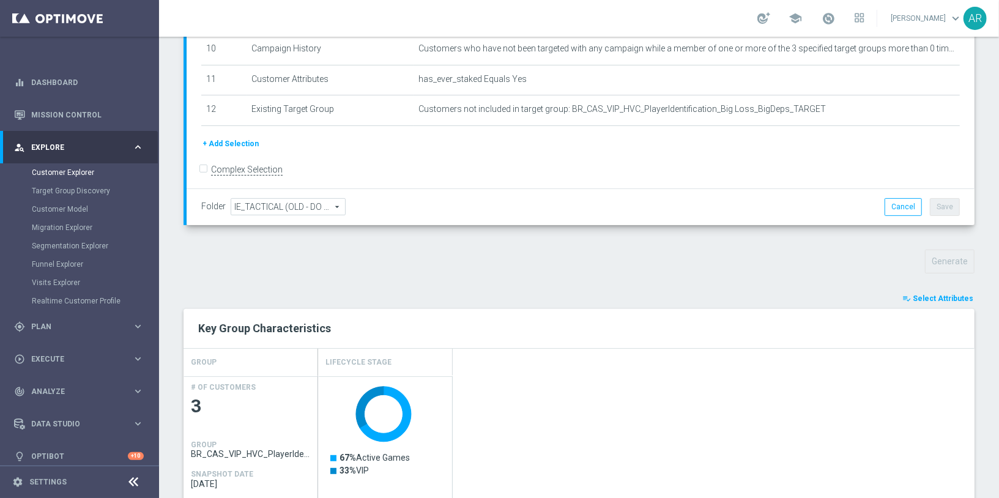
scroll to position [497, 0]
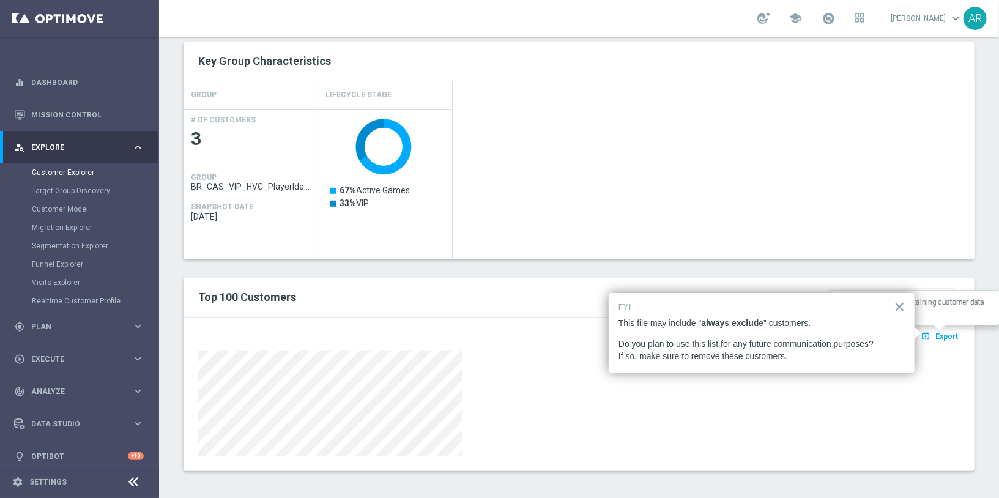
click at [950, 333] on span "Export" at bounding box center [946, 336] width 23 height 9
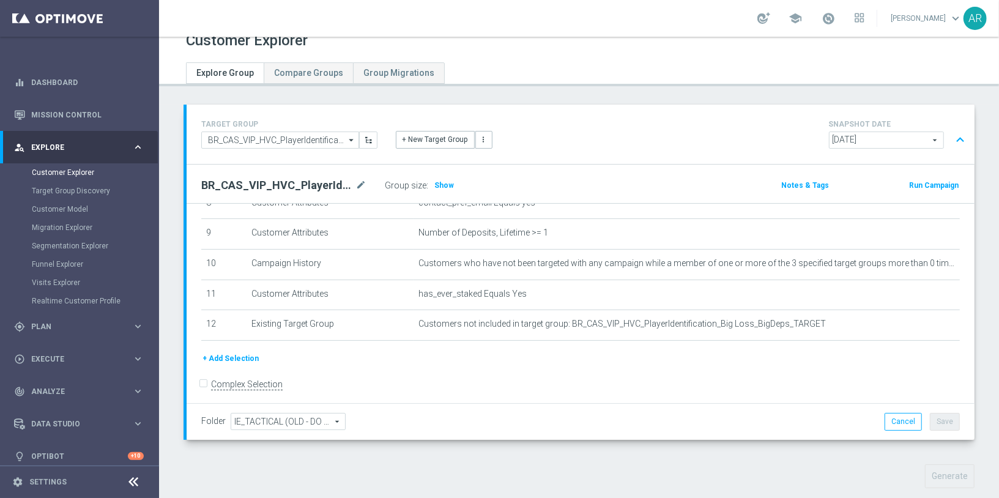
scroll to position [0, 0]
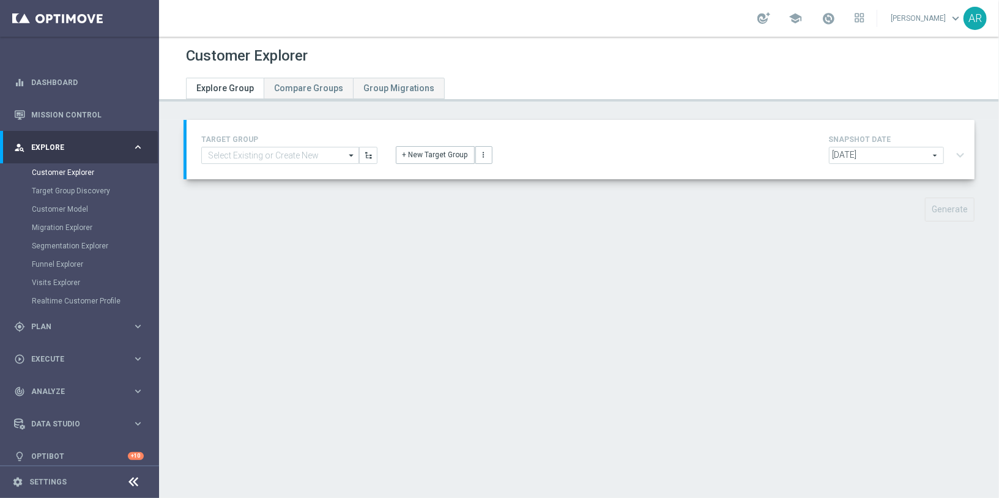
type input "BR_CAS_VIP_HVC_PlayerIdentification_Big Loss_BigDeps_TARGET"
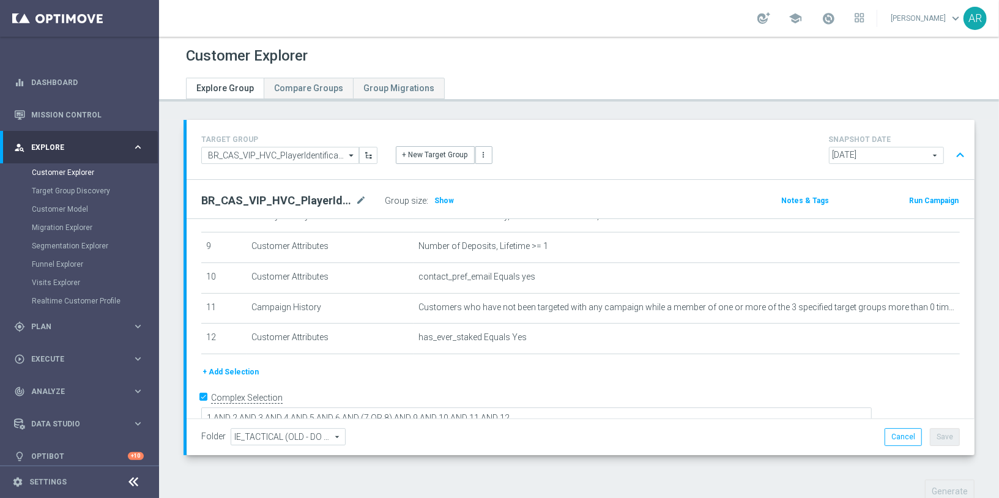
scroll to position [374, 0]
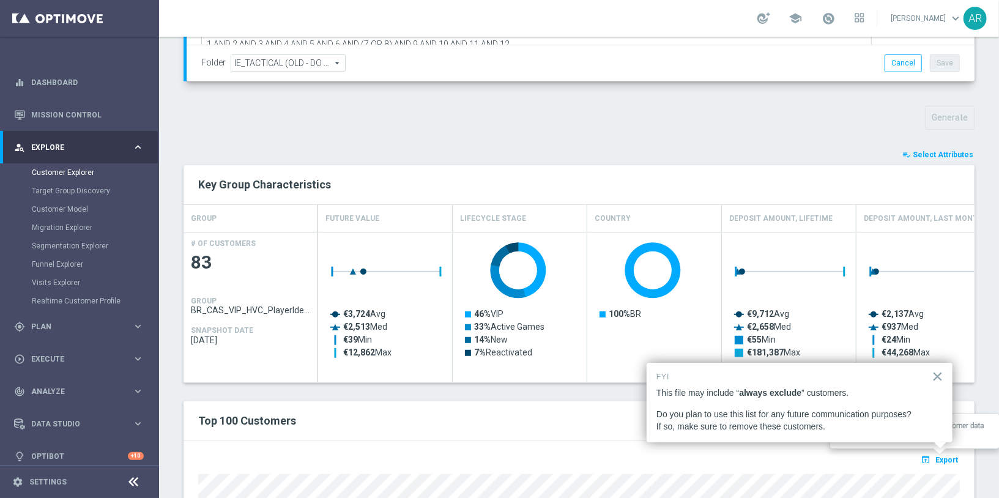
click at [950, 458] on span "Export" at bounding box center [946, 460] width 23 height 9
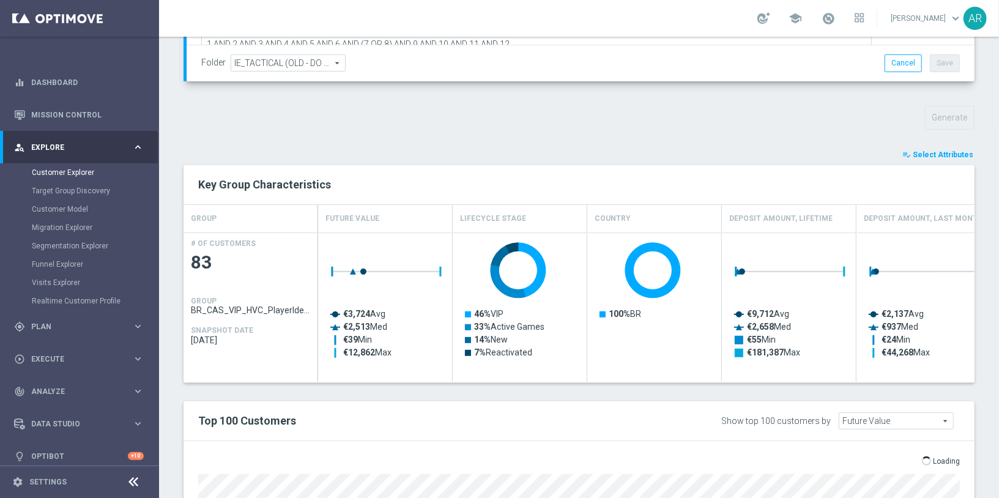
scroll to position [444, 0]
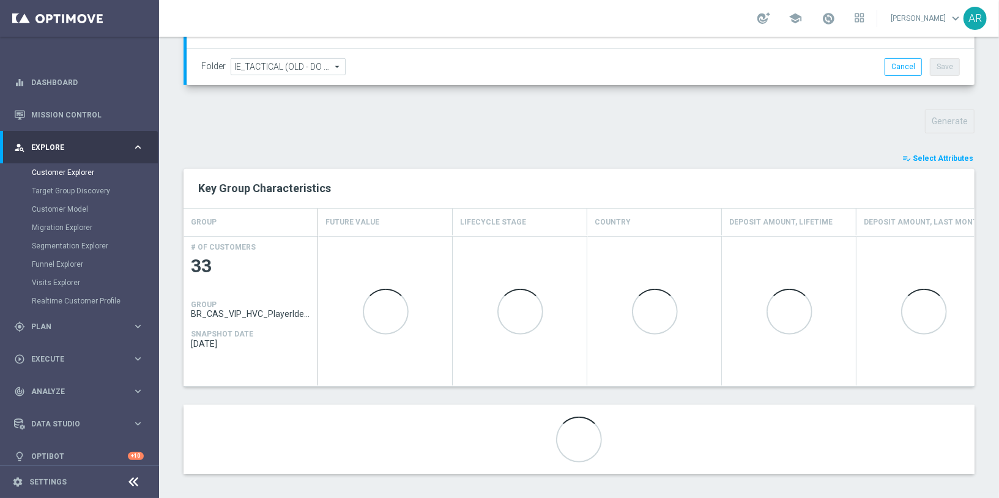
scroll to position [374, 0]
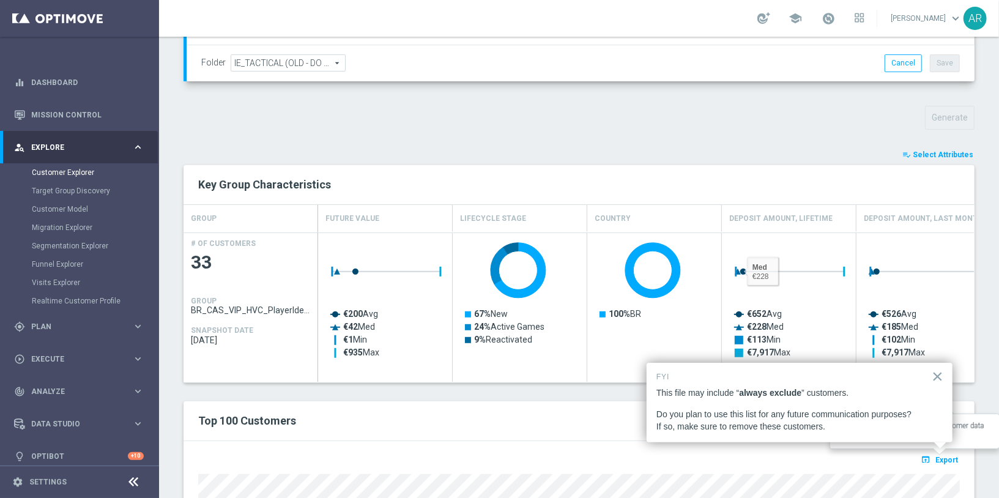
click at [948, 457] on span "Export" at bounding box center [946, 460] width 23 height 9
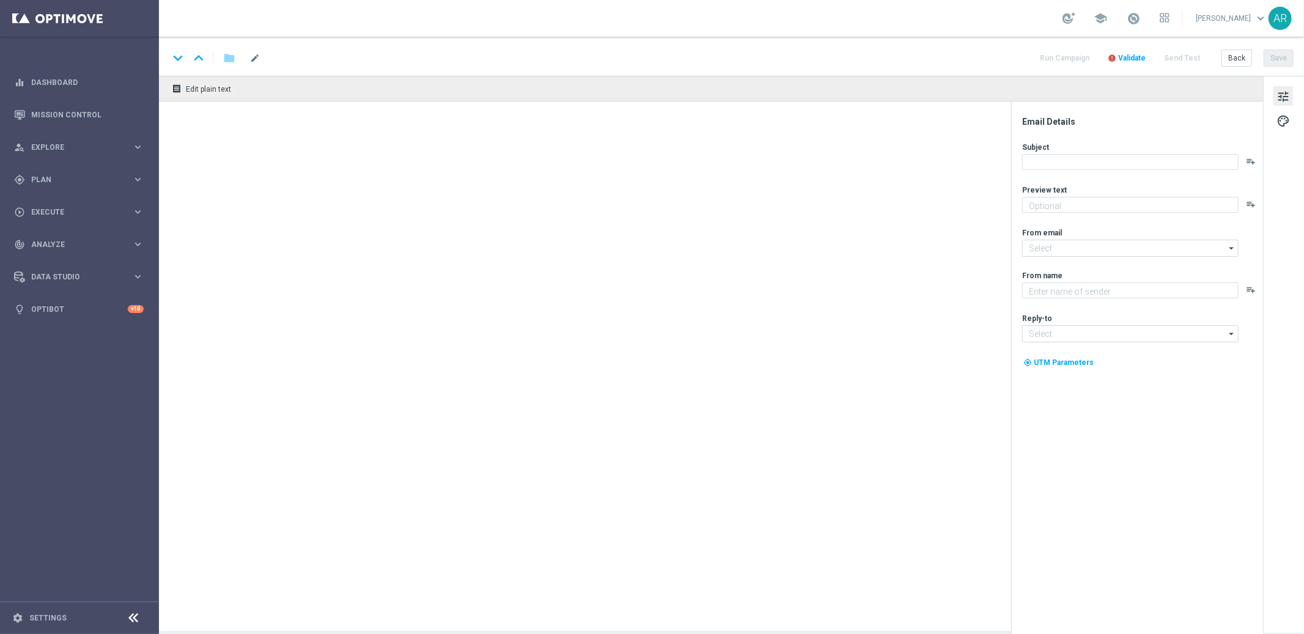
type textarea "Turbo Loterias: jogue agora e multiplique suas chances!"
type textarea "Lottoland"
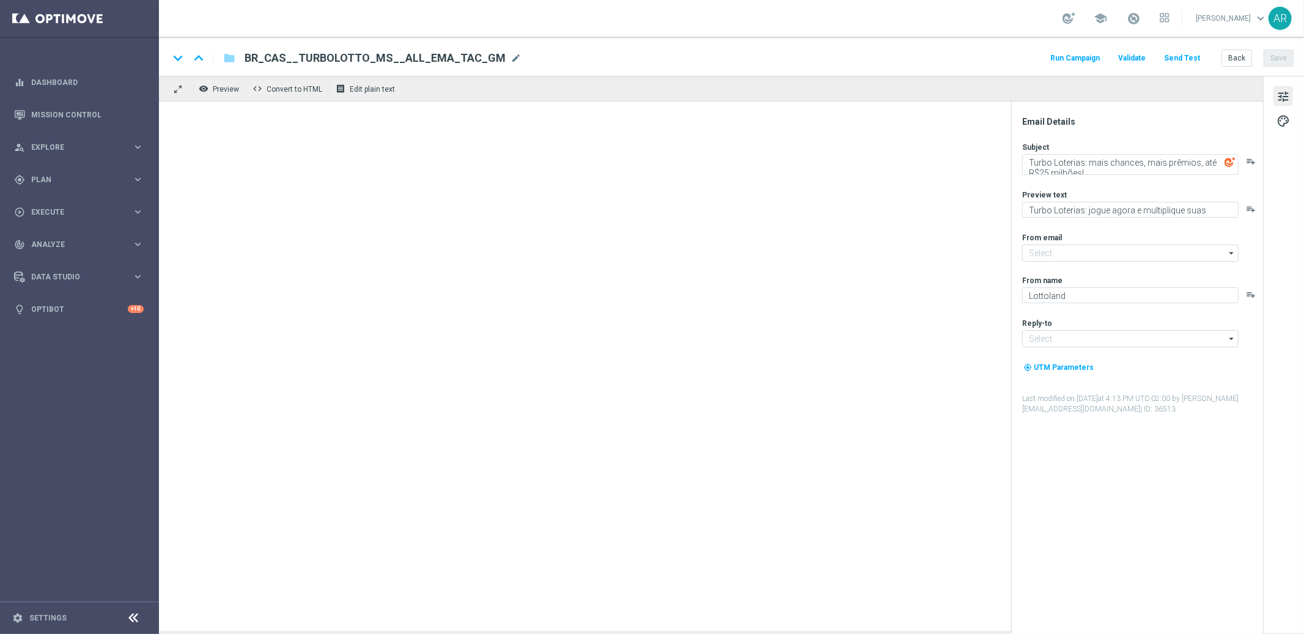
type input "[EMAIL_ADDRESS][DOMAIN_NAME]"
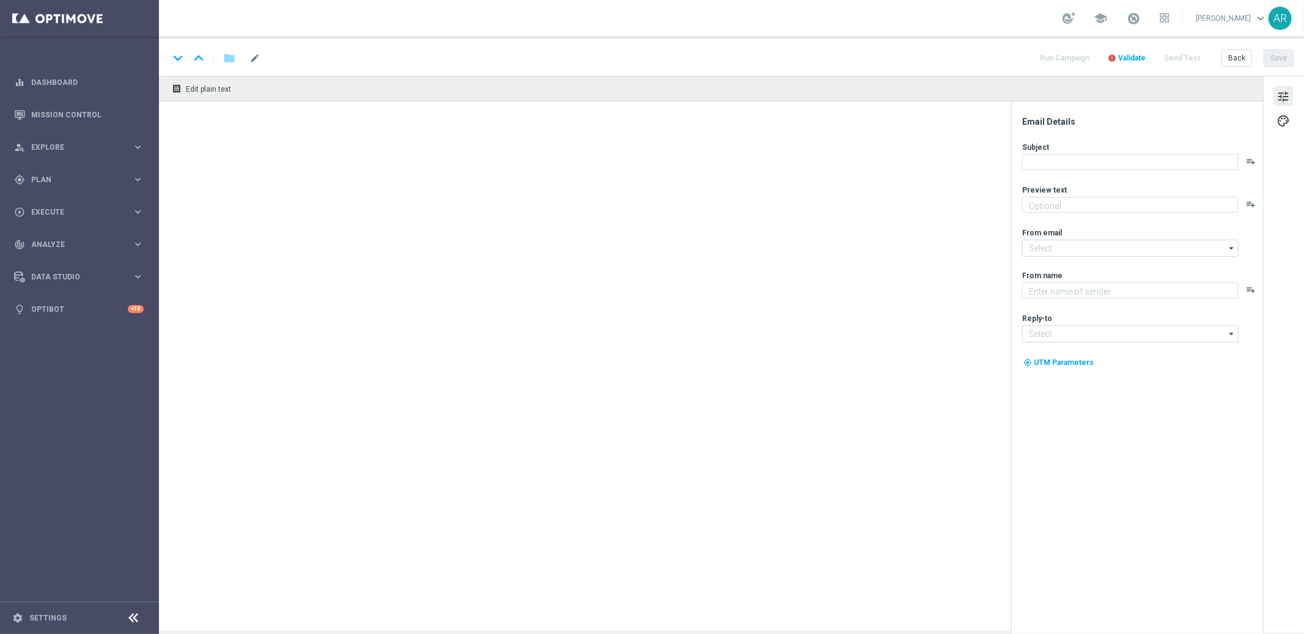
type textarea "Ganhe em um instantâneo com TurboSena"
type textarea "Lottoland"
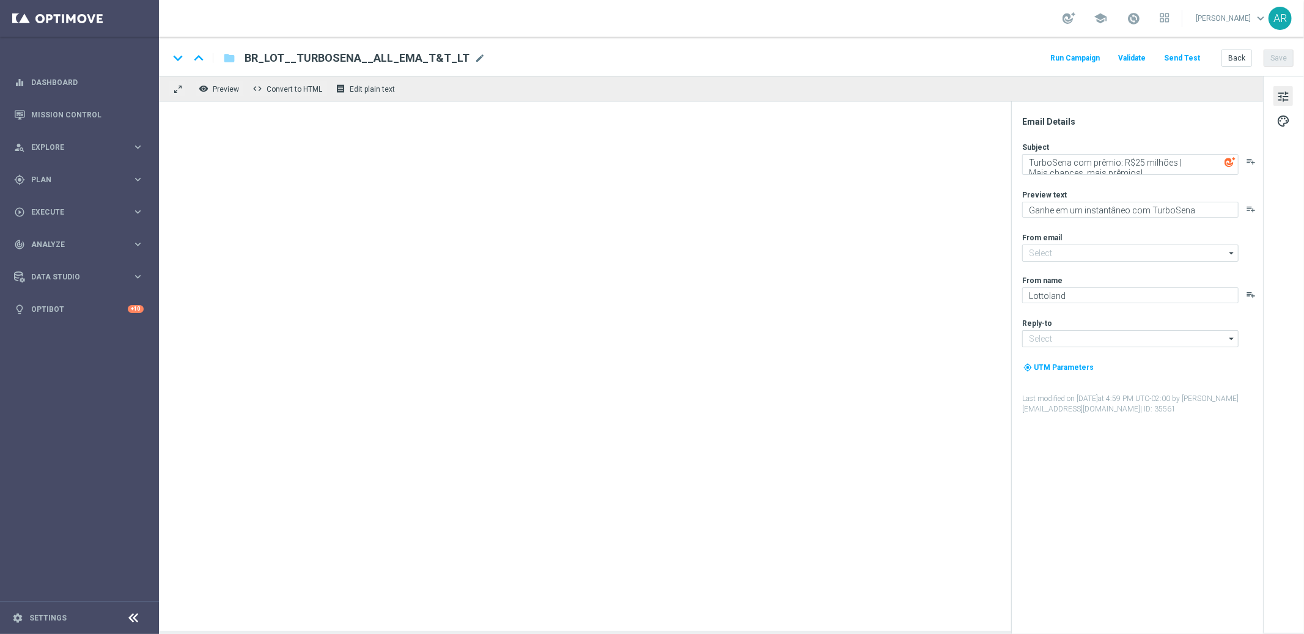
type input "[EMAIL_ADDRESS][DOMAIN_NAME]"
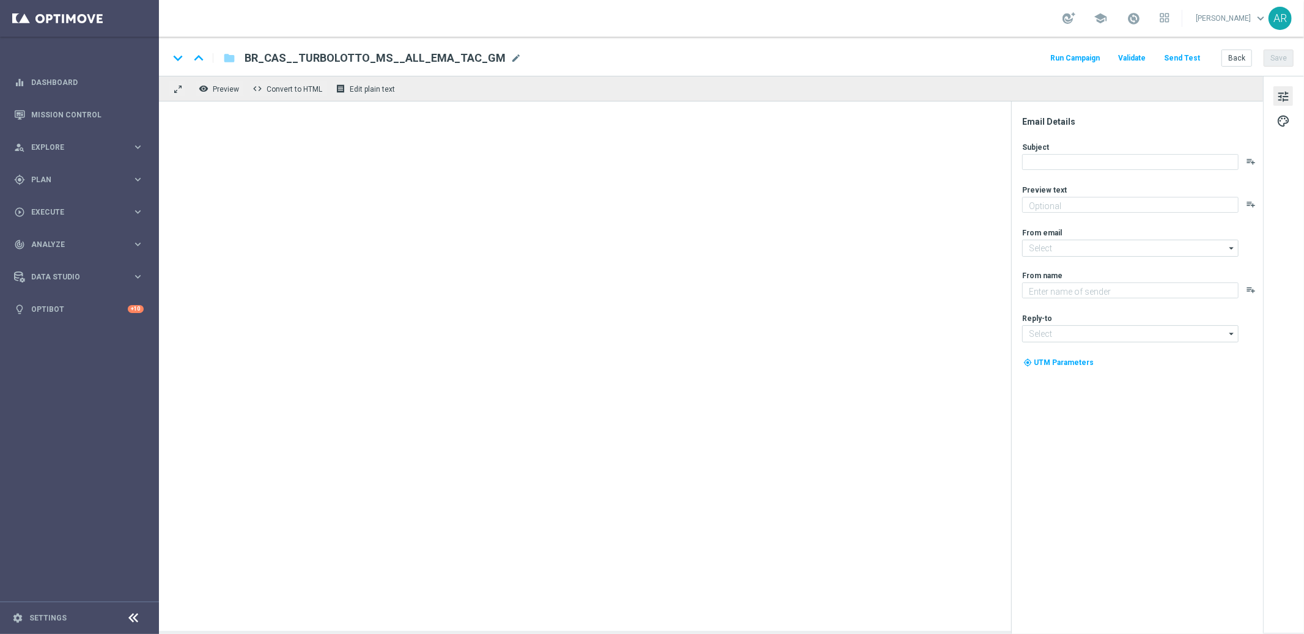
type textarea "Turbo Loterias: jogue agora e multiplique suas chances!"
type input "[EMAIL_ADDRESS][DOMAIN_NAME]"
type textarea "Lottoland"
type input "[EMAIL_ADDRESS][DOMAIN_NAME]"
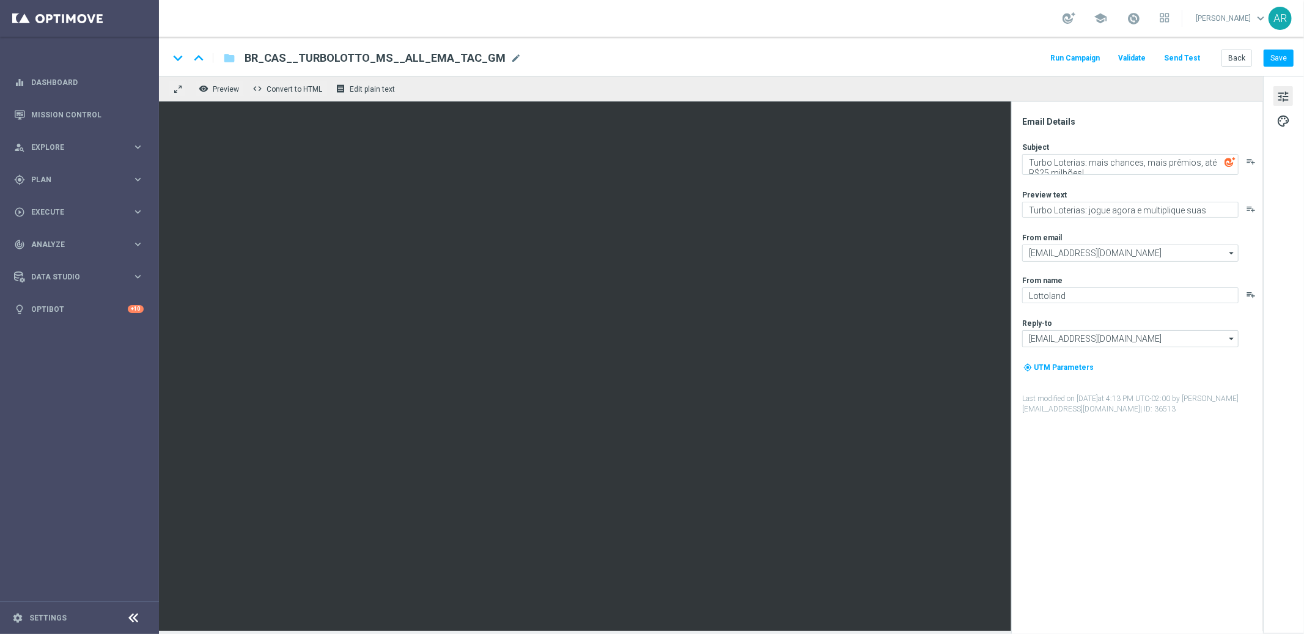
click at [408, 56] on span "BR_CAS__TURBOLOTTO_MS__ALL_EMA_TAC_GM" at bounding box center [375, 58] width 261 height 15
click at [408, 56] on input "BR_CAS__TURBOLOTTO_MS__ALL_EMA_TAC_GM" at bounding box center [396, 58] width 303 height 16
